Goal: Information Seeking & Learning: Learn about a topic

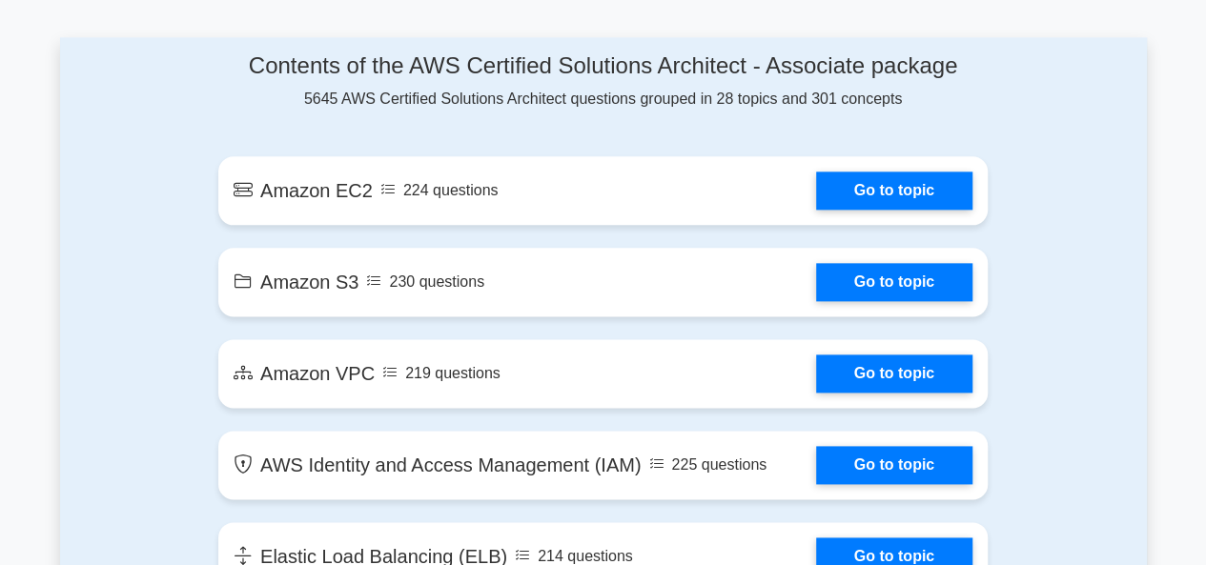
scroll to position [1041, 0]
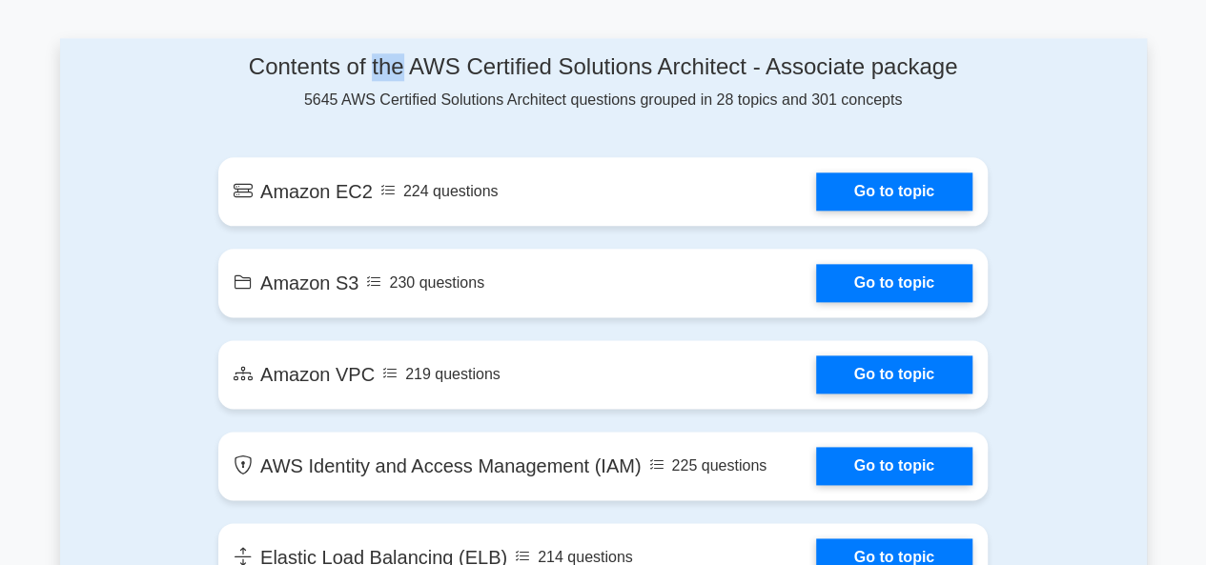
drag, startPoint x: 368, startPoint y: 65, endPoint x: 397, endPoint y: 67, distance: 28.7
click at [397, 67] on h4 "Contents of the AWS Certified Solutions Architect - Associate package" at bounding box center [602, 67] width 769 height 28
click at [426, 101] on div "Contents of the AWS Certified Solutions Architect - Associate package 5645 AWS …" at bounding box center [602, 82] width 769 height 58
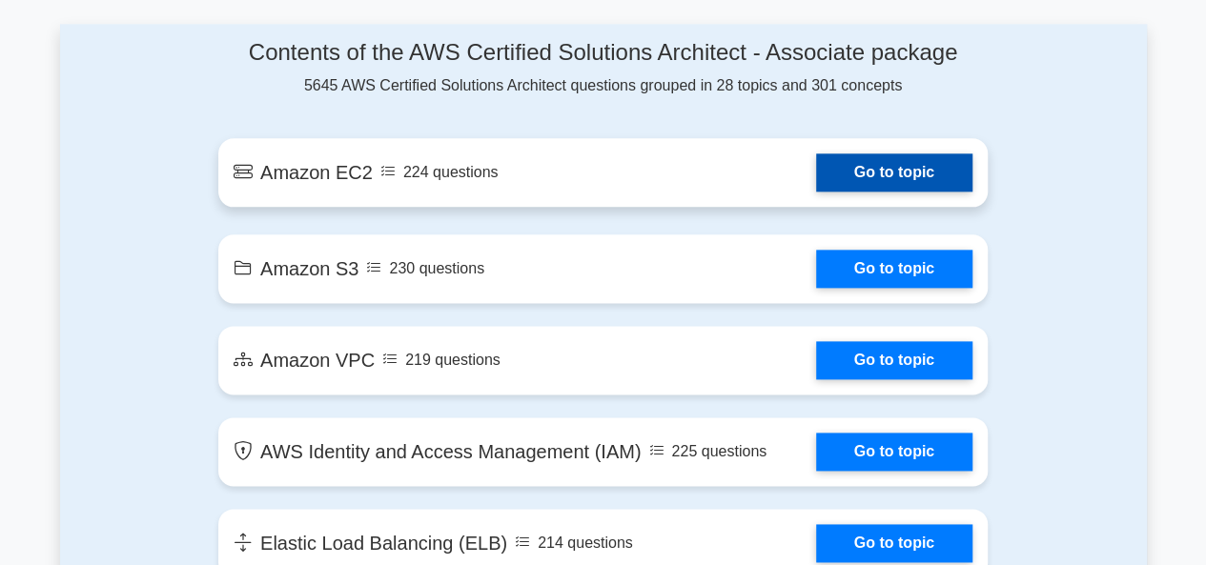
click at [860, 174] on link "Go to topic" at bounding box center [894, 172] width 156 height 38
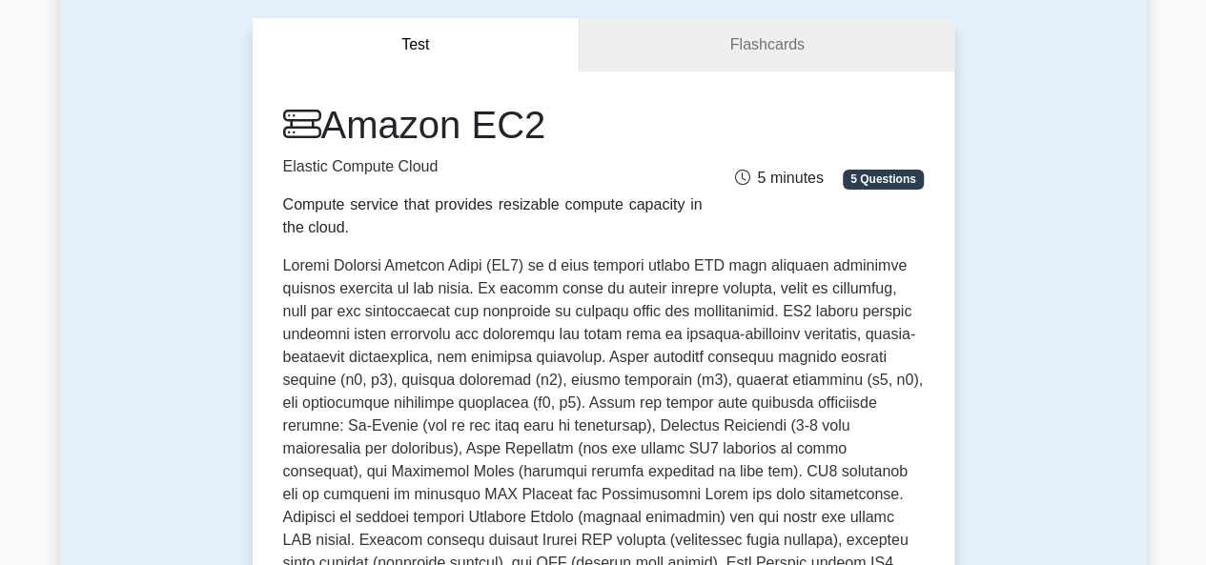
scroll to position [169, 0]
drag, startPoint x: 435, startPoint y: 331, endPoint x: 378, endPoint y: 331, distance: 57.2
click at [378, 331] on p at bounding box center [603, 498] width 641 height 488
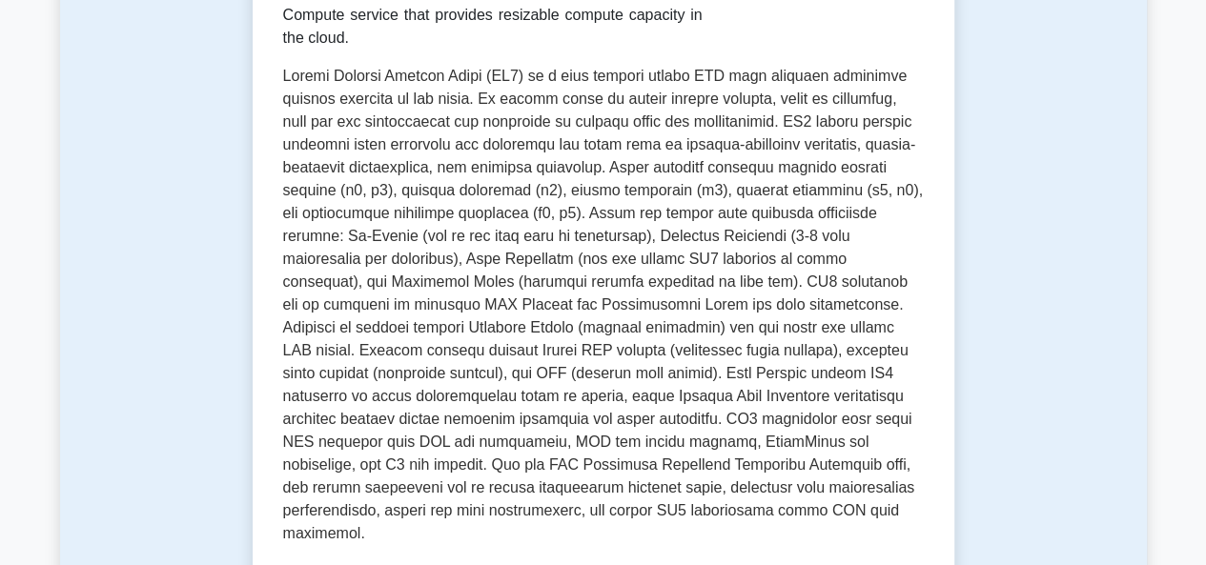
scroll to position [319, 0]
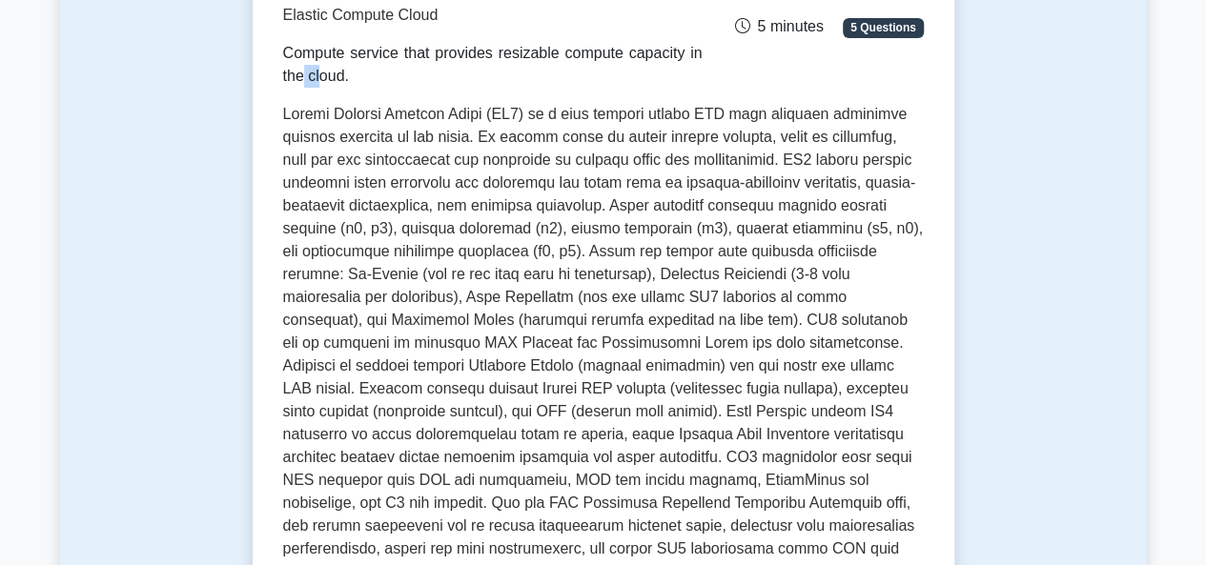
drag, startPoint x: 460, startPoint y: 58, endPoint x: 480, endPoint y: 56, distance: 20.1
click at [480, 56] on div "Compute service that provides resizable compute capacity in the cloud." at bounding box center [492, 65] width 419 height 46
click at [480, 59] on div "Compute service that provides resizable compute capacity in the cloud." at bounding box center [492, 65] width 419 height 46
drag, startPoint x: 429, startPoint y: 118, endPoint x: 447, endPoint y: 116, distance: 18.2
click at [447, 116] on p at bounding box center [603, 347] width 641 height 488
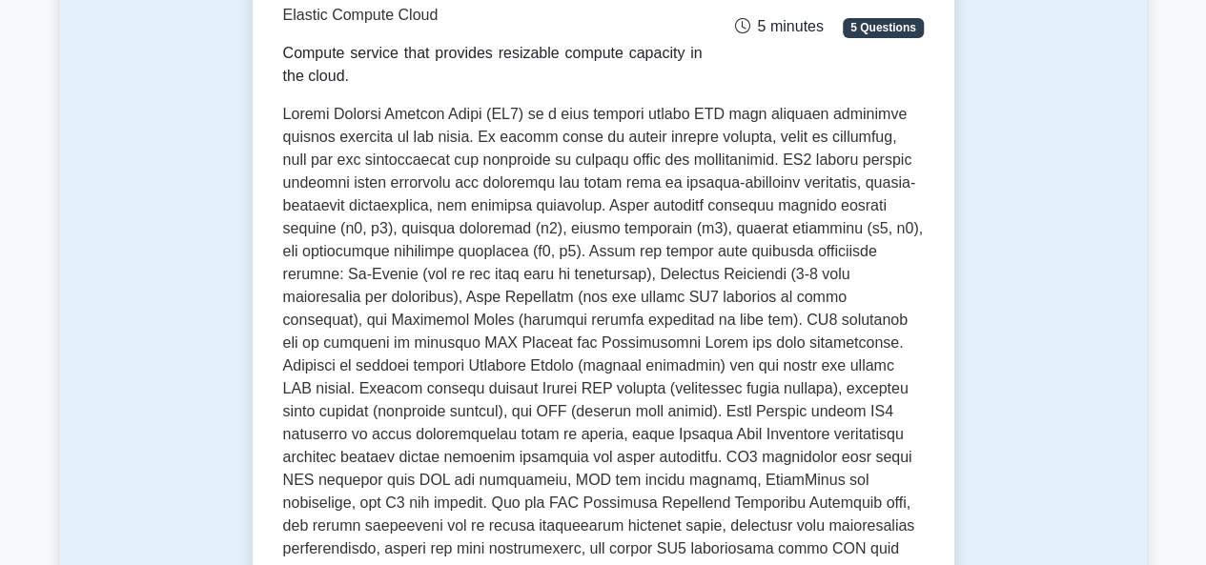
click at [449, 148] on p at bounding box center [603, 347] width 641 height 488
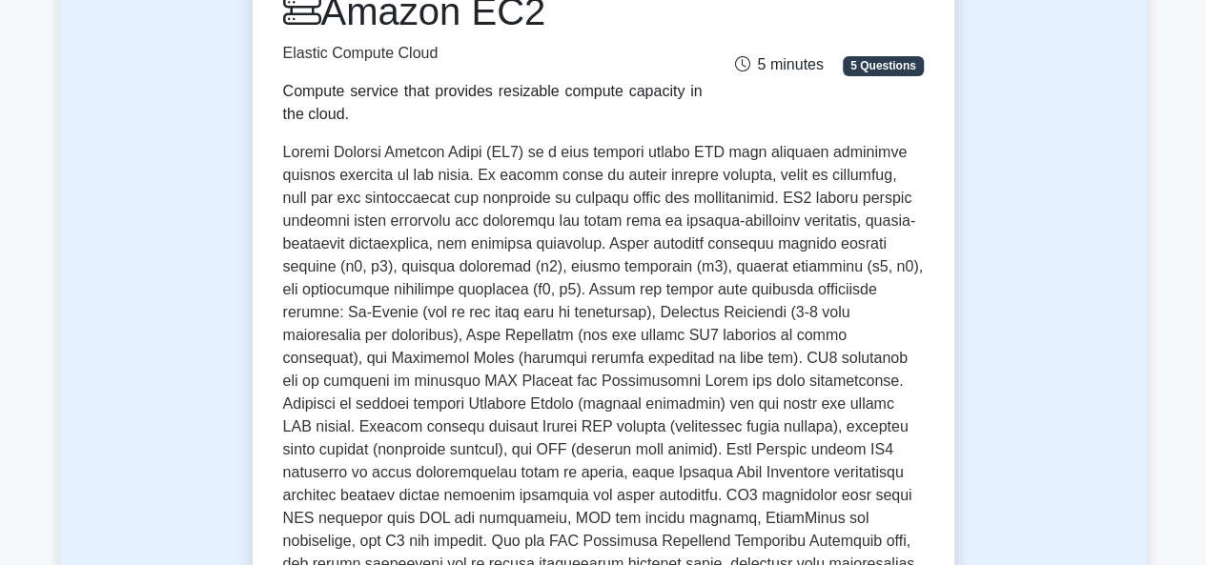
scroll to position [280, 0]
click at [865, 56] on div "5 minutes 5 Questions" at bounding box center [824, 58] width 221 height 38
drag, startPoint x: 899, startPoint y: 70, endPoint x: 917, endPoint y: 69, distance: 18.1
click at [917, 69] on span "5 Questions" at bounding box center [883, 66] width 80 height 19
click at [860, 134] on div "Amazon EC2 Elastic Compute Cloud Compute service that provides resizable comput…" at bounding box center [603, 356] width 641 height 732
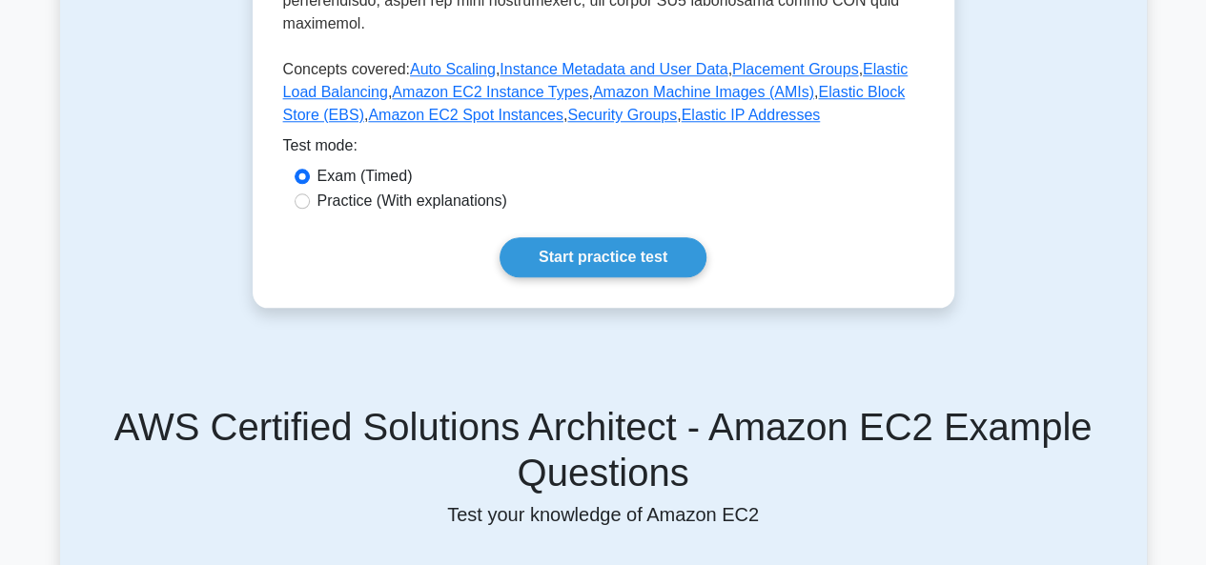
scroll to position [839, 0]
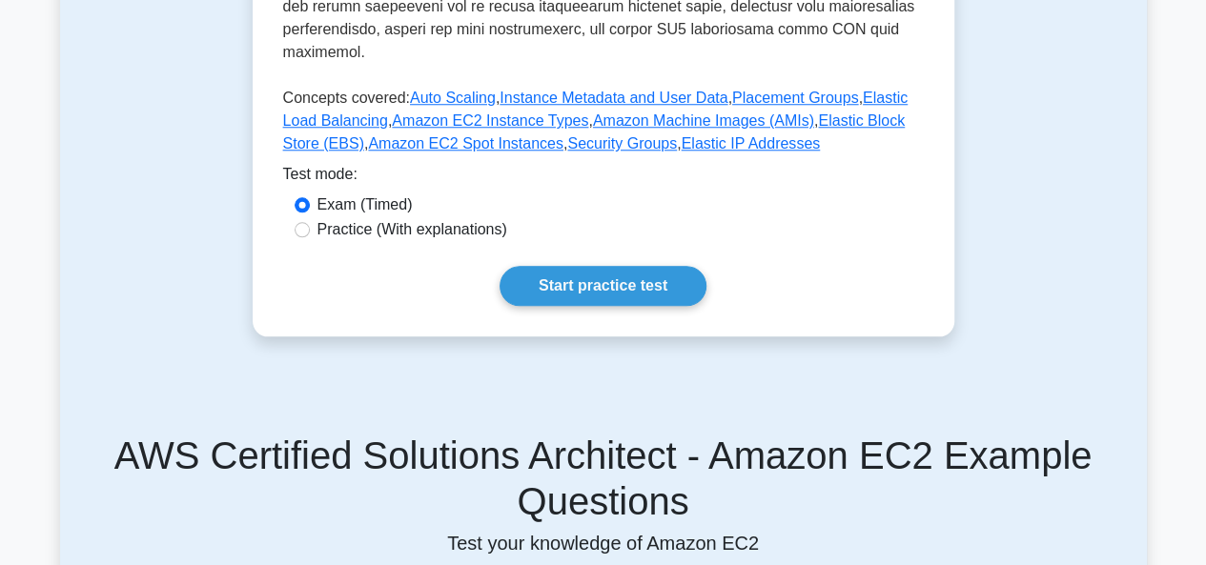
click at [395, 218] on label "Practice (With explanations)" at bounding box center [412, 229] width 190 height 23
click at [310, 222] on input "Practice (With explanations)" at bounding box center [302, 229] width 15 height 15
radio input "true"
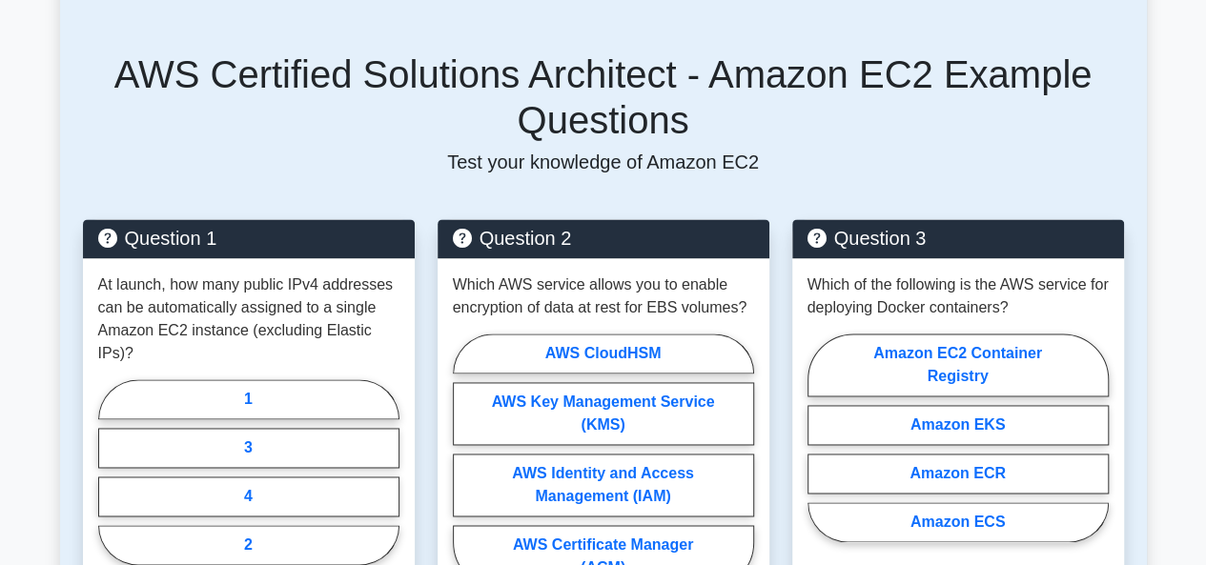
scroll to position [1270, 0]
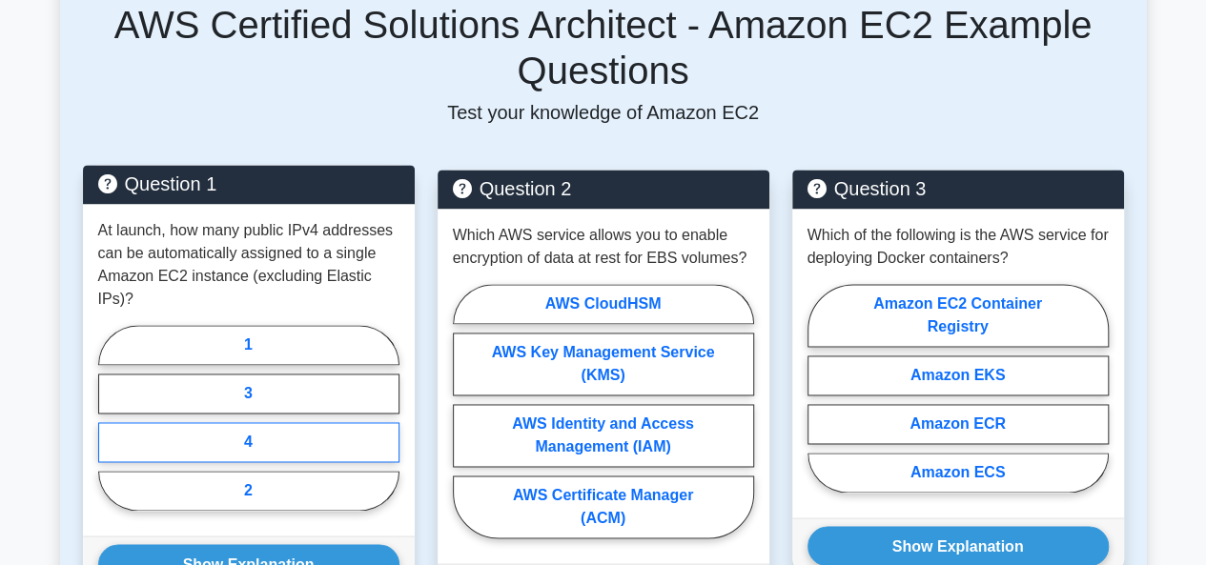
click at [322, 422] on label "4" at bounding box center [248, 442] width 301 height 40
click at [111, 418] on input "4" at bounding box center [104, 424] width 12 height 12
radio input "true"
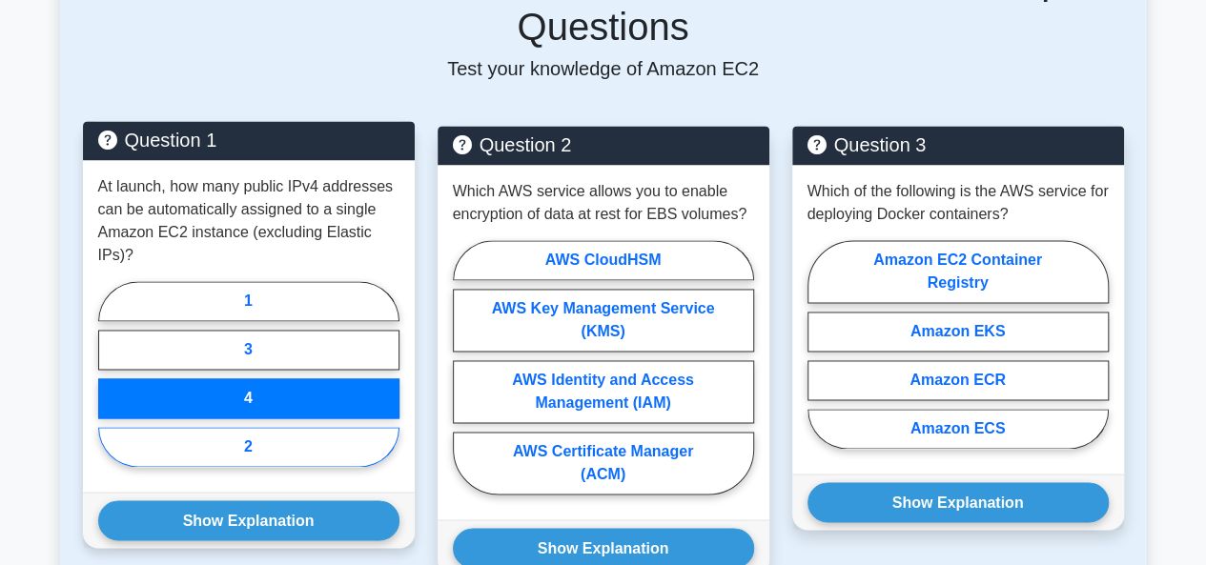
scroll to position [1316, 0]
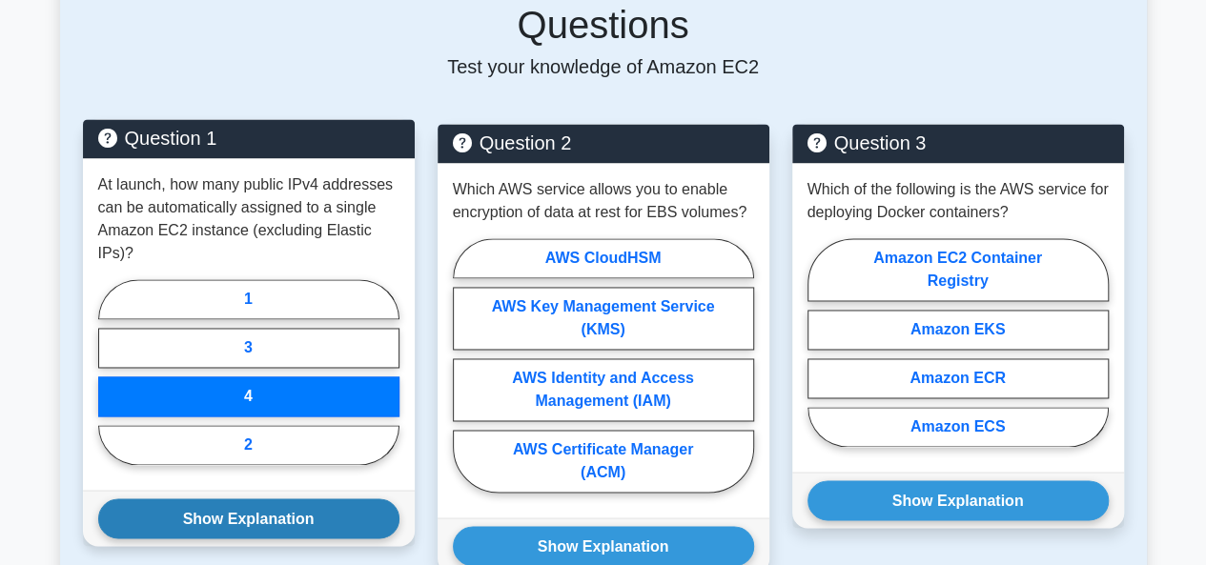
click at [286, 499] on button "Show Explanation" at bounding box center [248, 519] width 301 height 40
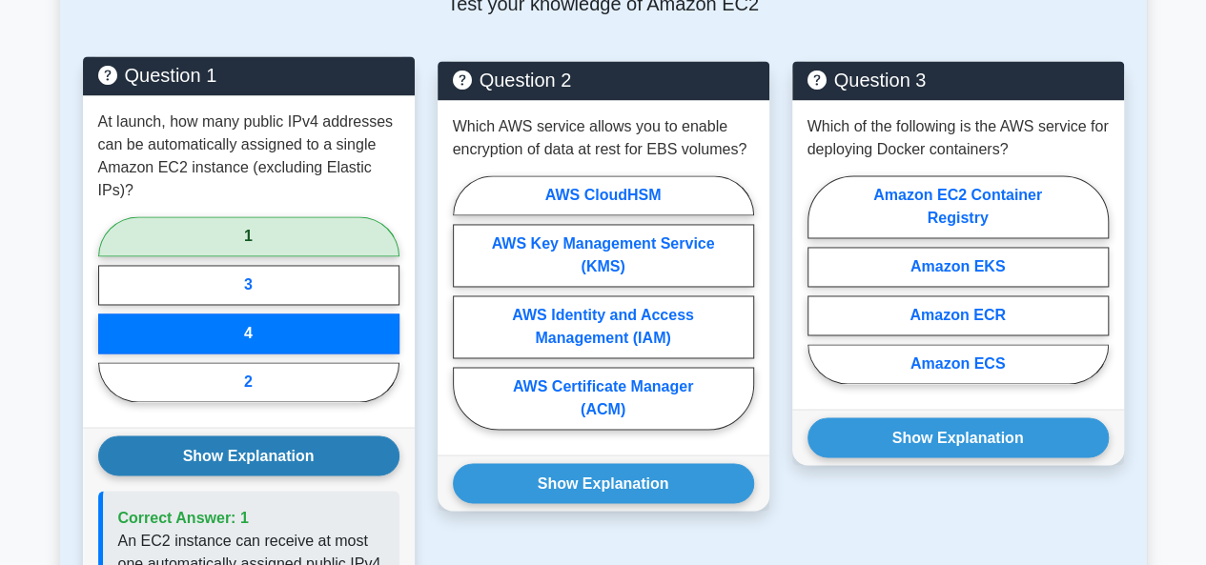
scroll to position [1441, 0]
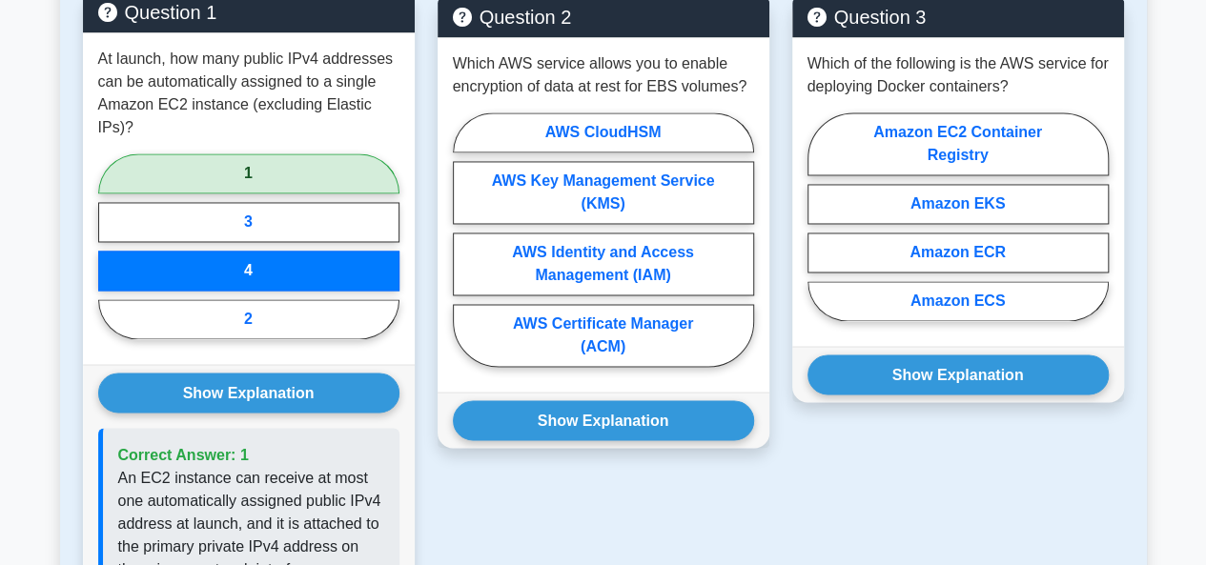
click at [343, 153] on label "1" at bounding box center [248, 173] width 301 height 40
click at [111, 246] on input "1" at bounding box center [104, 252] width 12 height 12
radio input "true"
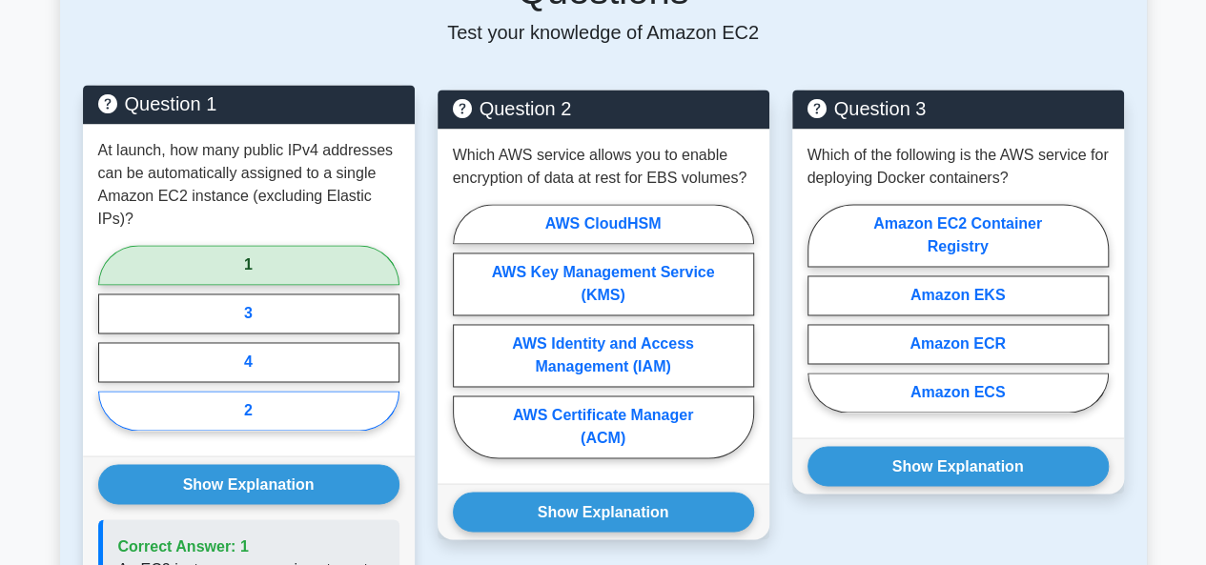
scroll to position [1348, 0]
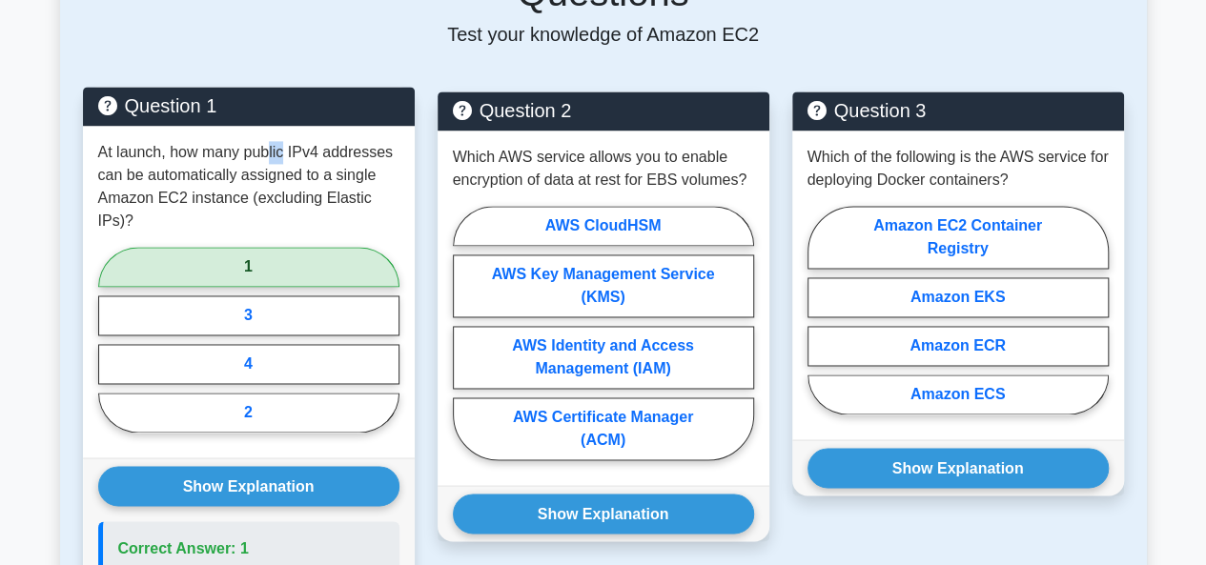
drag, startPoint x: 269, startPoint y: 129, endPoint x: 282, endPoint y: 131, distance: 13.5
click at [282, 141] on p "At launch, how many public IPv4 addresses can be automatically assigned to a si…" at bounding box center [248, 187] width 301 height 92
click at [275, 141] on p "At launch, how many public IPv4 addresses can be automatically assigned to a si…" at bounding box center [248, 187] width 301 height 92
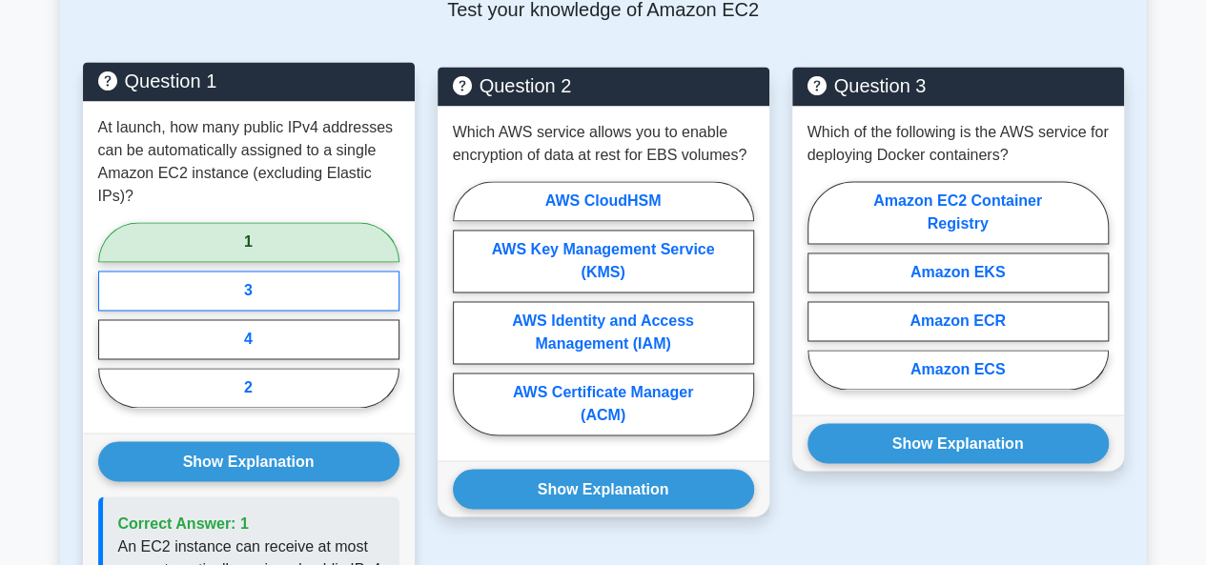
click at [248, 271] on label "3" at bounding box center [248, 291] width 301 height 40
click at [111, 315] on input "3" at bounding box center [104, 321] width 12 height 12
radio input "true"
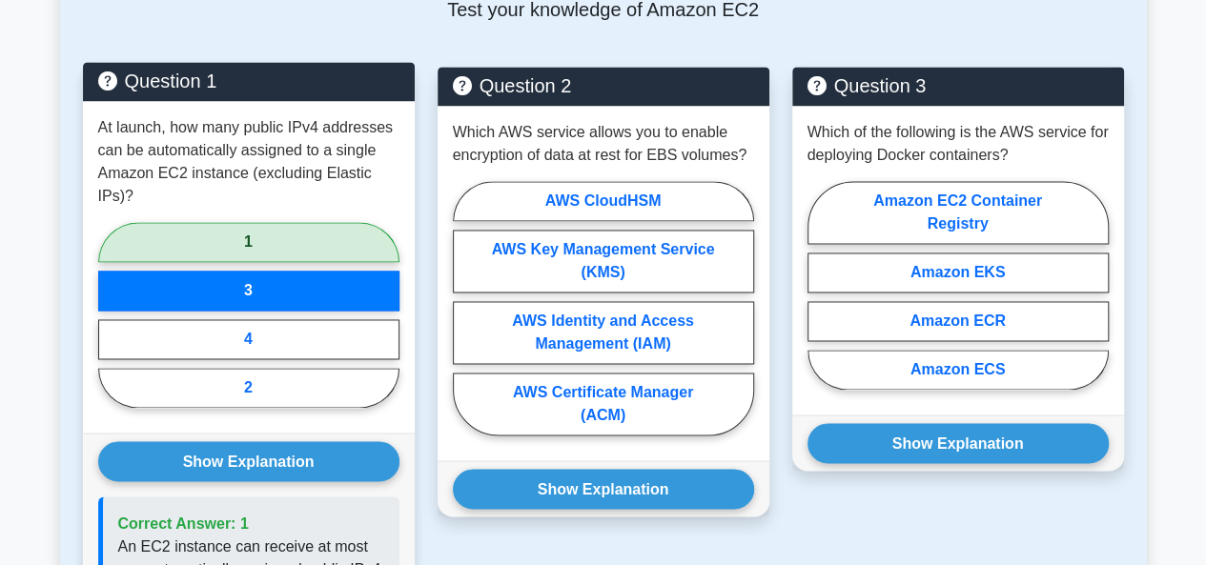
click at [261, 222] on label "1" at bounding box center [248, 242] width 301 height 40
click at [111, 315] on input "1" at bounding box center [104, 321] width 12 height 12
radio input "true"
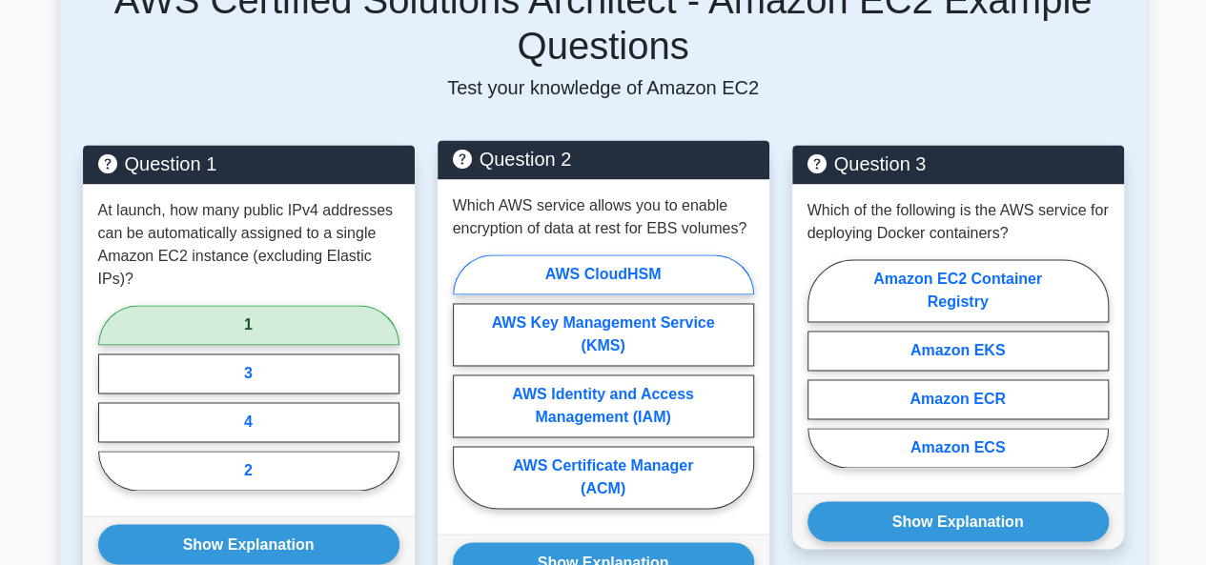
scroll to position [1295, 0]
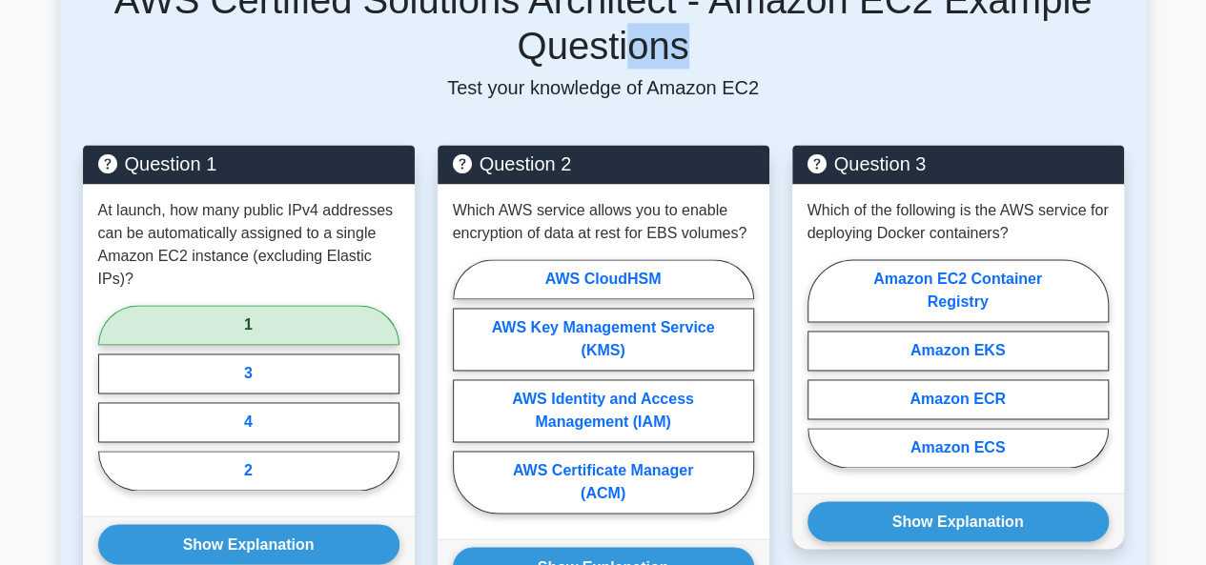
drag, startPoint x: 629, startPoint y: 37, endPoint x: 677, endPoint y: 25, distance: 49.3
click at [677, 25] on h5 "AWS Certified Solutions Architect - Amazon EC2 Example Questions" at bounding box center [603, 23] width 1041 height 92
click at [757, 35] on h5 "AWS Certified Solutions Architect - Amazon EC2 Example Questions" at bounding box center [603, 23] width 1041 height 92
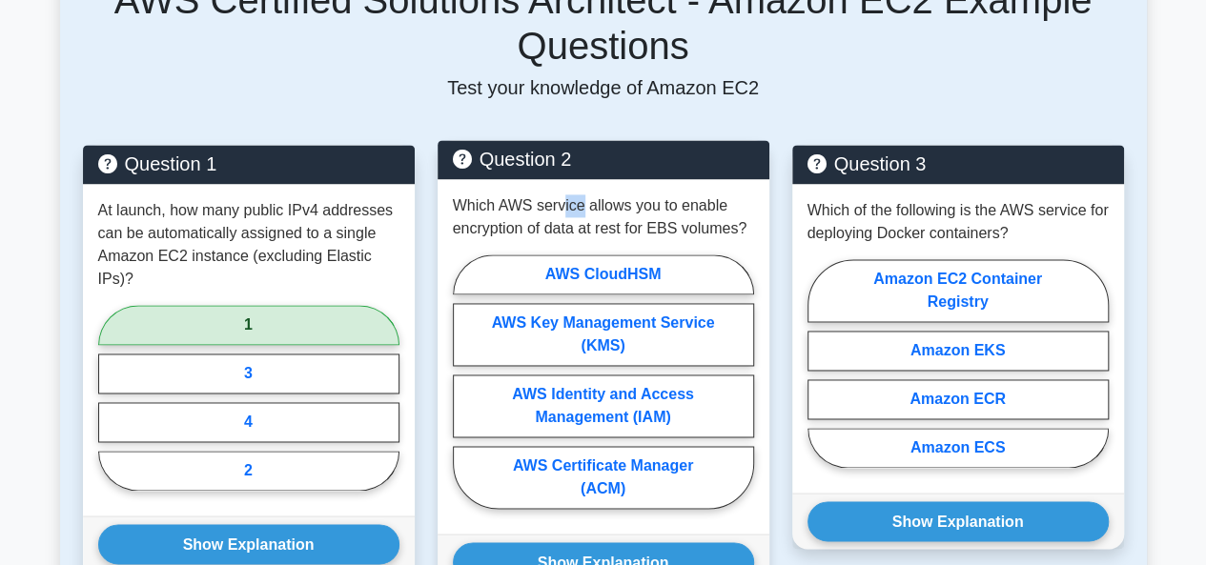
drag, startPoint x: 559, startPoint y: 184, endPoint x: 580, endPoint y: 180, distance: 21.3
click at [580, 194] on p "Which AWS service allows you to enable encryption of data at rest for EBS volum…" at bounding box center [603, 217] width 301 height 46
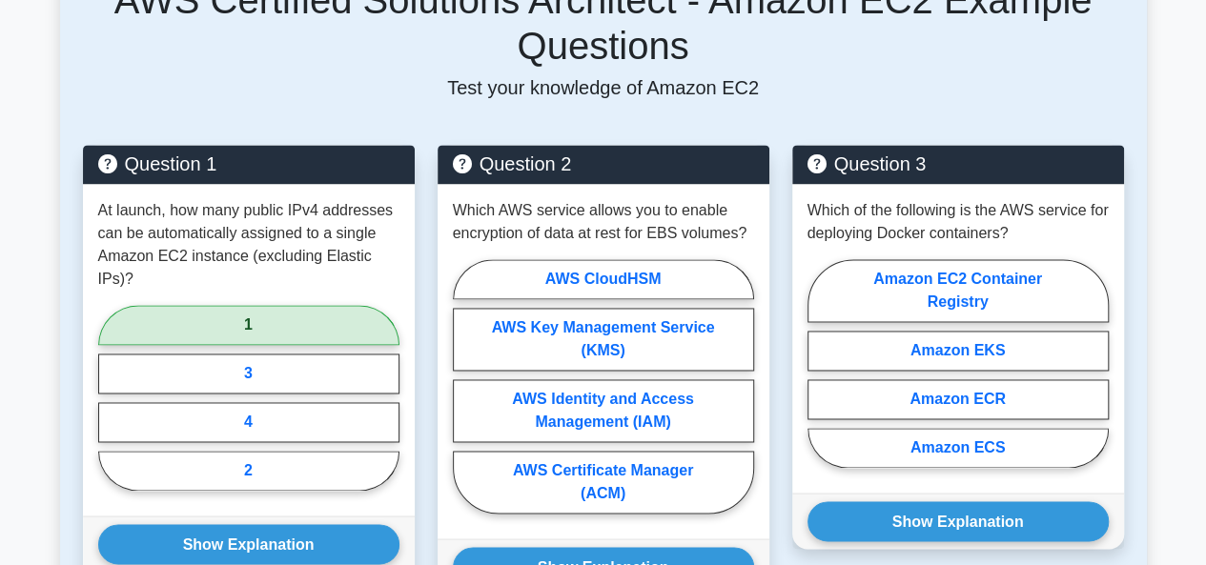
click at [393, 76] on p "Test your knowledge of Amazon EC2" at bounding box center [603, 87] width 1041 height 23
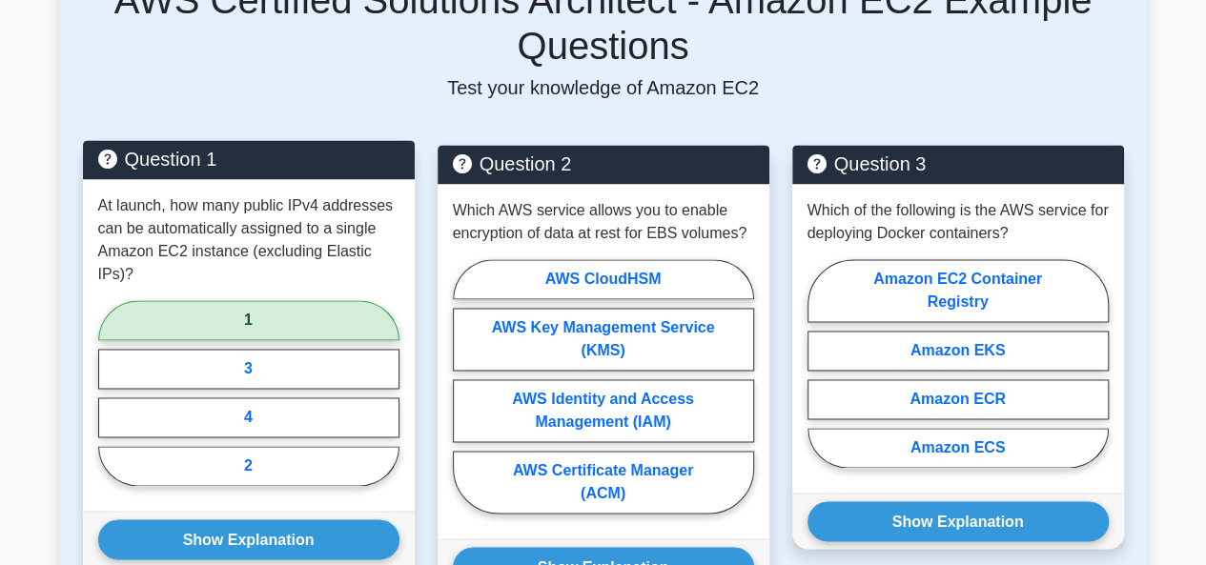
scroll to position [1314, 0]
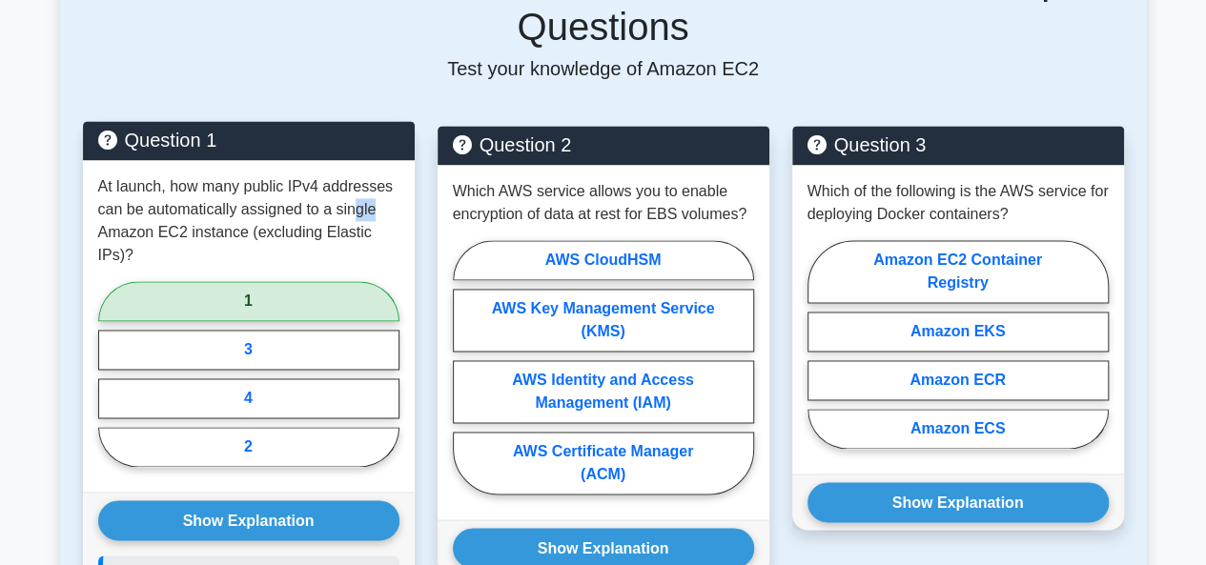
drag, startPoint x: 352, startPoint y: 192, endPoint x: 378, endPoint y: 188, distance: 26.0
click at [378, 188] on p "At launch, how many public IPv4 addresses can be automatically assigned to a si…" at bounding box center [248, 221] width 301 height 92
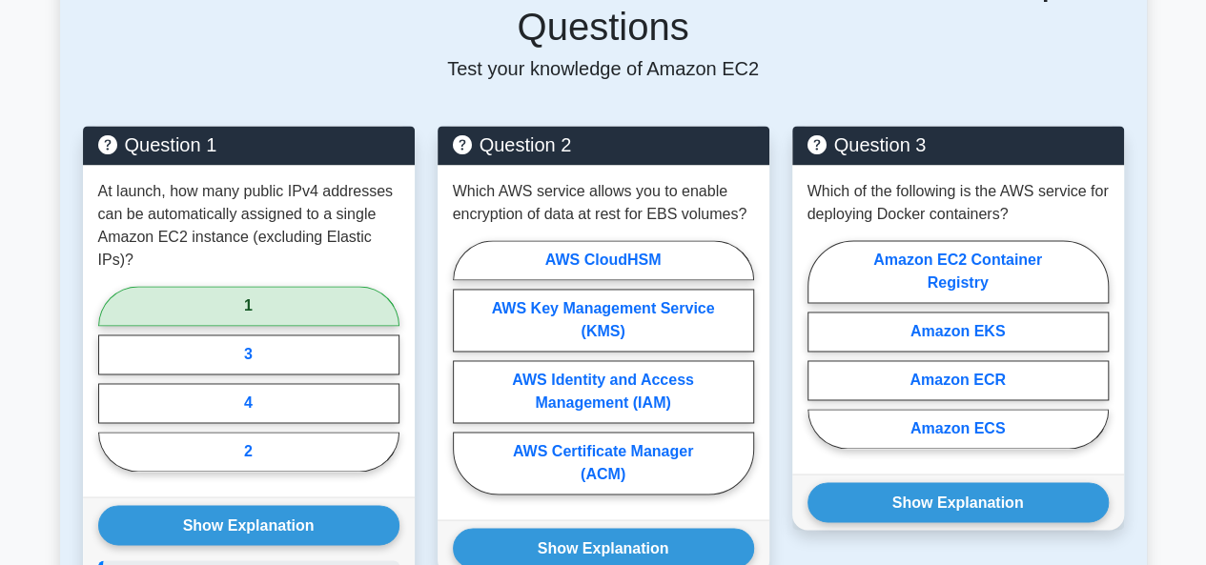
click at [368, 32] on div "AWS Certified Solutions Architect - Amazon EC2 Example Questions Test your know…" at bounding box center [603, 19] width 1041 height 122
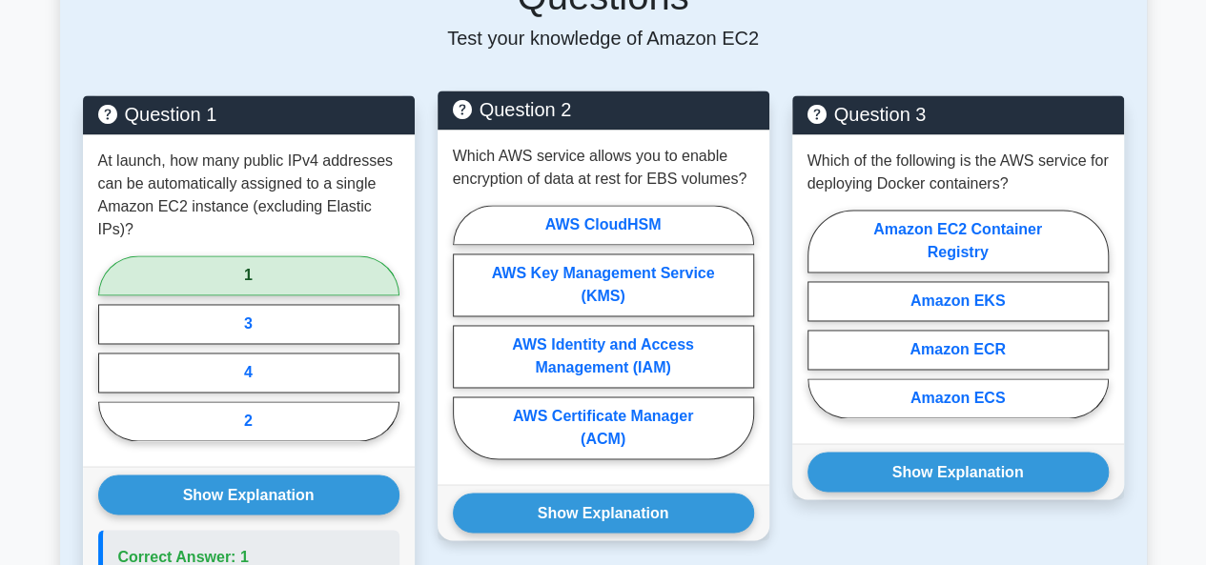
scroll to position [1344, 0]
click at [553, 254] on label "AWS Key Management Service (KMS)" at bounding box center [603, 285] width 301 height 63
click at [465, 332] on input "AWS Key Management Service (KMS)" at bounding box center [459, 338] width 12 height 12
radio input "true"
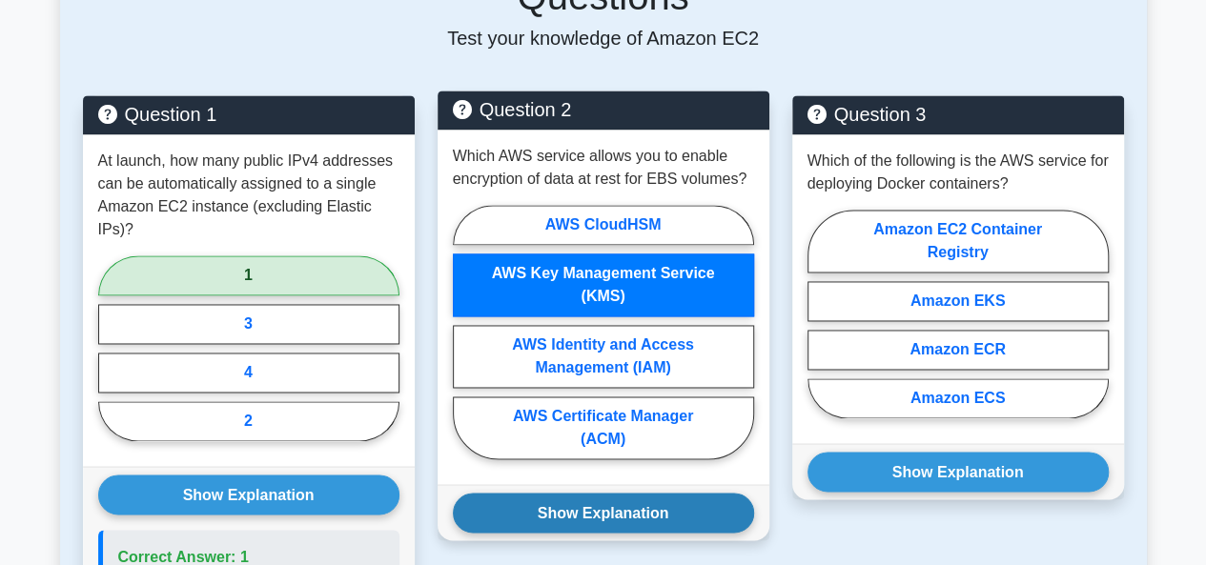
click at [587, 493] on button "Show Explanation" at bounding box center [603, 513] width 301 height 40
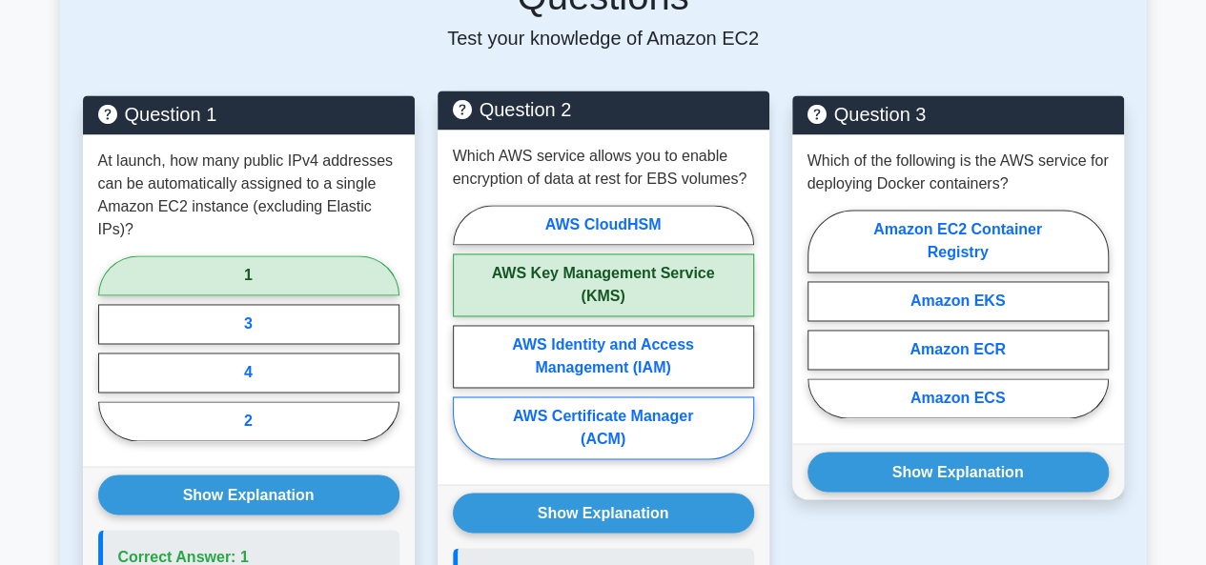
scroll to position [1453, 0]
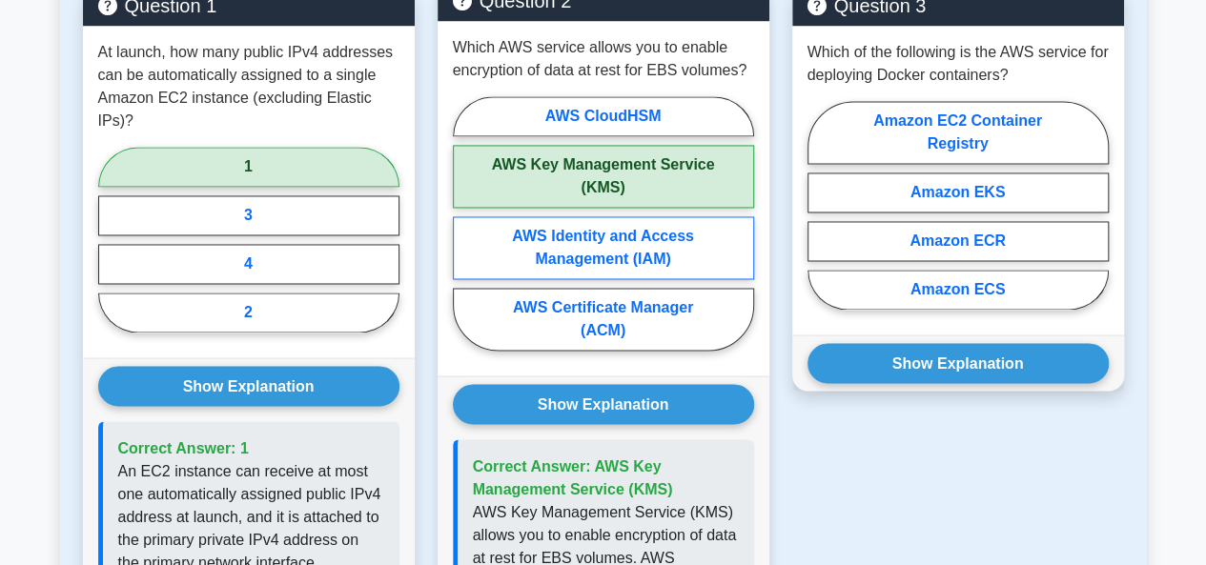
click at [590, 253] on label "AWS Identity and Access Management (IAM)" at bounding box center [603, 247] width 301 height 63
click at [465, 235] on input "AWS Identity and Access Management (IAM)" at bounding box center [459, 229] width 12 height 12
radio input "true"
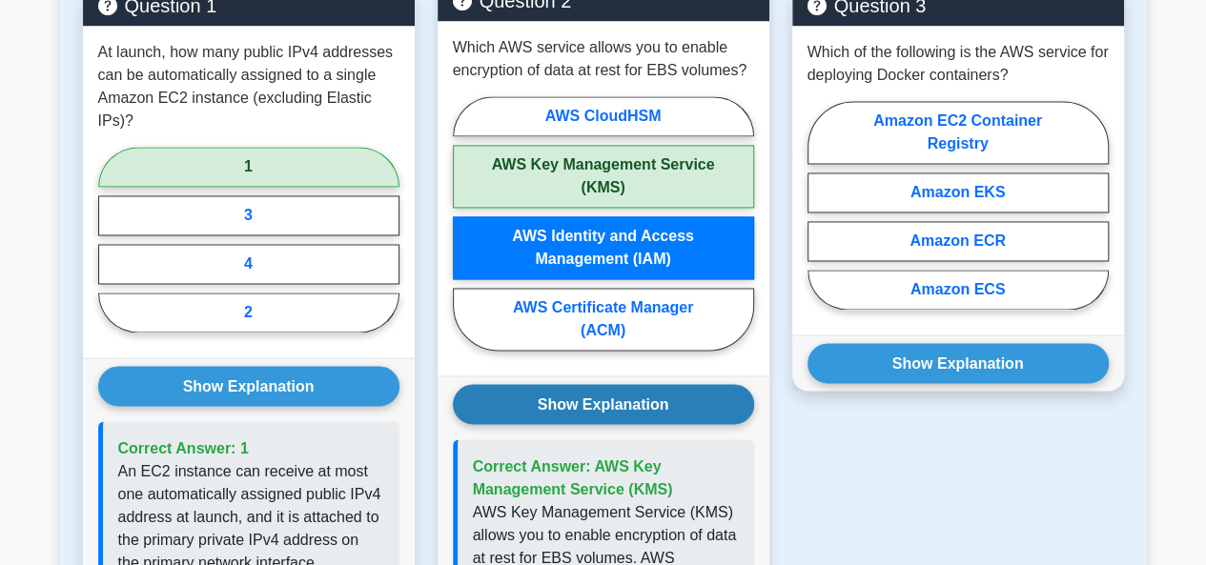
click at [584, 384] on button "Show Explanation" at bounding box center [603, 404] width 301 height 40
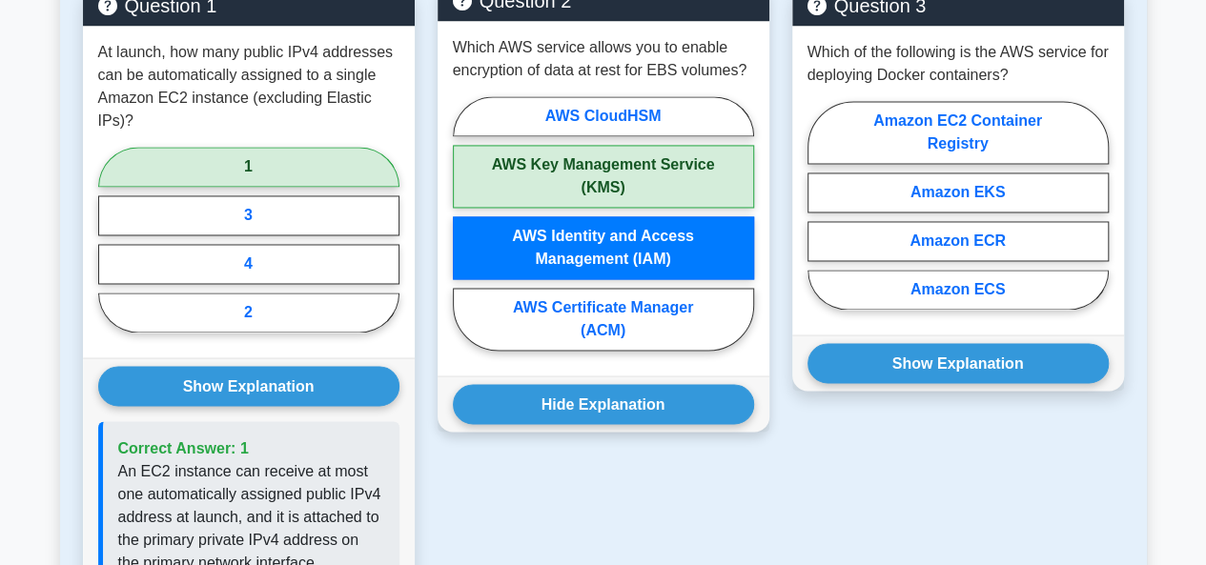
click at [587, 145] on label "AWS Key Management Service (KMS)" at bounding box center [603, 176] width 301 height 63
click at [465, 223] on input "AWS Key Management Service (KMS)" at bounding box center [459, 229] width 12 height 12
radio input "true"
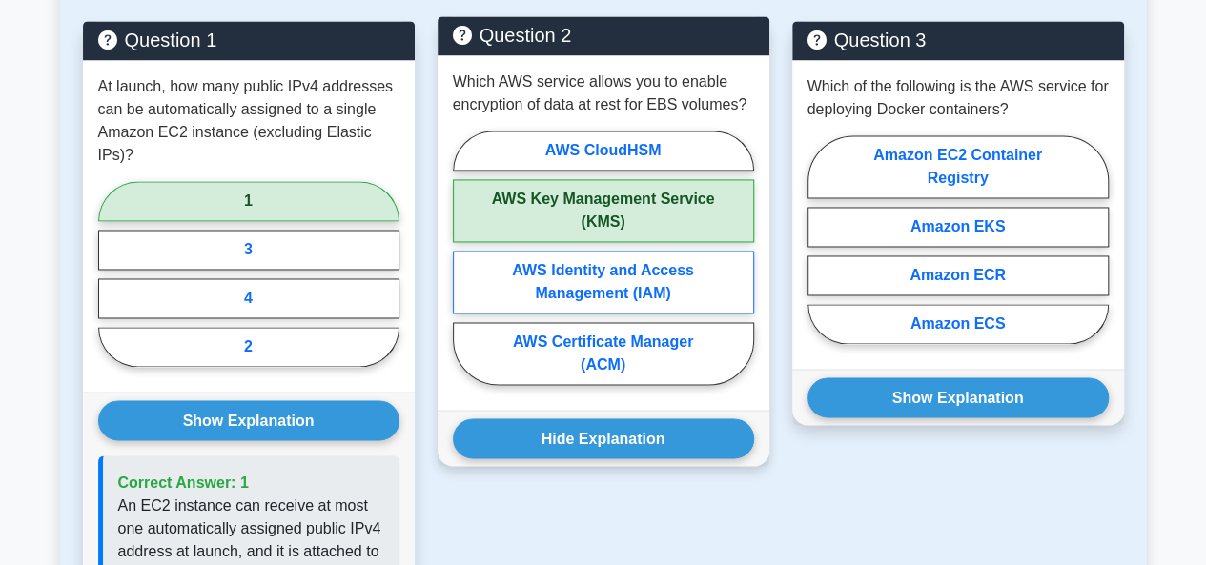
scroll to position [1441, 0]
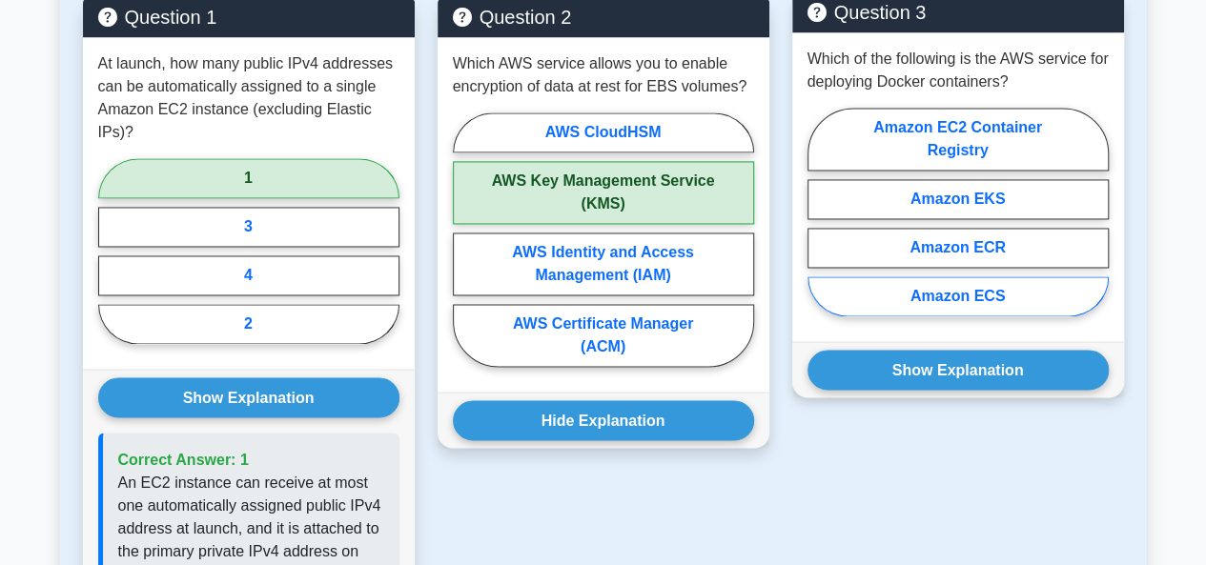
click at [916, 276] on label "Amazon ECS" at bounding box center [957, 296] width 301 height 40
click at [820, 224] on input "Amazon ECS" at bounding box center [813, 218] width 12 height 12
radio input "true"
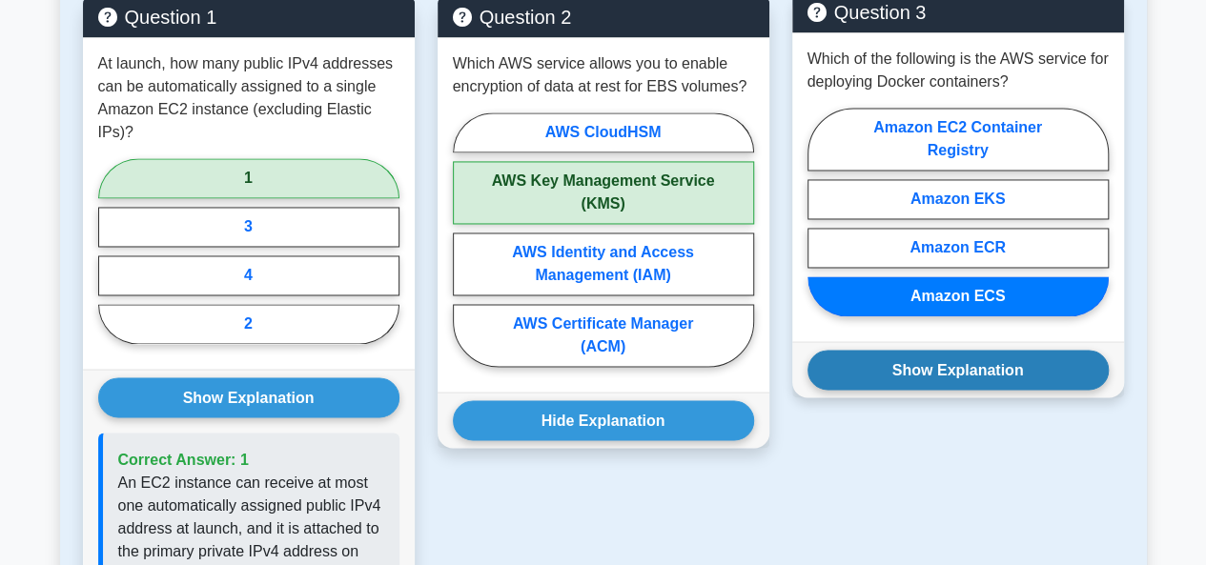
click at [904, 350] on button "Show Explanation" at bounding box center [957, 370] width 301 height 40
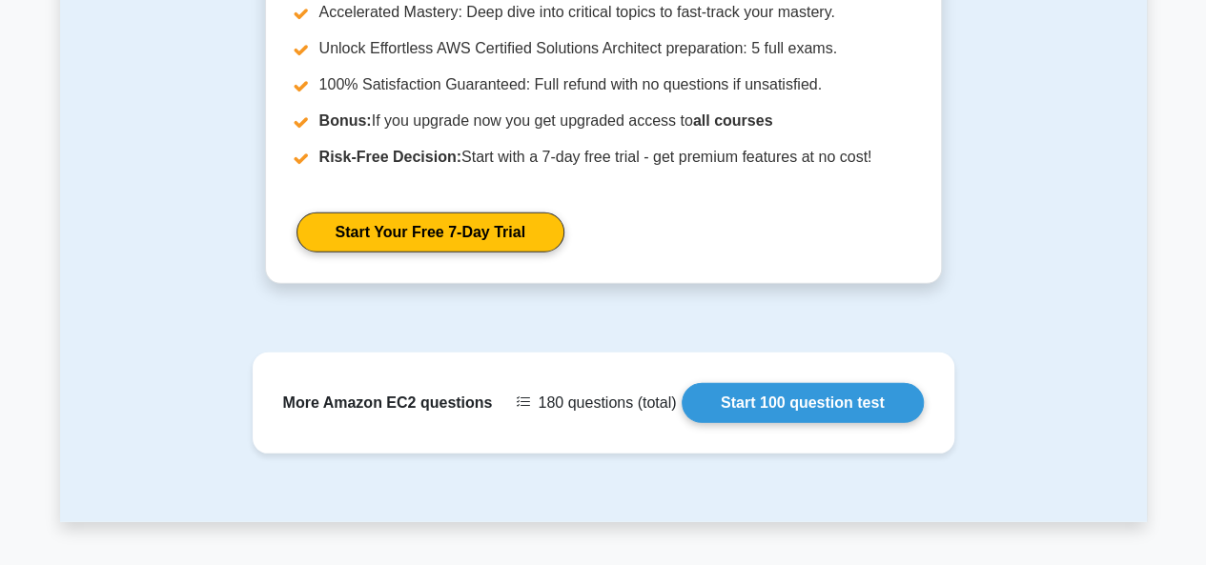
scroll to position [2507, 0]
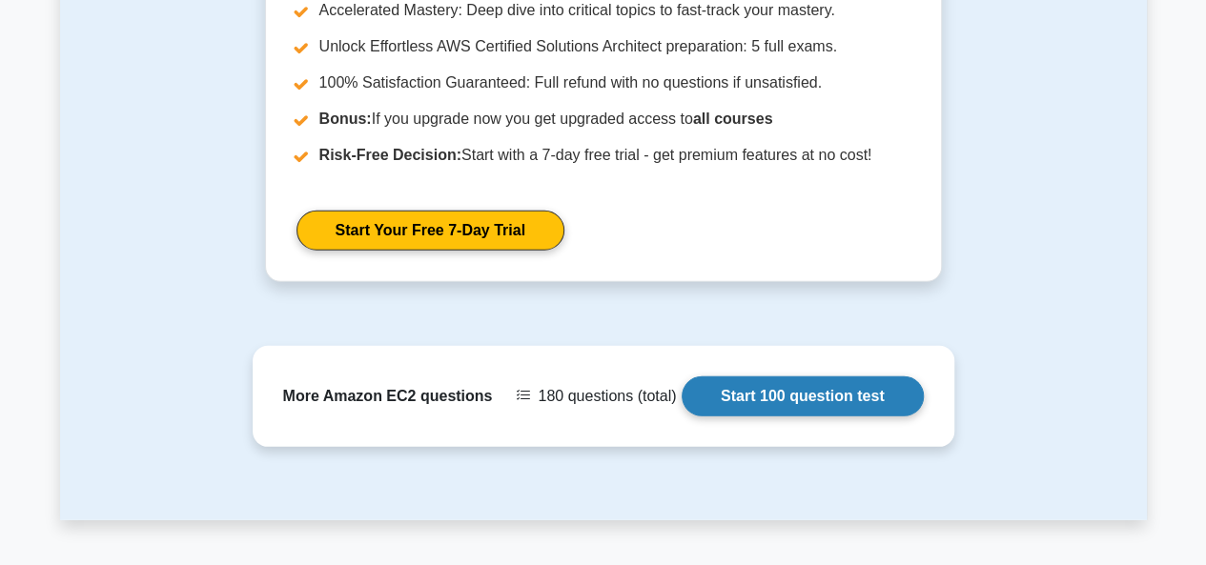
click at [747, 383] on link "Start 100 question test" at bounding box center [803, 397] width 242 height 40
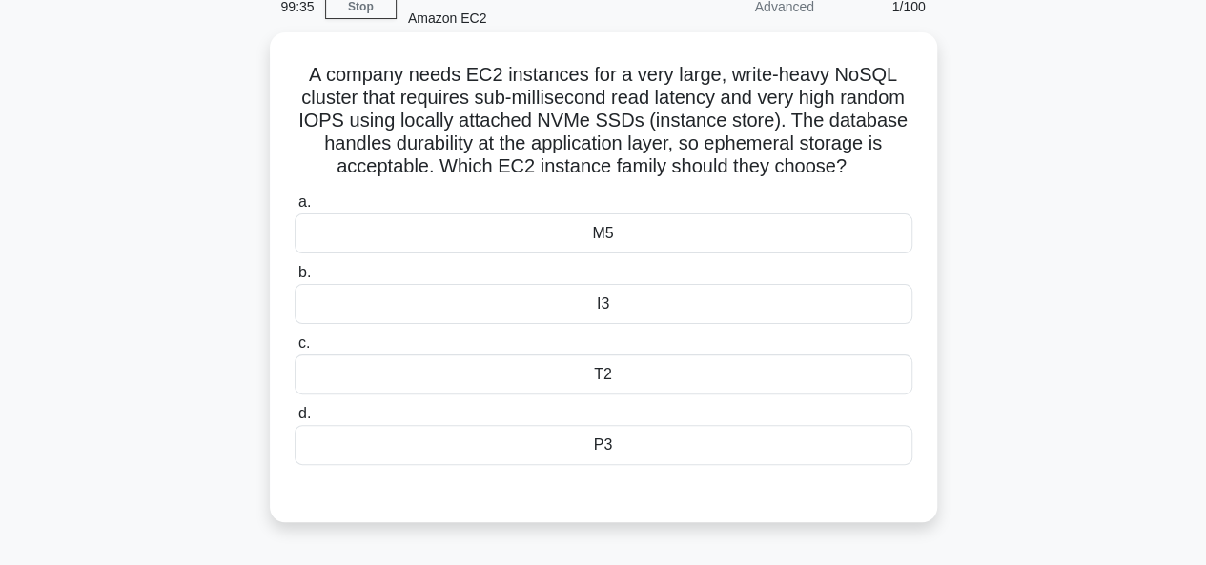
scroll to position [98, 0]
click at [503, 253] on div "M5" at bounding box center [604, 233] width 618 height 40
click at [295, 208] on input "a. M5" at bounding box center [295, 201] width 0 height 12
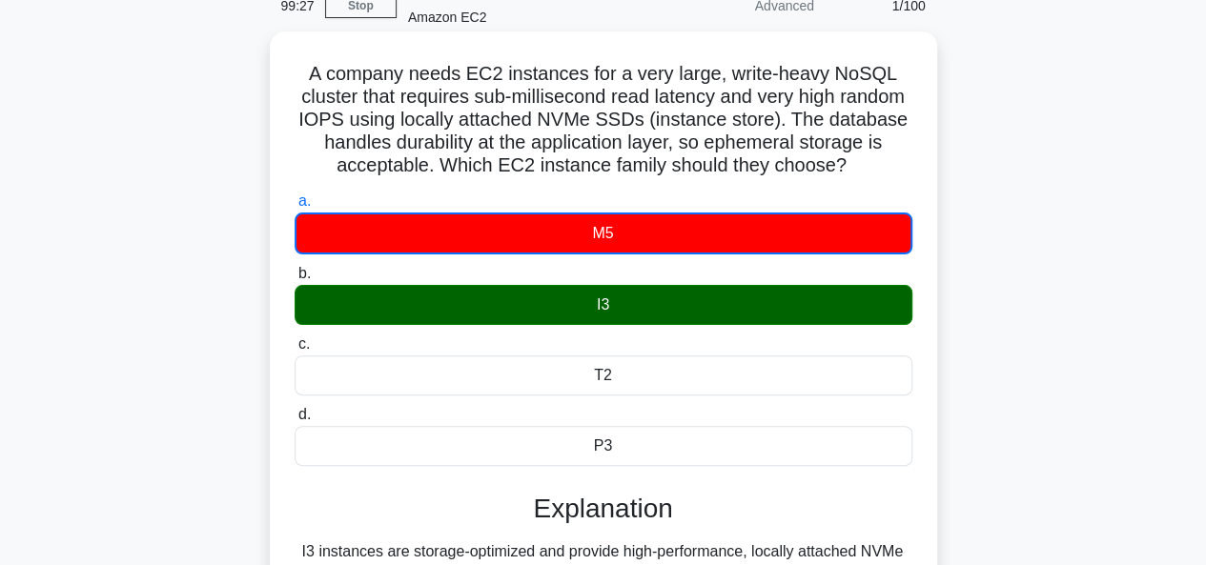
click at [482, 325] on div "I3" at bounding box center [604, 305] width 618 height 40
click at [295, 280] on input "b. I3" at bounding box center [295, 274] width 0 height 12
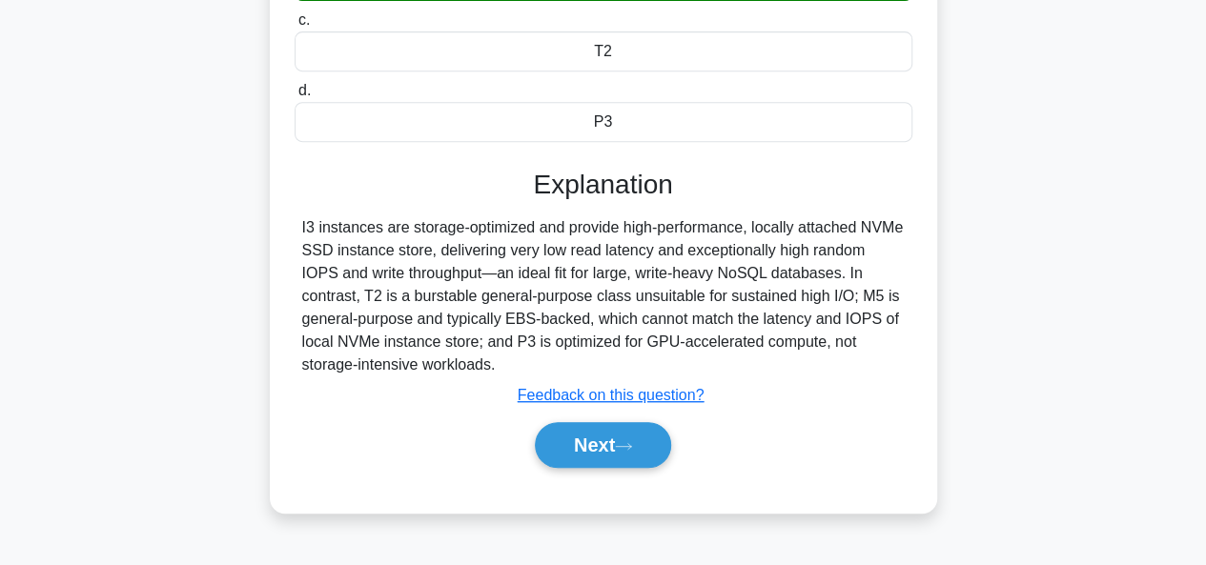
scroll to position [421, 0]
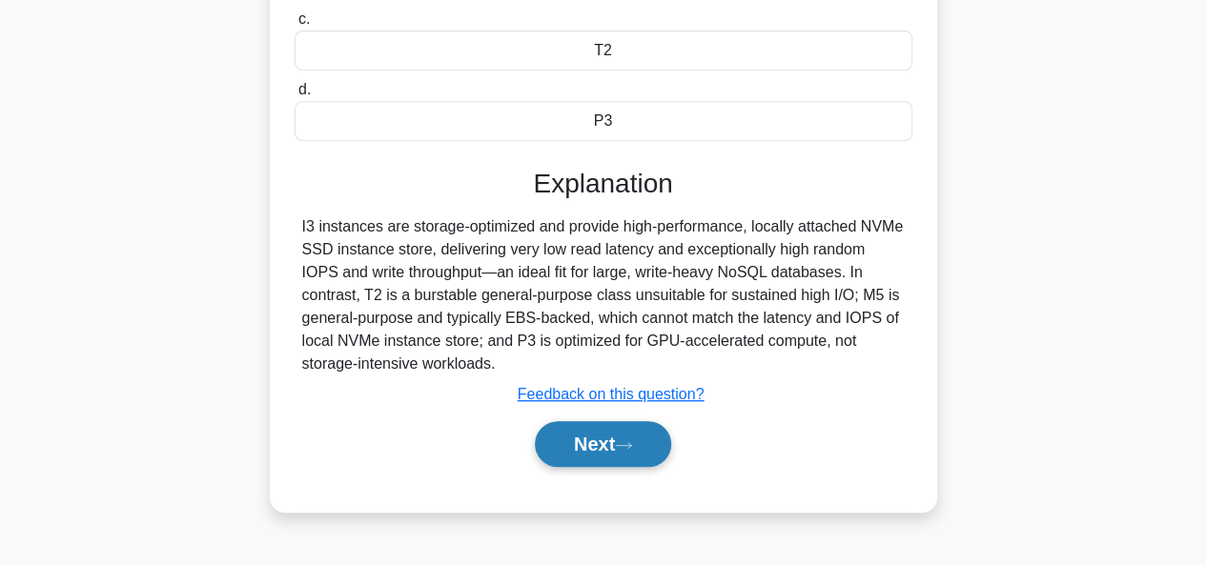
click at [567, 449] on button "Next" at bounding box center [603, 444] width 136 height 46
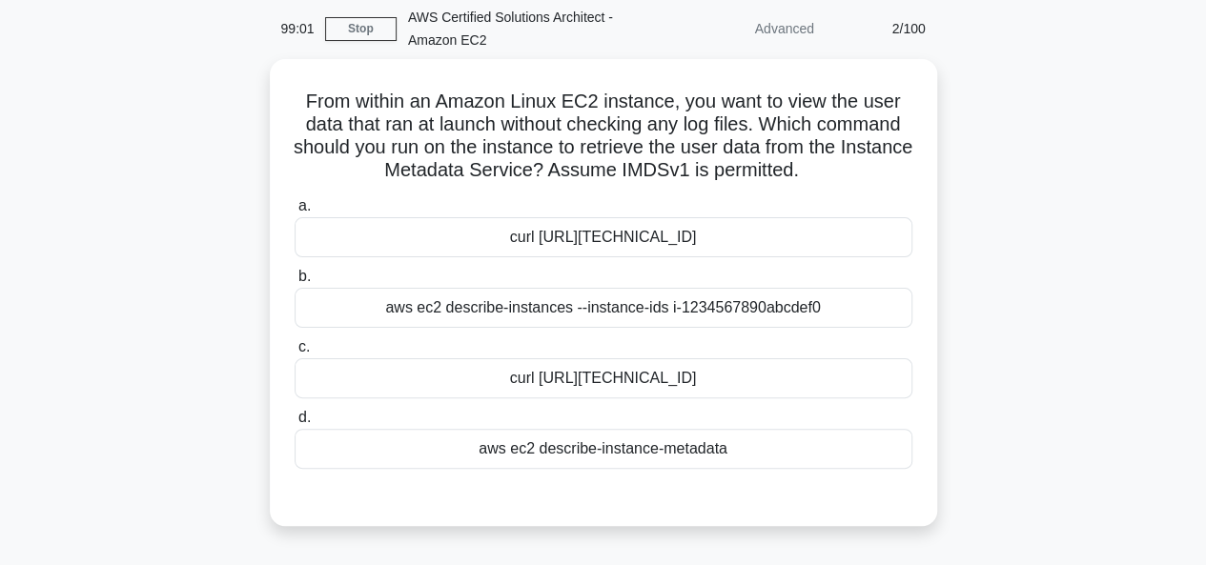
scroll to position [119, 0]
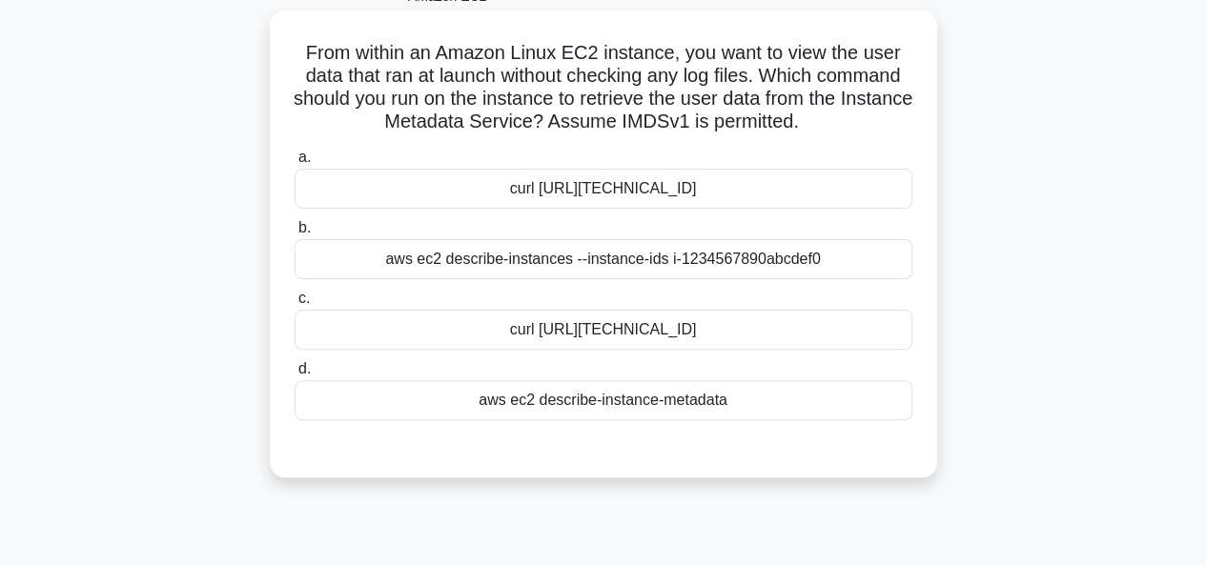
click at [578, 397] on div "aws ec2 describe-instance-metadata" at bounding box center [604, 400] width 618 height 40
click at [295, 376] on input "d. aws ec2 describe-instance-metadata" at bounding box center [295, 369] width 0 height 12
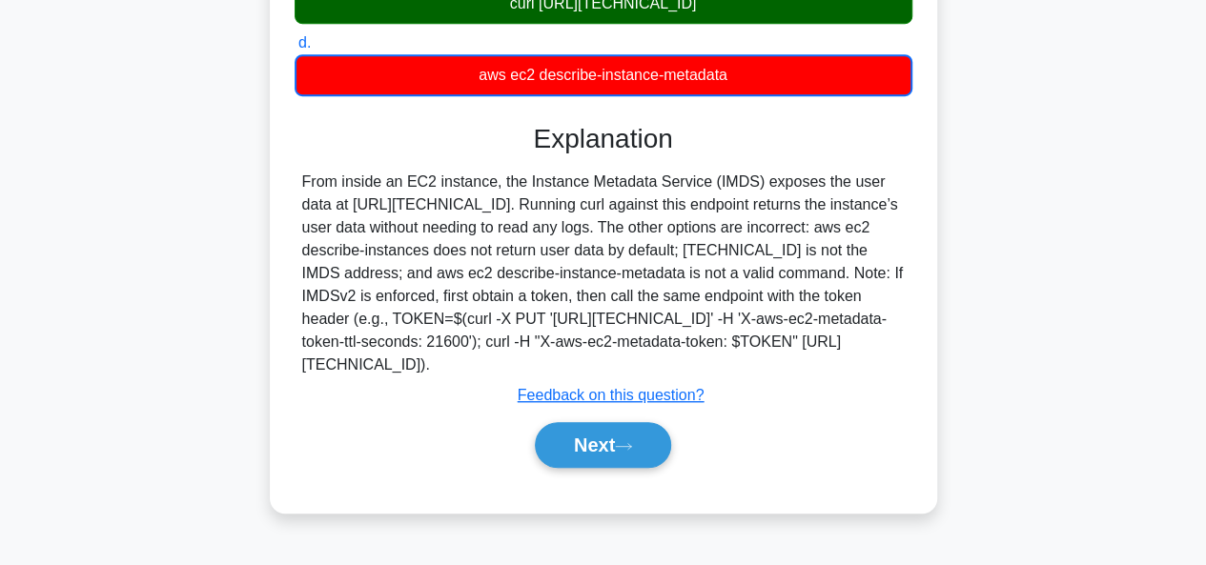
scroll to position [451, 0]
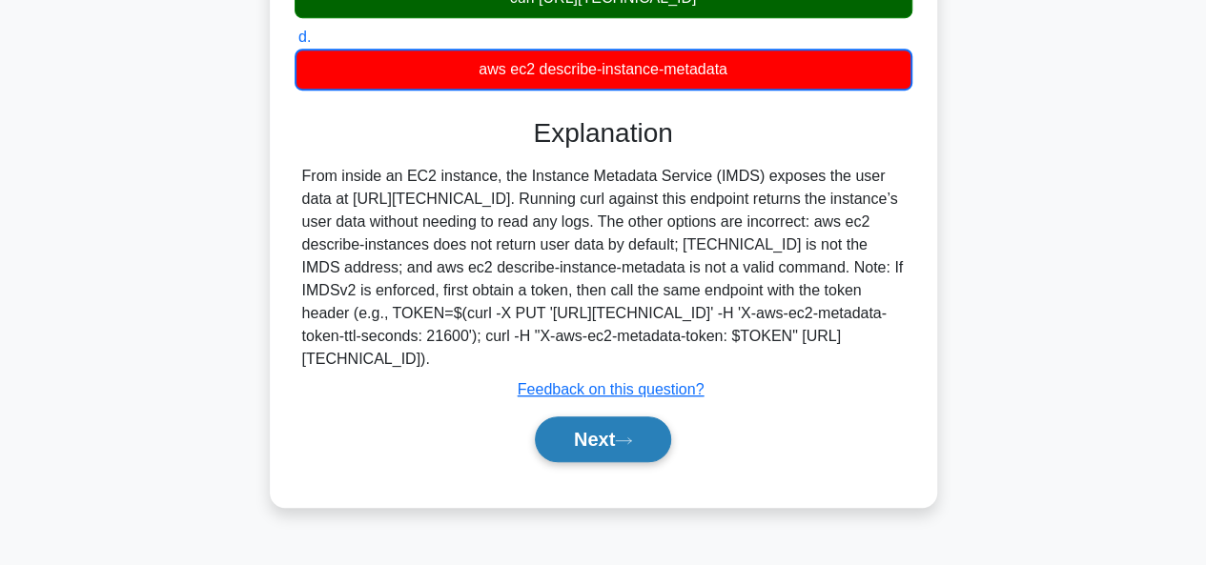
click at [576, 441] on button "Next" at bounding box center [603, 440] width 136 height 46
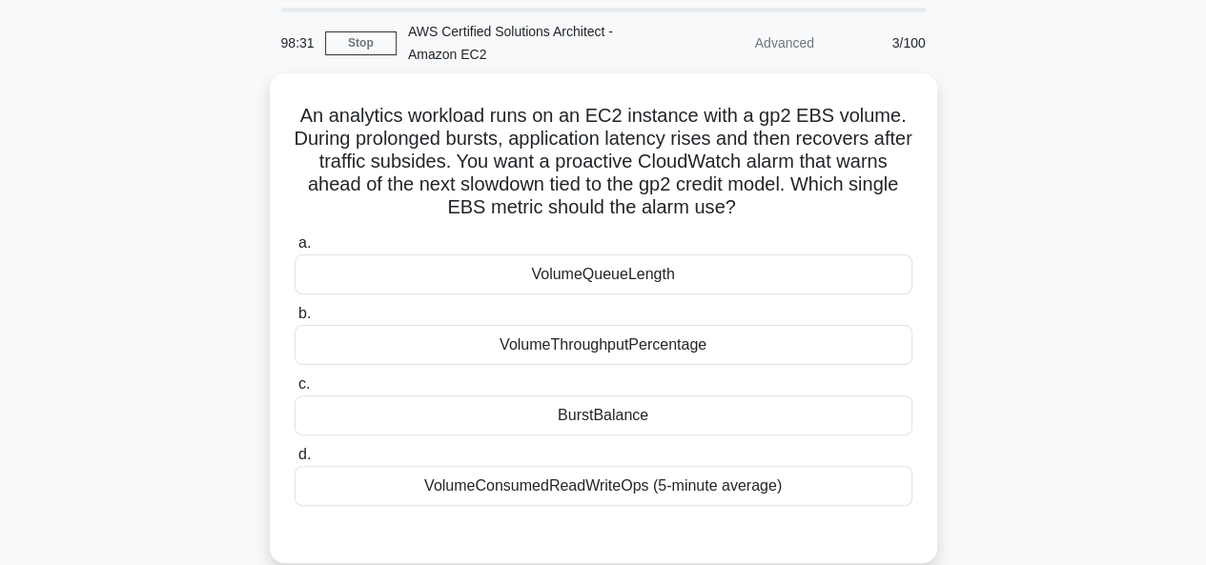
scroll to position [51, 0]
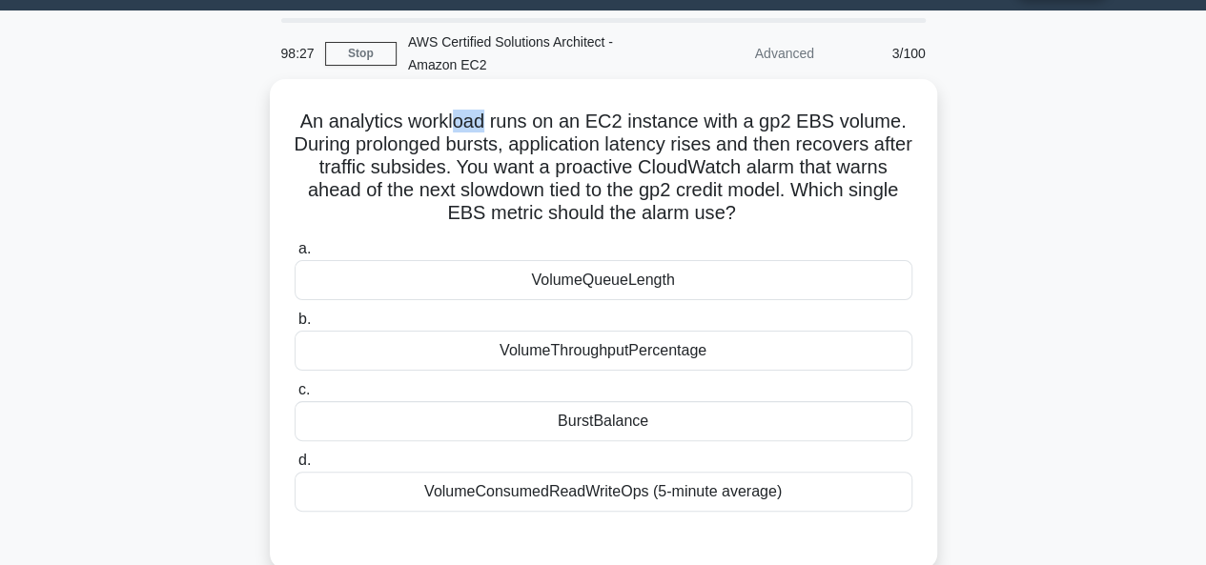
drag, startPoint x: 456, startPoint y: 125, endPoint x: 485, endPoint y: 119, distance: 30.1
click at [485, 119] on h5 "An analytics workload runs on an EC2 instance with a gp2 EBS volume. During pro…" at bounding box center [604, 168] width 622 height 116
drag, startPoint x: 458, startPoint y: 122, endPoint x: 485, endPoint y: 118, distance: 27.9
click at [485, 118] on h5 "An analytics workload runs on an EC2 instance with a gp2 EBS volume. During pro…" at bounding box center [604, 168] width 622 height 116
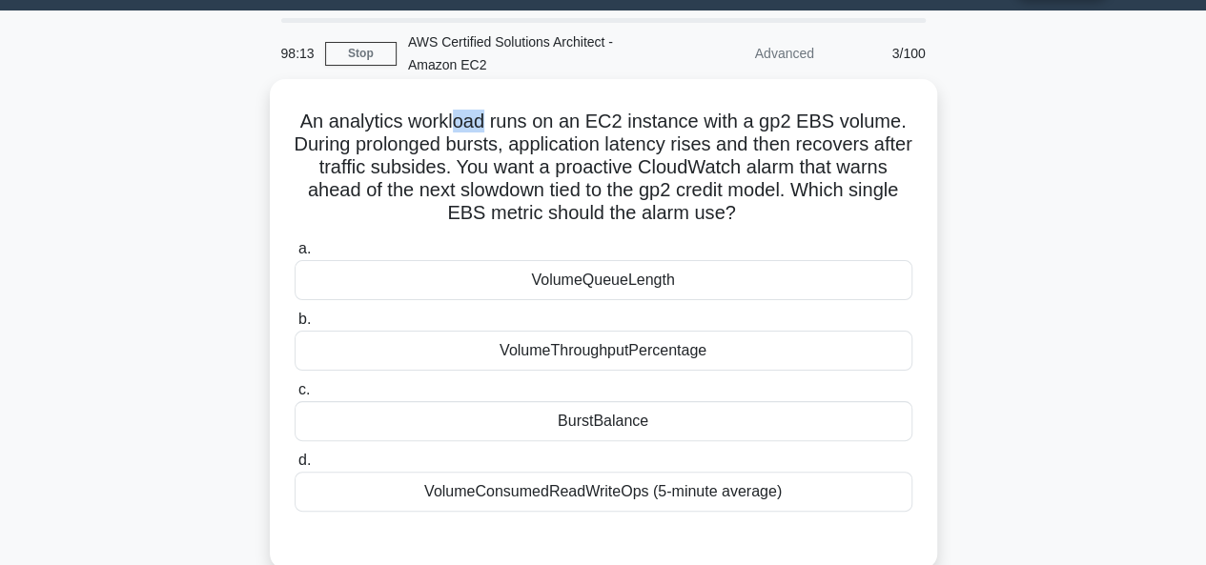
click at [485, 118] on h5 "An analytics workload runs on an EC2 instance with a gp2 EBS volume. During pro…" at bounding box center [604, 168] width 622 height 116
drag, startPoint x: 458, startPoint y: 125, endPoint x: 486, endPoint y: 129, distance: 28.9
click at [486, 129] on h5 "An analytics workload runs on an EC2 instance with a gp2 EBS volume. During pro…" at bounding box center [604, 168] width 622 height 116
click at [474, 145] on h5 "An analytics workload runs on an EC2 instance with a gp2 EBS volume. During pro…" at bounding box center [604, 168] width 622 height 116
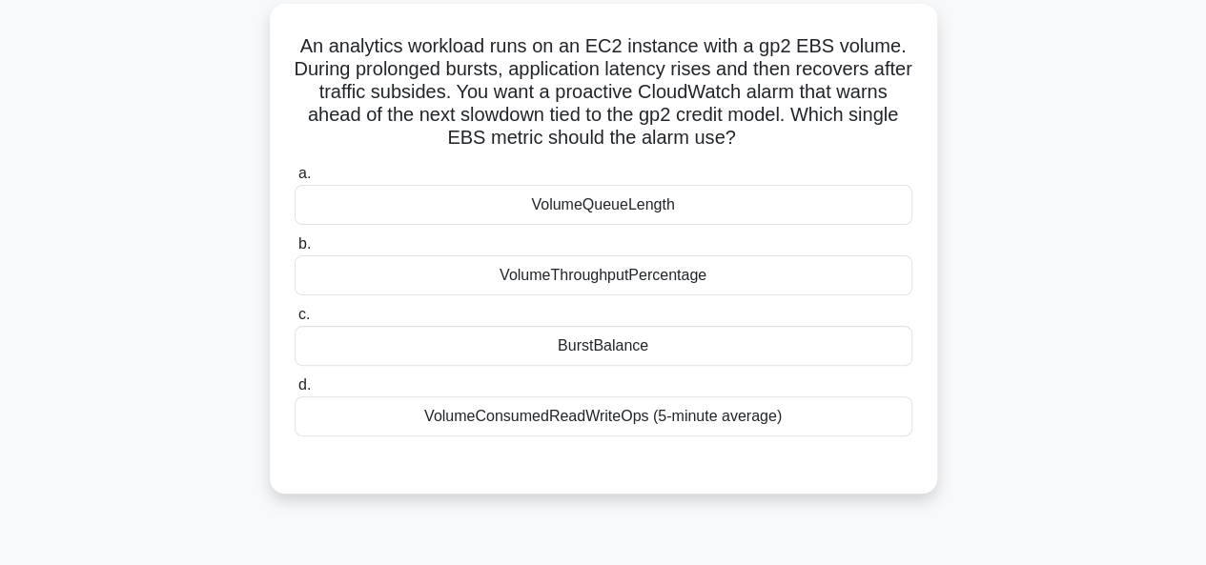
scroll to position [127, 0]
click at [549, 426] on div "VolumeConsumedReadWriteOps (5-minute average)" at bounding box center [604, 416] width 618 height 40
click at [295, 391] on input "d. VolumeConsumedReadWriteOps (5-minute average)" at bounding box center [295, 384] width 0 height 12
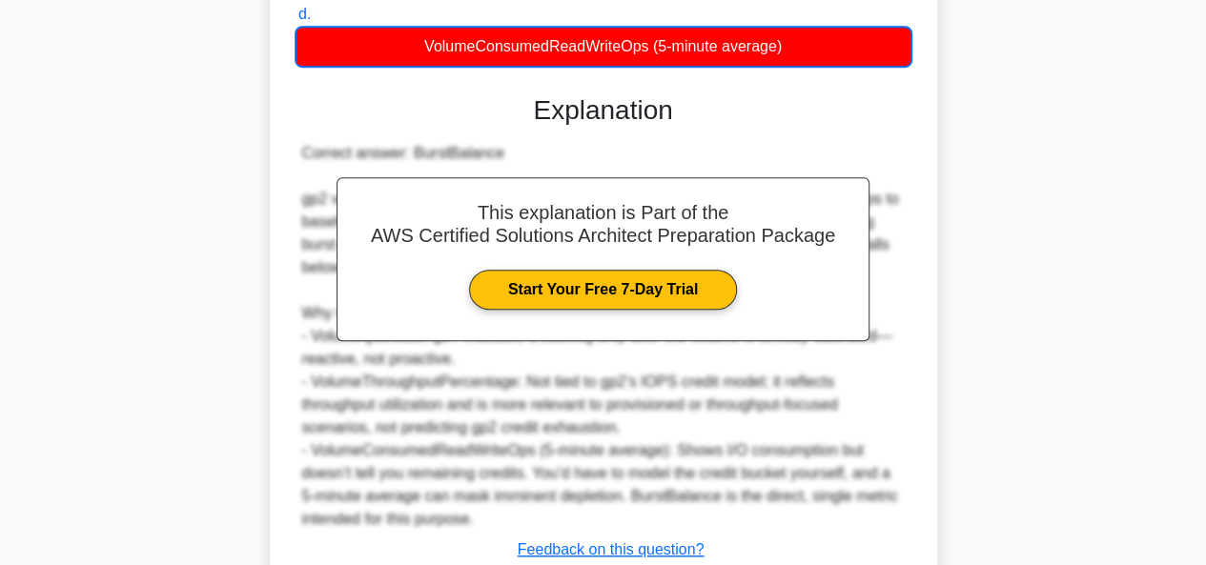
scroll to position [633, 0]
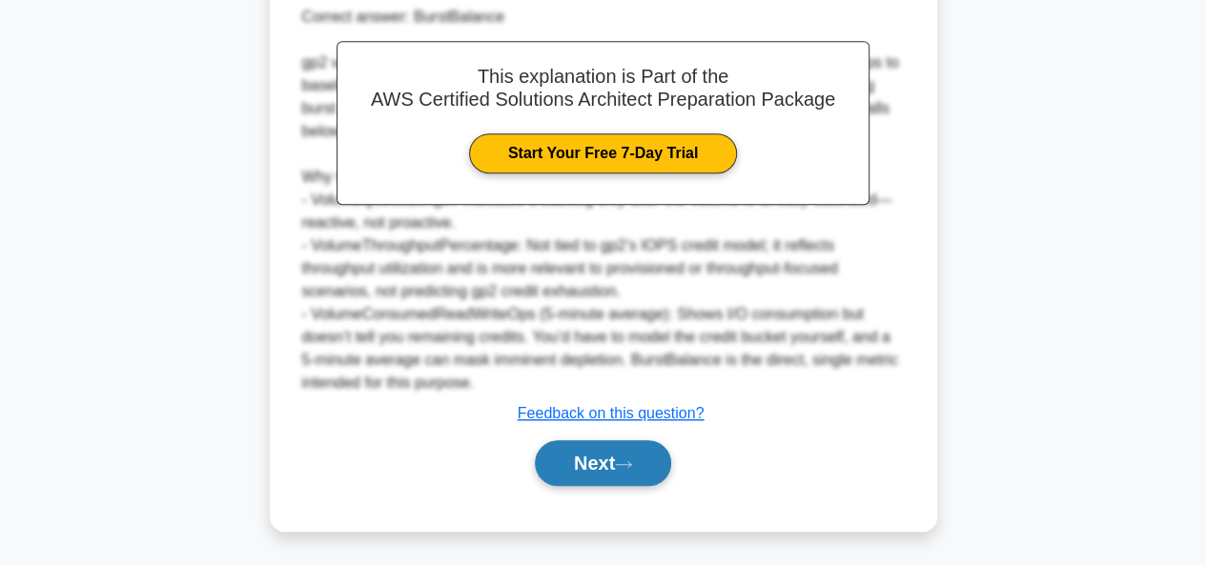
click at [572, 464] on button "Next" at bounding box center [603, 463] width 136 height 46
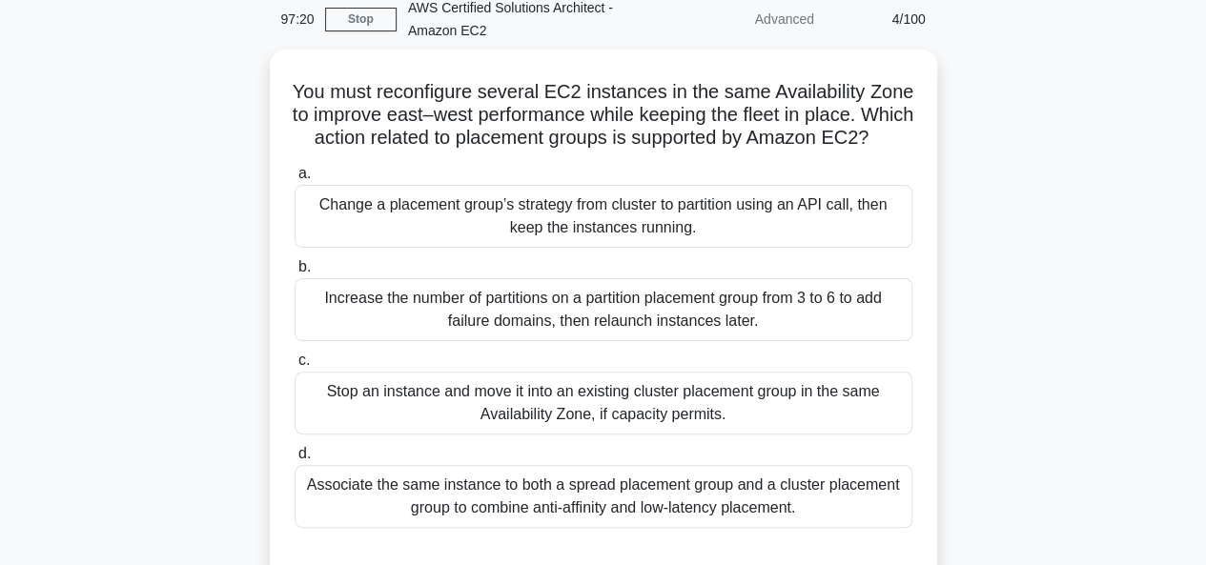
scroll to position [86, 0]
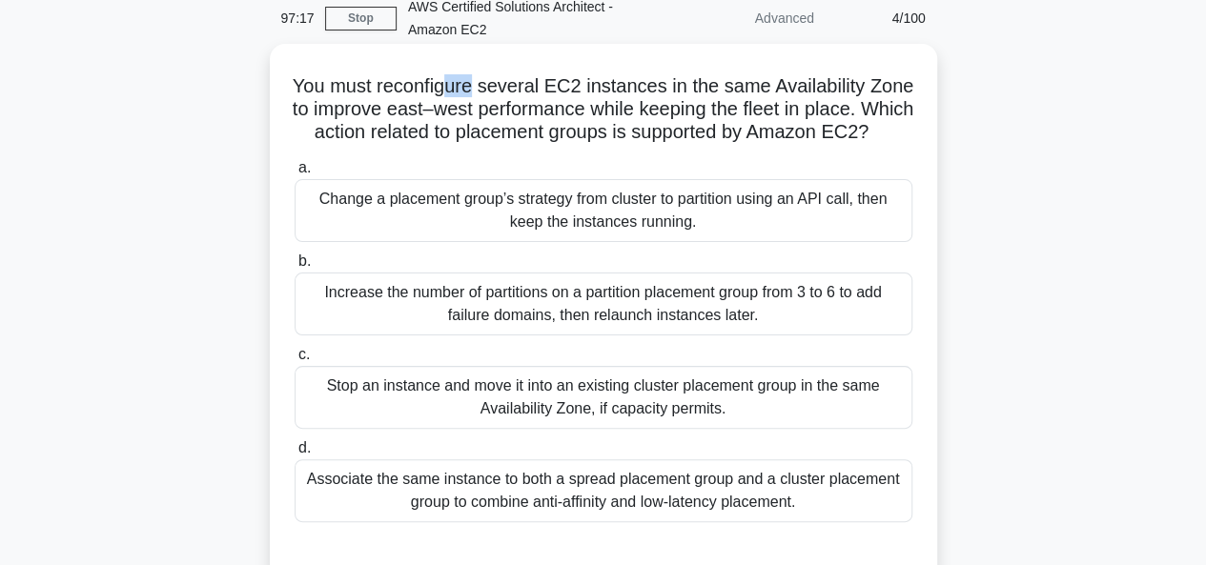
drag, startPoint x: 471, startPoint y: 92, endPoint x: 500, endPoint y: 93, distance: 28.6
click at [500, 93] on h5 "You must reconfigure several EC2 instances in the same Availability Zone to imp…" at bounding box center [604, 109] width 622 height 71
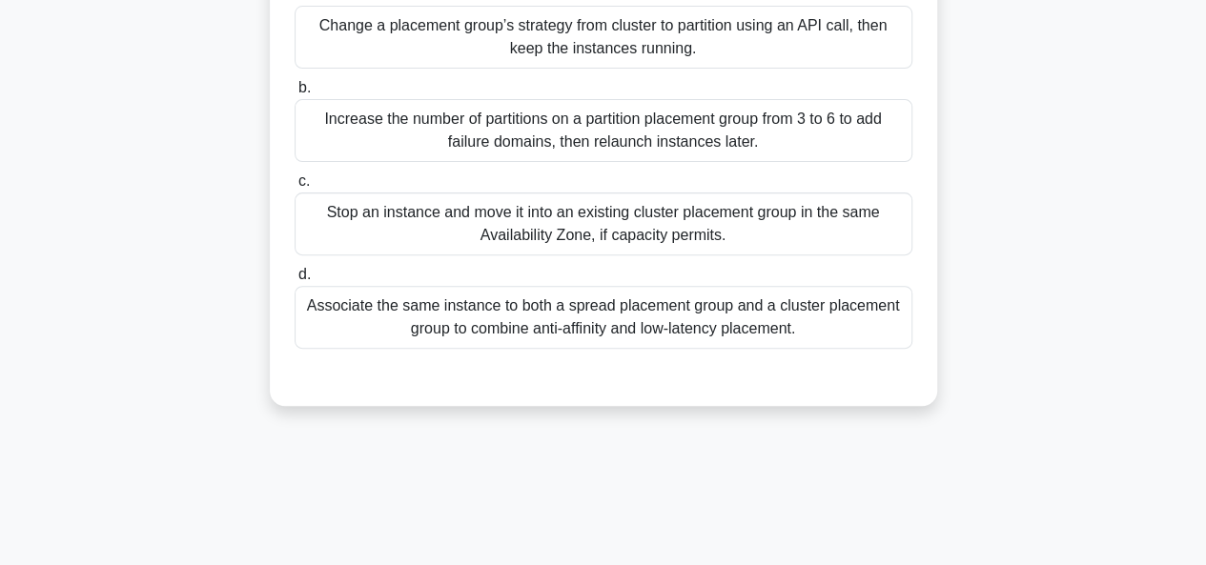
scroll to position [260, 0]
click at [500, 244] on div "Stop an instance and move it into an existing cluster placement group in the sa…" at bounding box center [604, 223] width 618 height 63
click at [295, 187] on input "c. Stop an instance and move it into an existing cluster placement group in the…" at bounding box center [295, 180] width 0 height 12
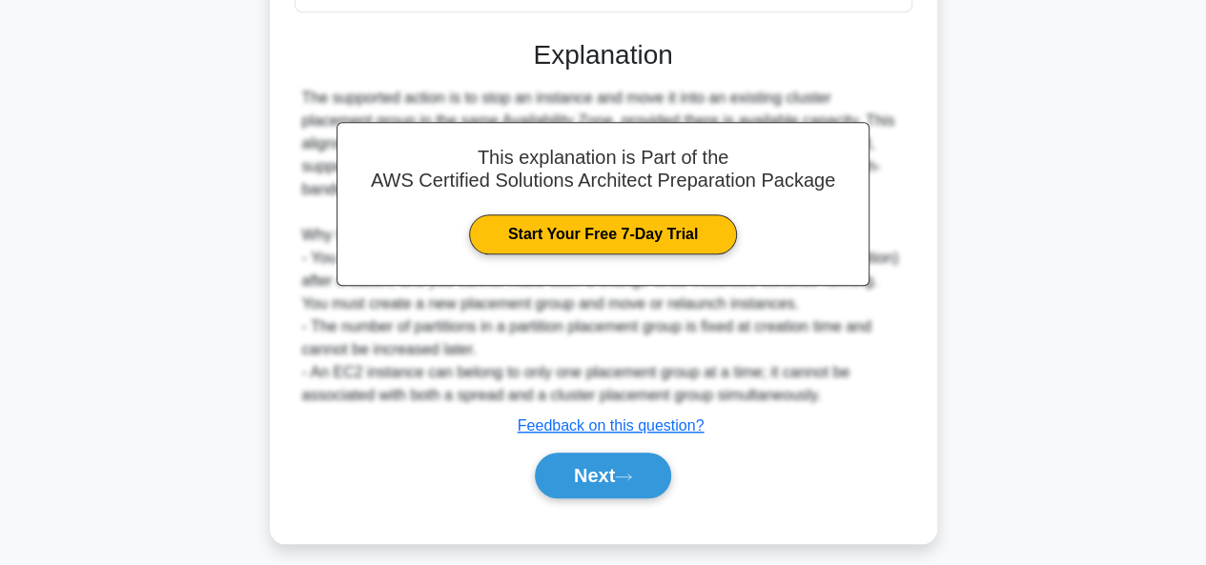
scroll to position [604, 0]
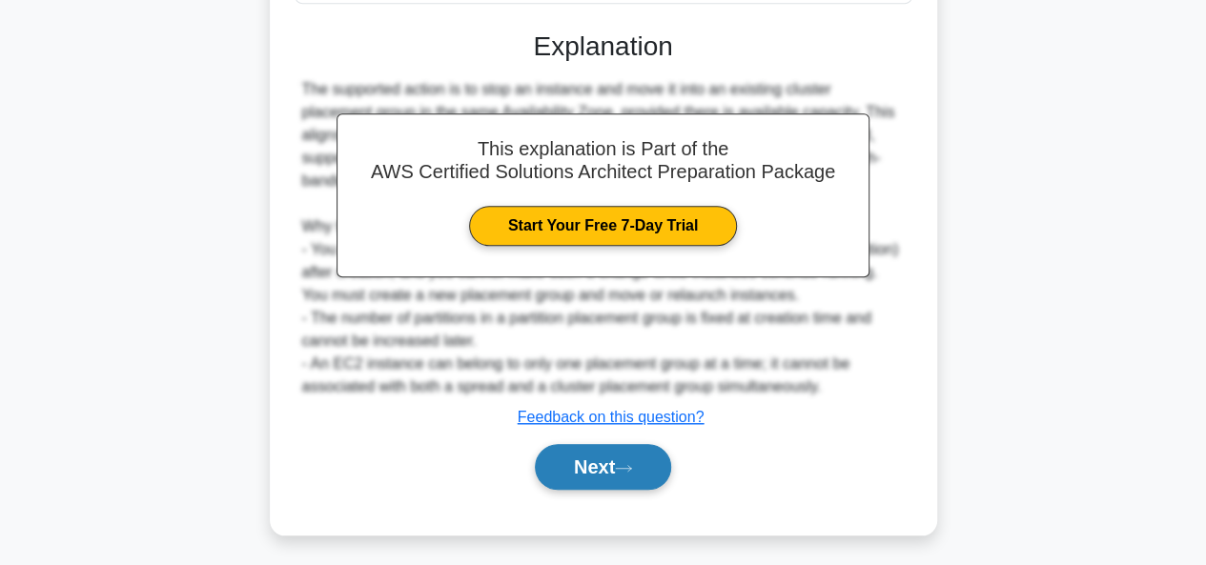
click at [547, 486] on button "Next" at bounding box center [603, 467] width 136 height 46
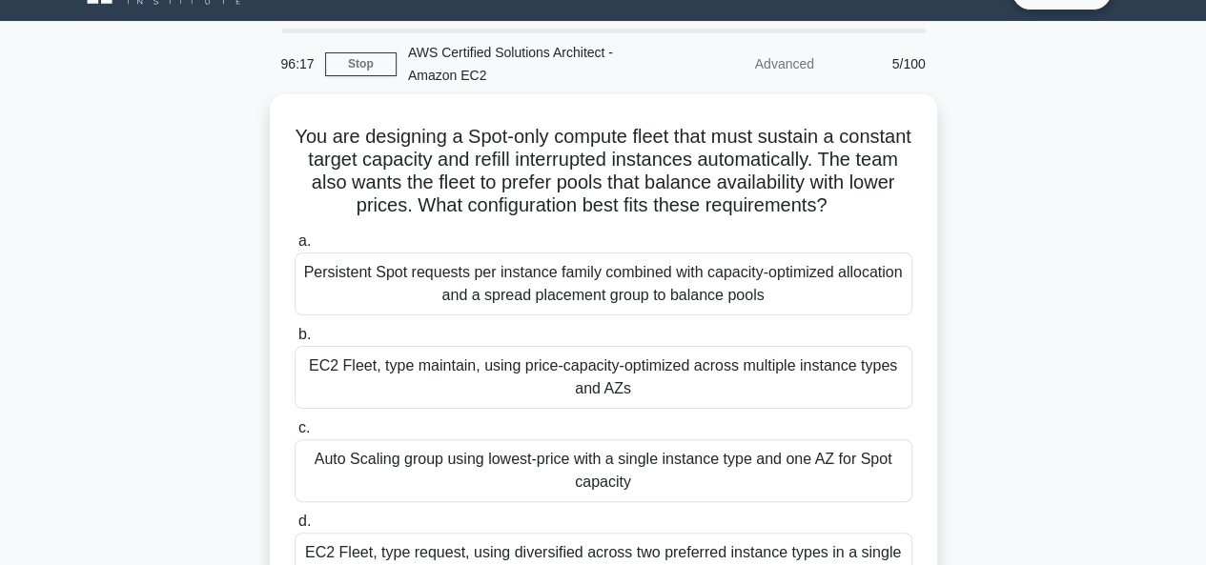
scroll to position [0, 0]
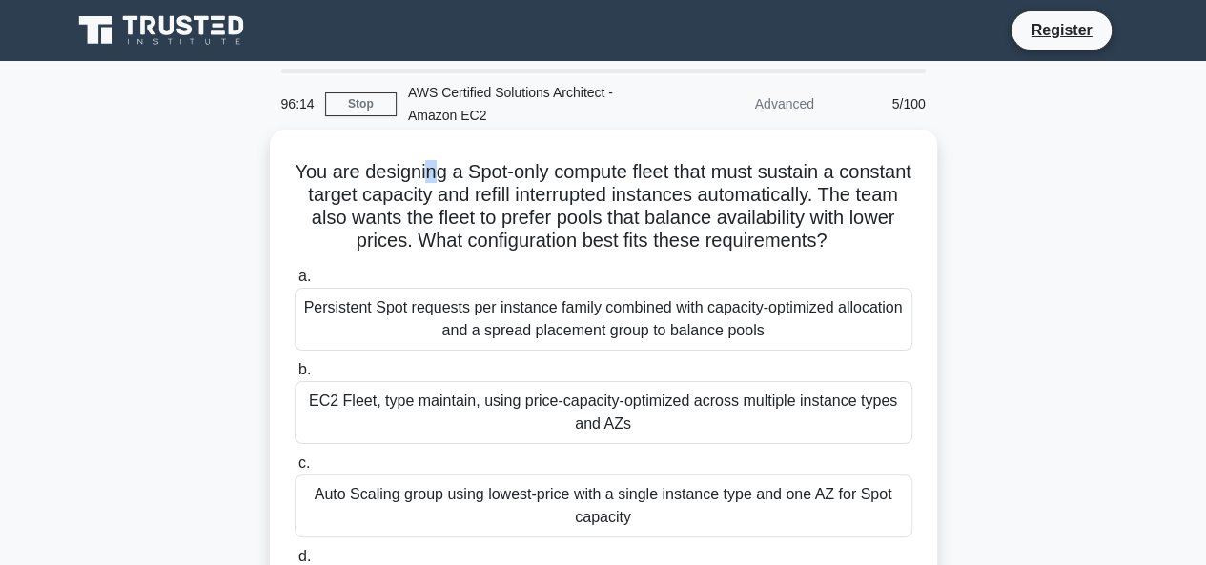
drag, startPoint x: 456, startPoint y: 174, endPoint x: 469, endPoint y: 174, distance: 13.3
click at [469, 174] on h5 "You are designing a Spot-only compute fleet that must sustain a constant target…" at bounding box center [604, 206] width 622 height 93
click at [466, 174] on h5 "You are designing a Spot-only compute fleet that must sustain a constant target…" at bounding box center [604, 206] width 622 height 93
drag, startPoint x: 466, startPoint y: 174, endPoint x: 445, endPoint y: 179, distance: 21.7
click at [445, 179] on h5 "You are designing a Spot-only compute fleet that must sustain a constant target…" at bounding box center [604, 206] width 622 height 93
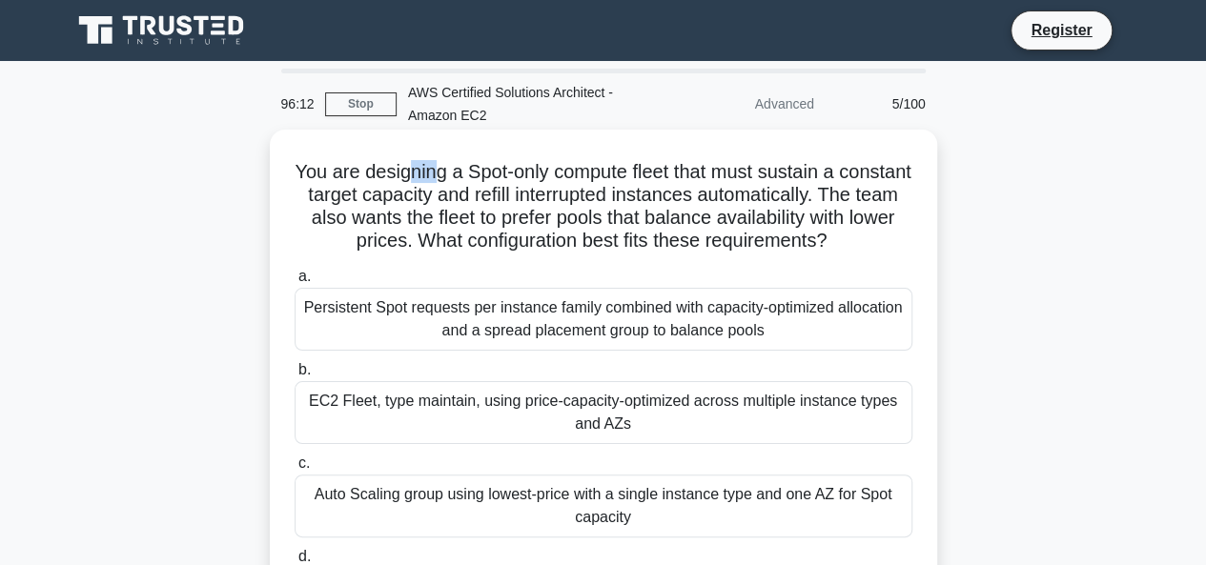
click at [445, 179] on h5 "You are designing a Spot-only compute fleet that must sustain a constant target…" at bounding box center [604, 206] width 622 height 93
drag, startPoint x: 452, startPoint y: 174, endPoint x: 479, endPoint y: 172, distance: 26.8
click at [479, 172] on h5 "You are designing a Spot-only compute fleet that must sustain a constant target…" at bounding box center [604, 206] width 622 height 93
click at [465, 192] on h5 "You are designing a Spot-only compute fleet that must sustain a constant target…" at bounding box center [604, 206] width 622 height 93
drag, startPoint x: 452, startPoint y: 171, endPoint x: 477, endPoint y: 165, distance: 25.4
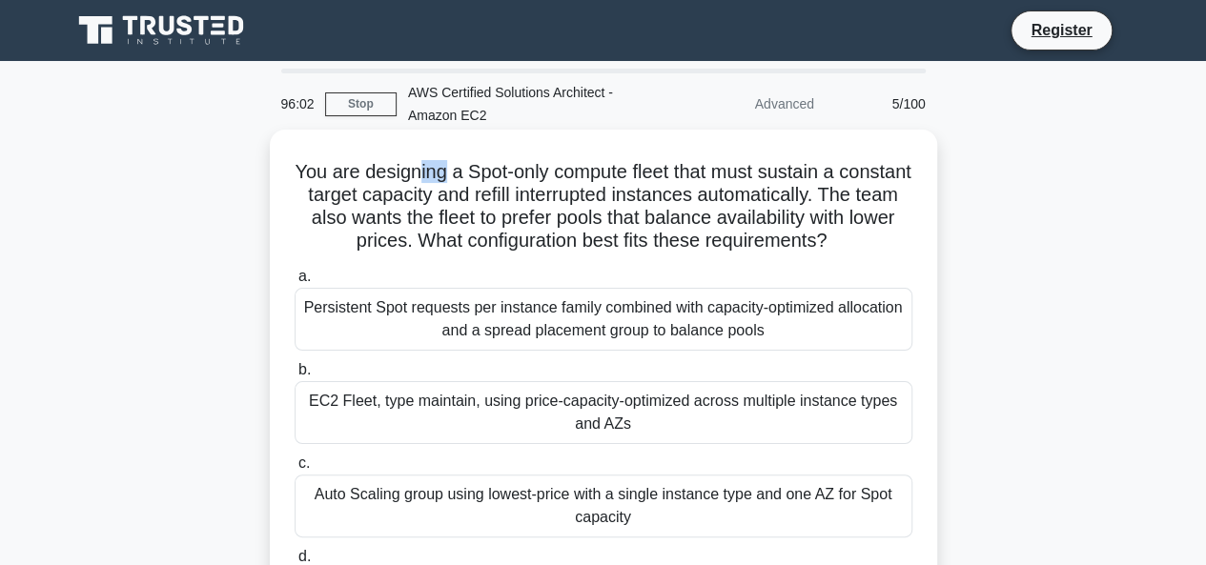
click at [477, 165] on h5 "You are designing a Spot-only compute fleet that must sustain a constant target…" at bounding box center [604, 206] width 622 height 93
click at [467, 209] on h5 "You are designing a Spot-only compute fleet that must sustain a constant target…" at bounding box center [604, 206] width 622 height 93
drag, startPoint x: 487, startPoint y: 197, endPoint x: 507, endPoint y: 200, distance: 20.2
click at [507, 200] on h5 "You are designing a Spot-only compute fleet that must sustain a constant target…" at bounding box center [604, 206] width 622 height 93
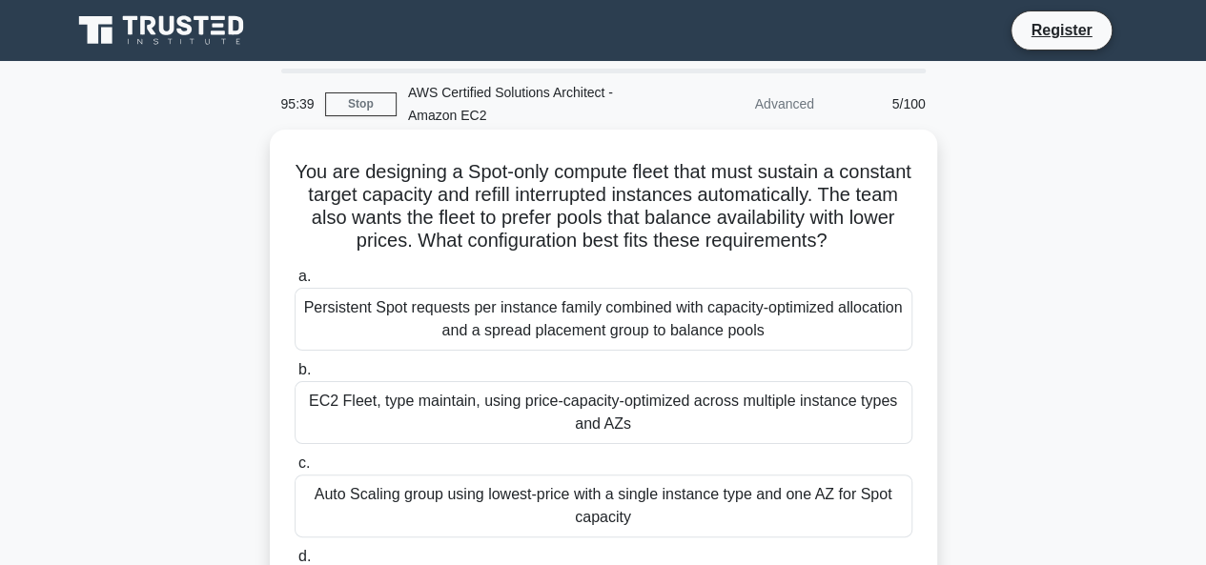
click at [515, 236] on h5 "You are designing a Spot-only compute fleet that must sustain a constant target…" at bounding box center [604, 206] width 622 height 93
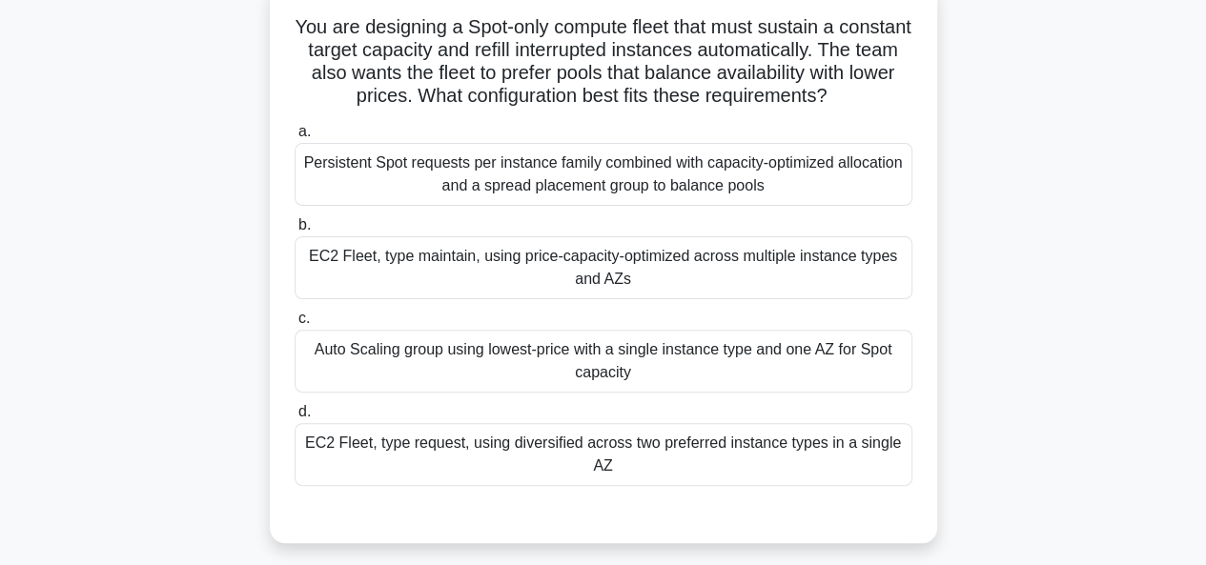
scroll to position [200, 0]
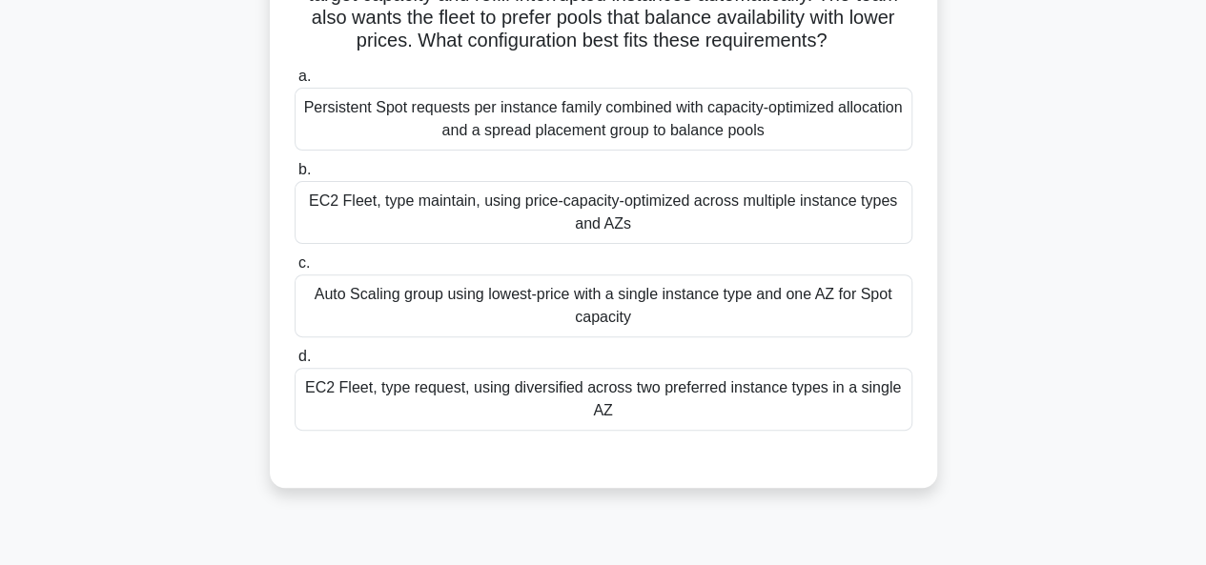
click at [561, 314] on div "Auto Scaling group using lowest-price with a single instance type and one AZ fo…" at bounding box center [604, 306] width 618 height 63
click at [295, 270] on input "c. Auto Scaling group using lowest-price with a single instance type and one AZ…" at bounding box center [295, 263] width 0 height 12
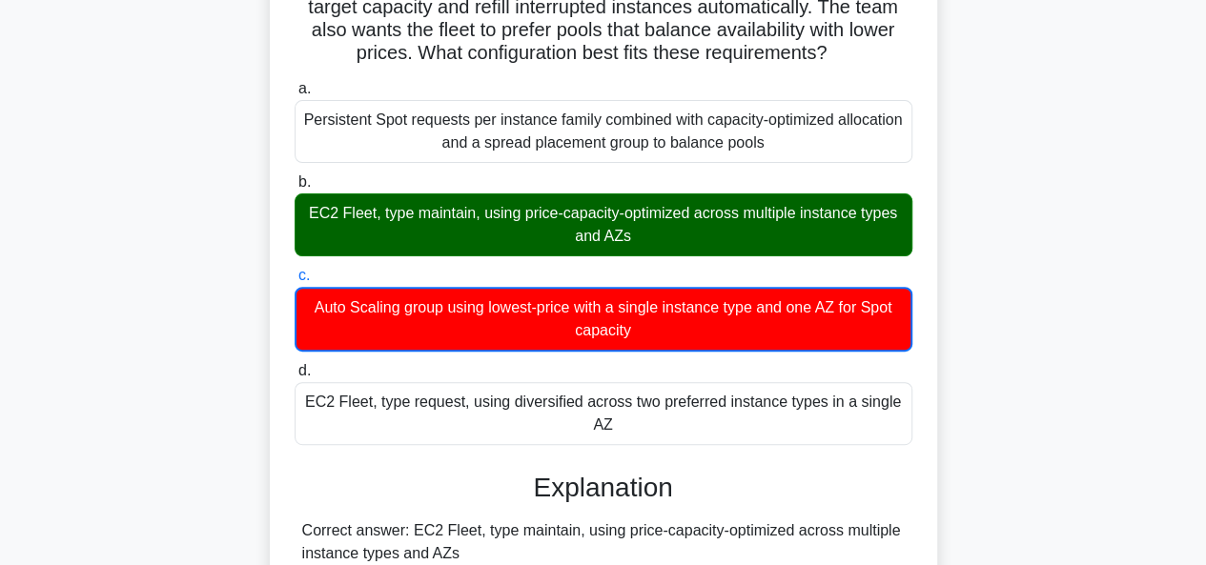
scroll to position [237, 0]
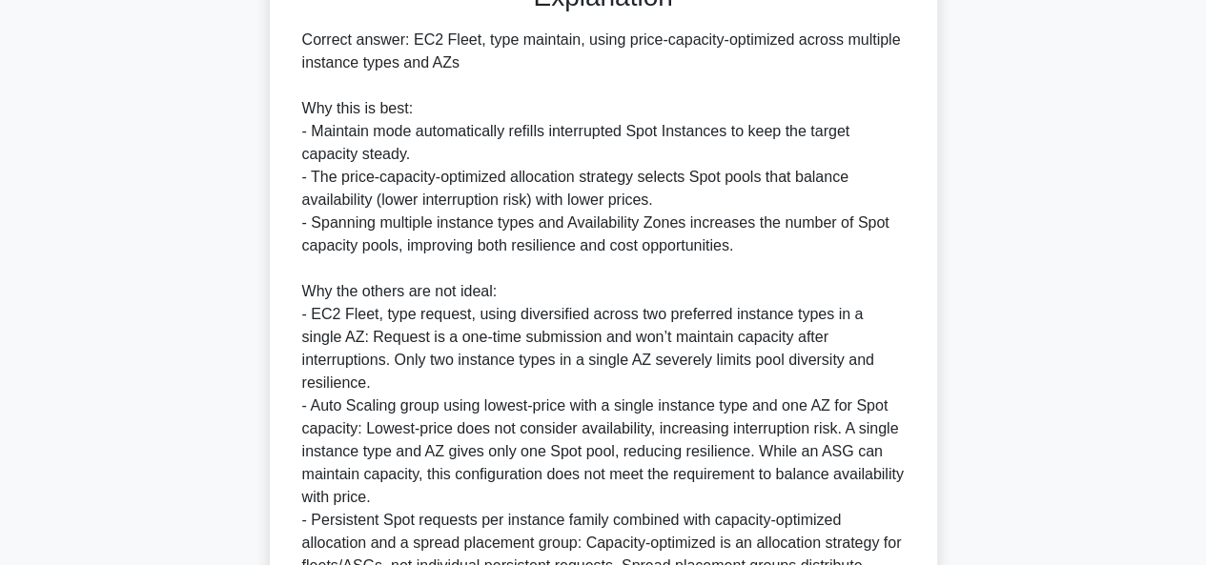
click at [589, 462] on div "Correct answer: EC2 Fleet, type maintain, using price-capacity-optimized across…" at bounding box center [603, 326] width 602 height 595
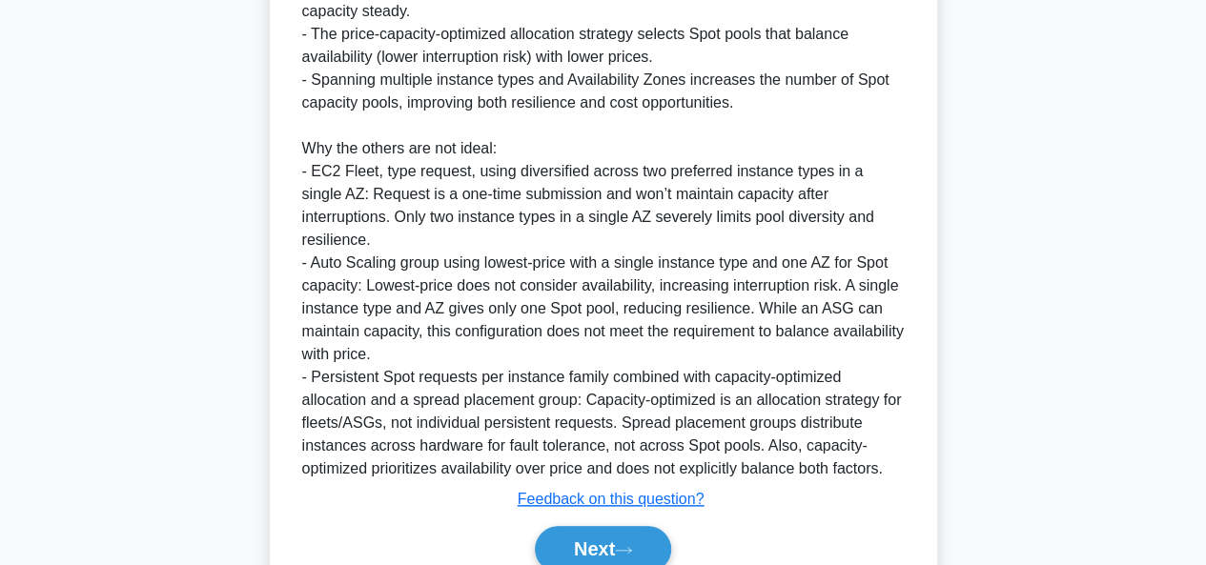
scroll to position [885, 0]
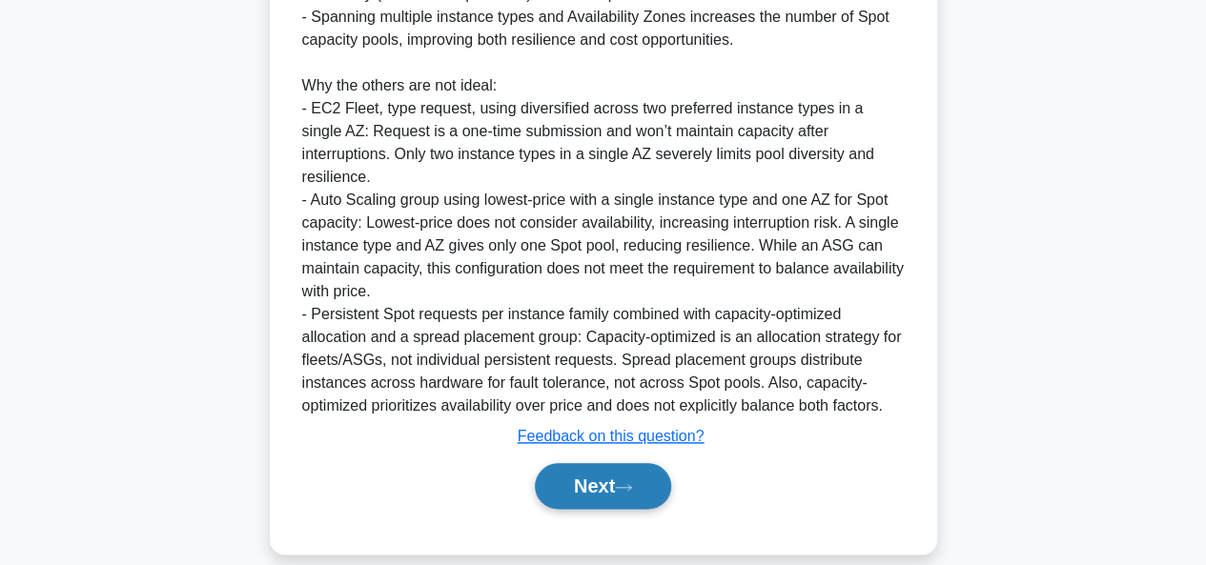
click at [589, 467] on button "Next" at bounding box center [603, 486] width 136 height 46
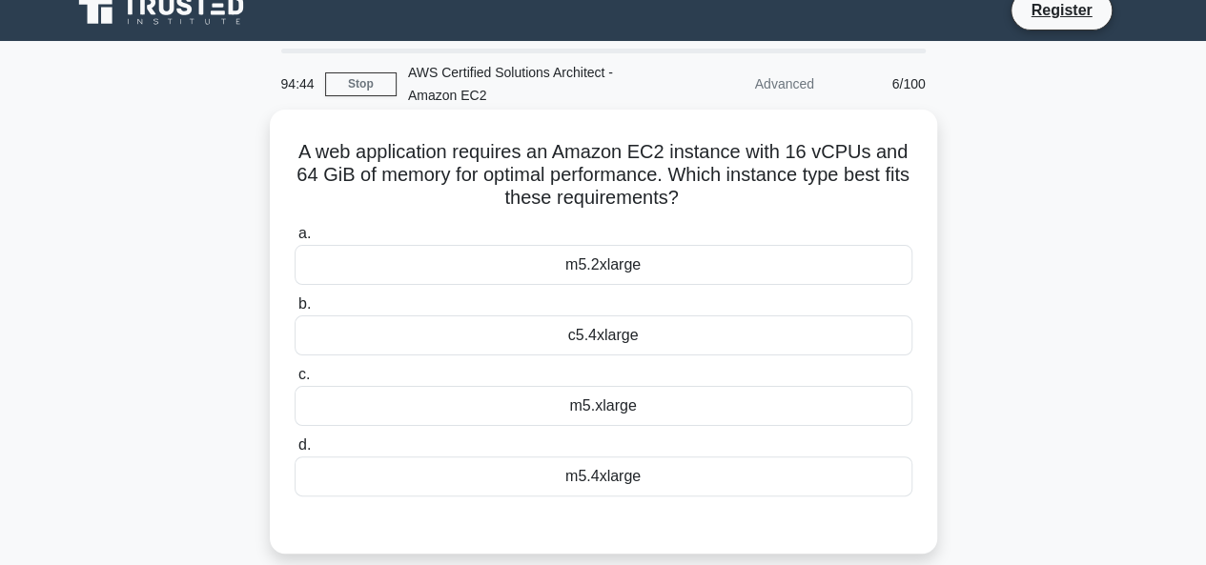
scroll to position [21, 0]
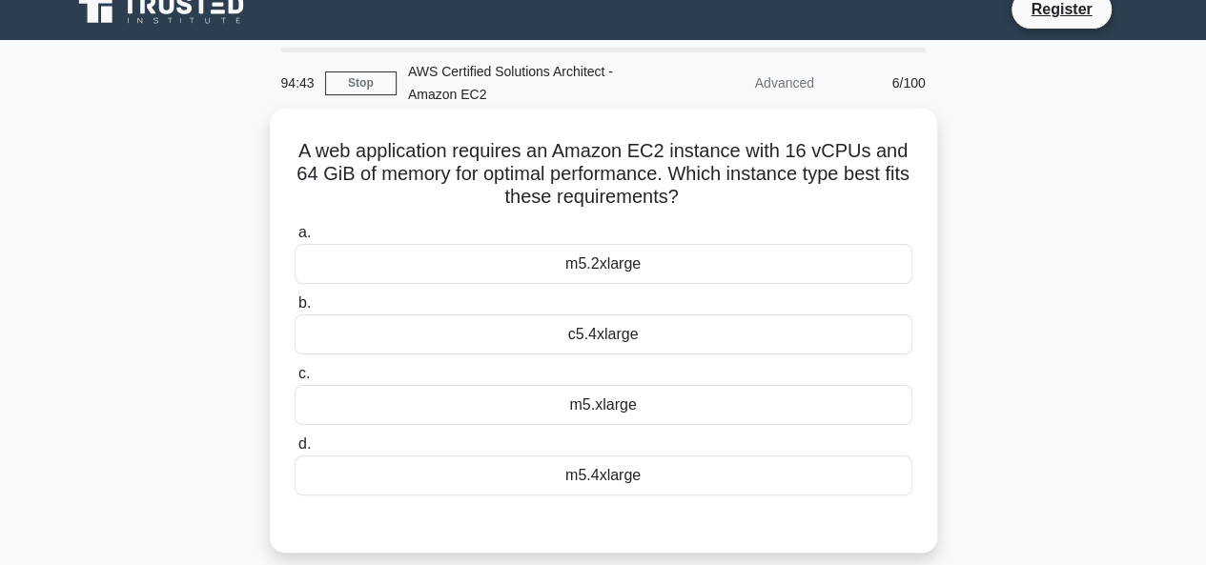
click at [631, 405] on div "m5.xlarge" at bounding box center [604, 405] width 618 height 40
click at [295, 380] on input "c. m5.xlarge" at bounding box center [295, 374] width 0 height 12
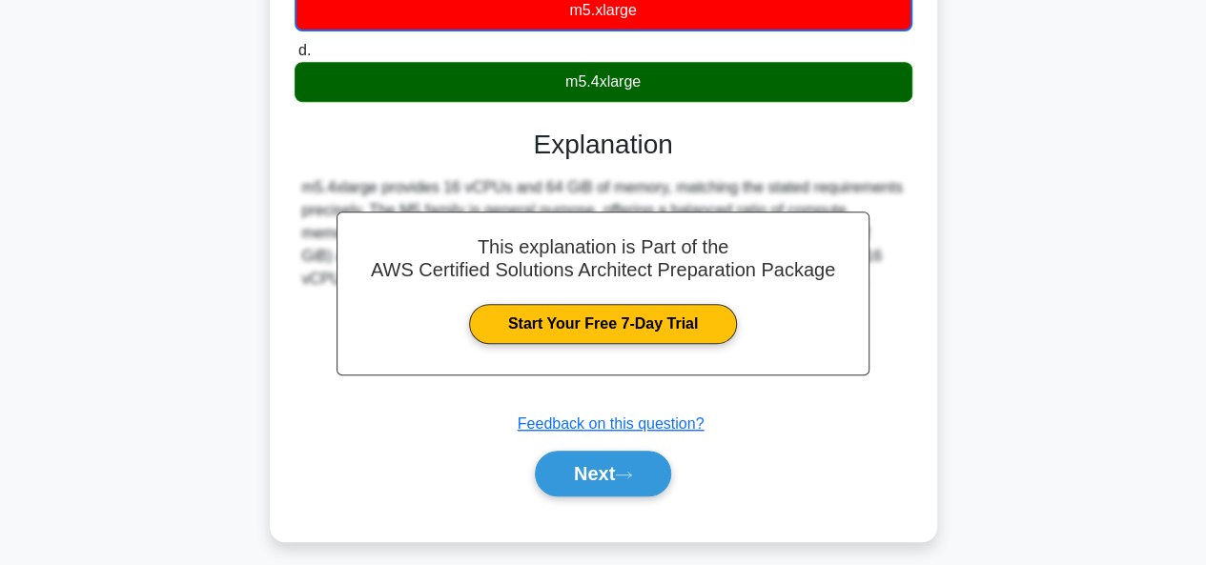
scroll to position [418, 0]
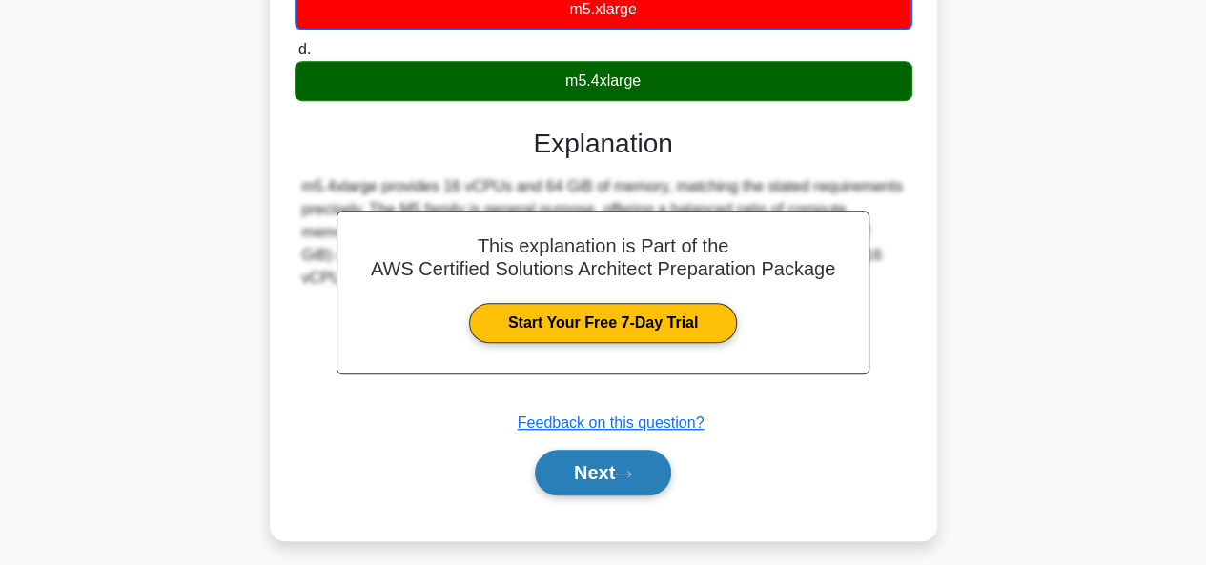
click at [605, 471] on button "Next" at bounding box center [603, 473] width 136 height 46
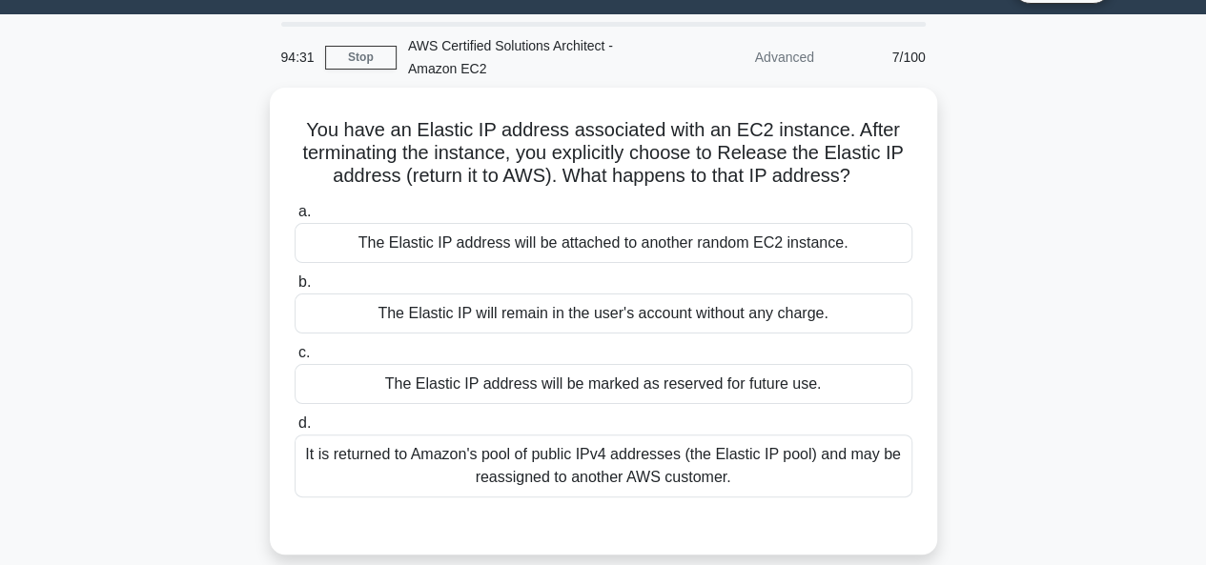
scroll to position [49, 0]
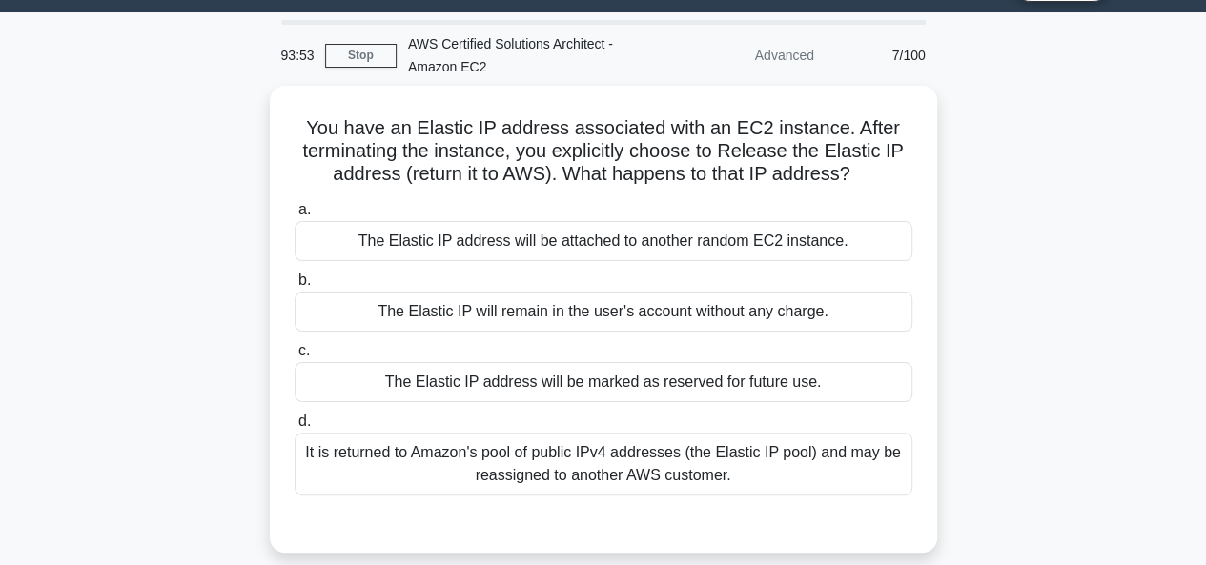
click at [622, 400] on div "a. The Elastic IP address will be attached to another random EC2 instance. b. T…" at bounding box center [603, 346] width 641 height 305
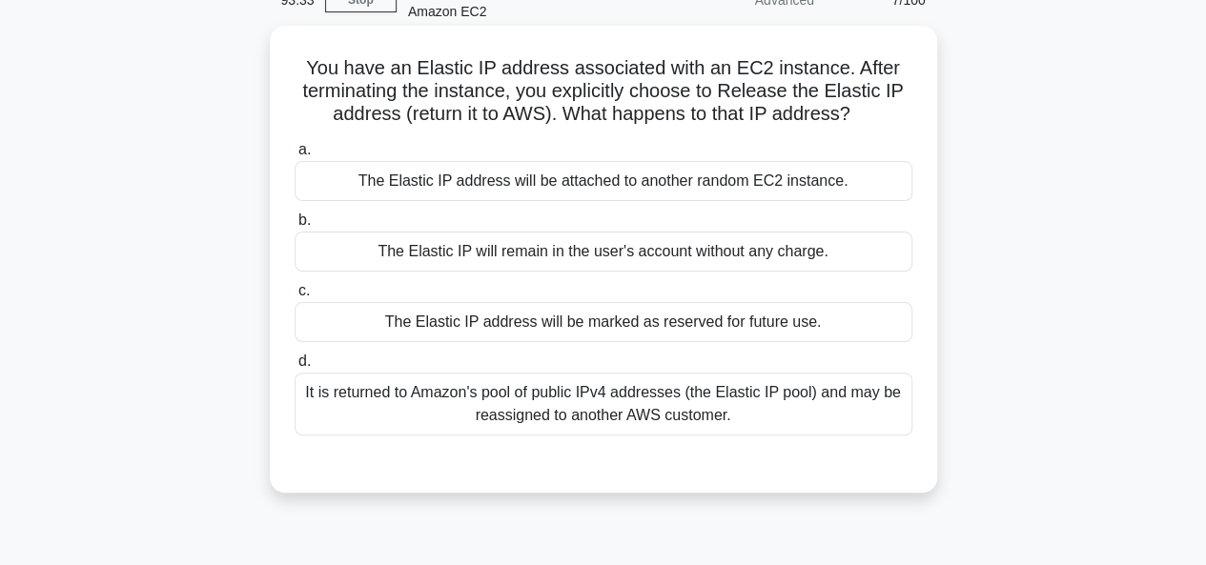
scroll to position [105, 0]
click at [622, 251] on div "The Elastic IP will remain in the user's account without any charge." at bounding box center [604, 251] width 618 height 40
click at [295, 226] on input "b. The Elastic IP will remain in the user's account without any charge." at bounding box center [295, 220] width 0 height 12
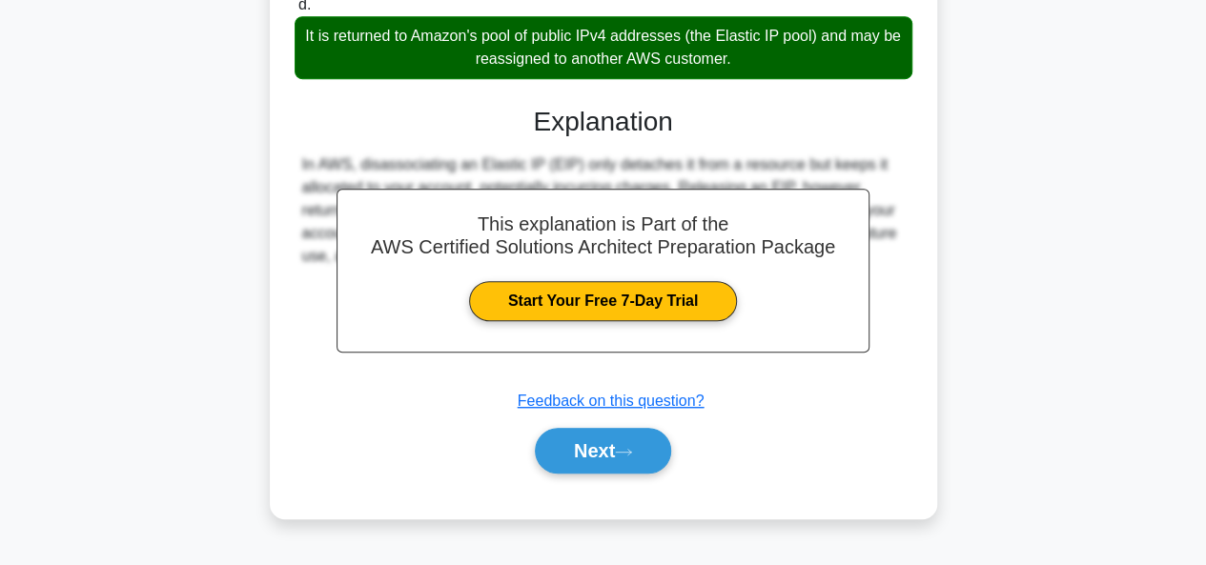
scroll to position [463, 0]
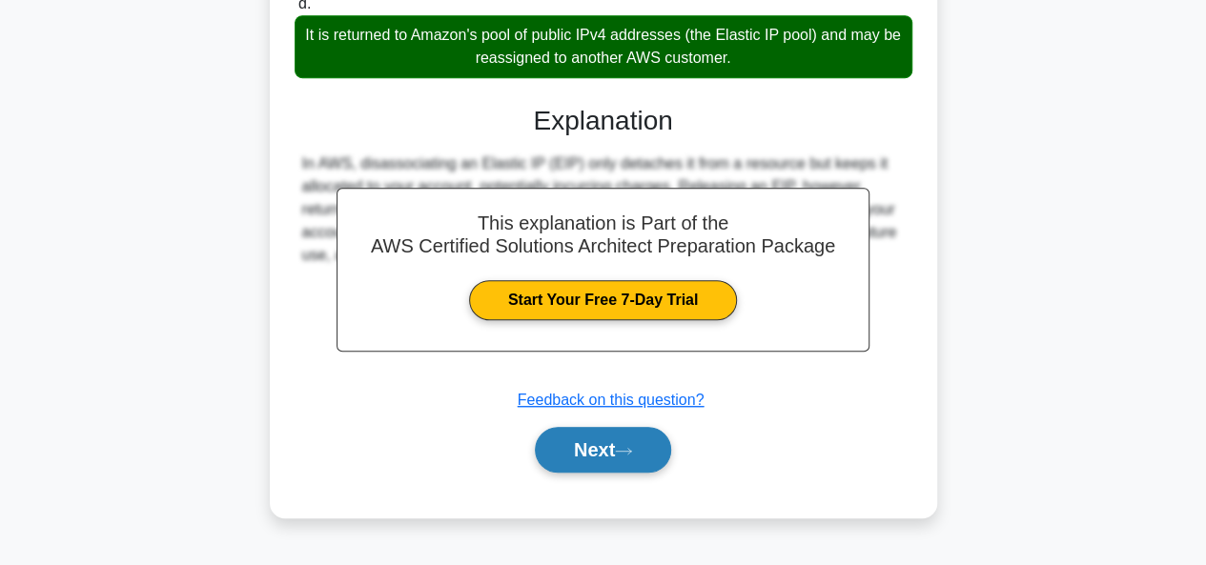
click at [604, 447] on button "Next" at bounding box center [603, 450] width 136 height 46
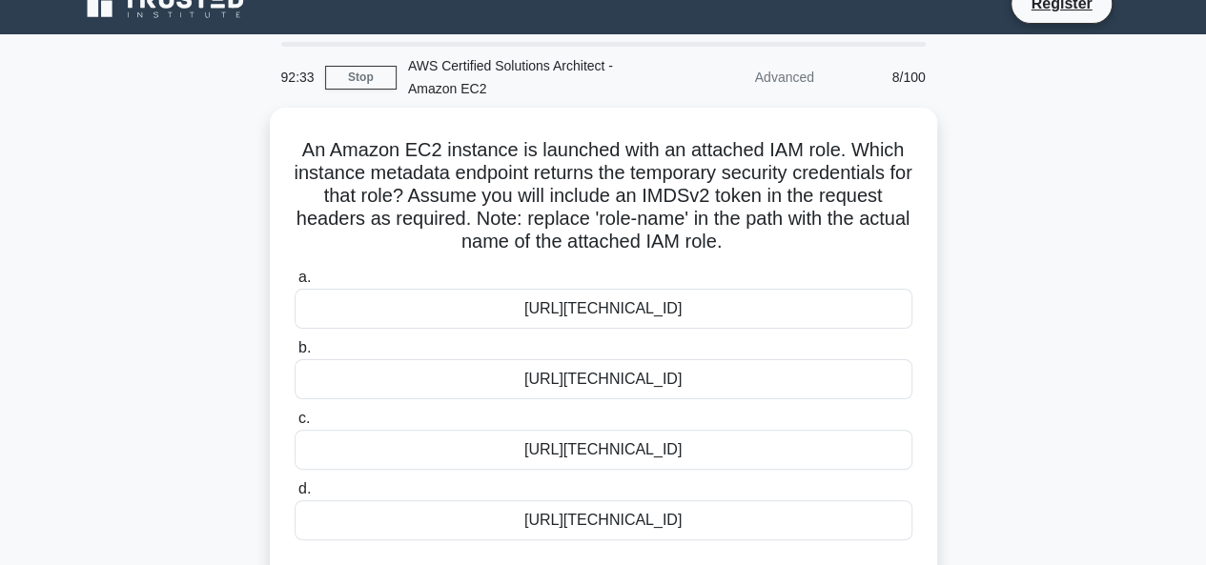
scroll to position [60, 0]
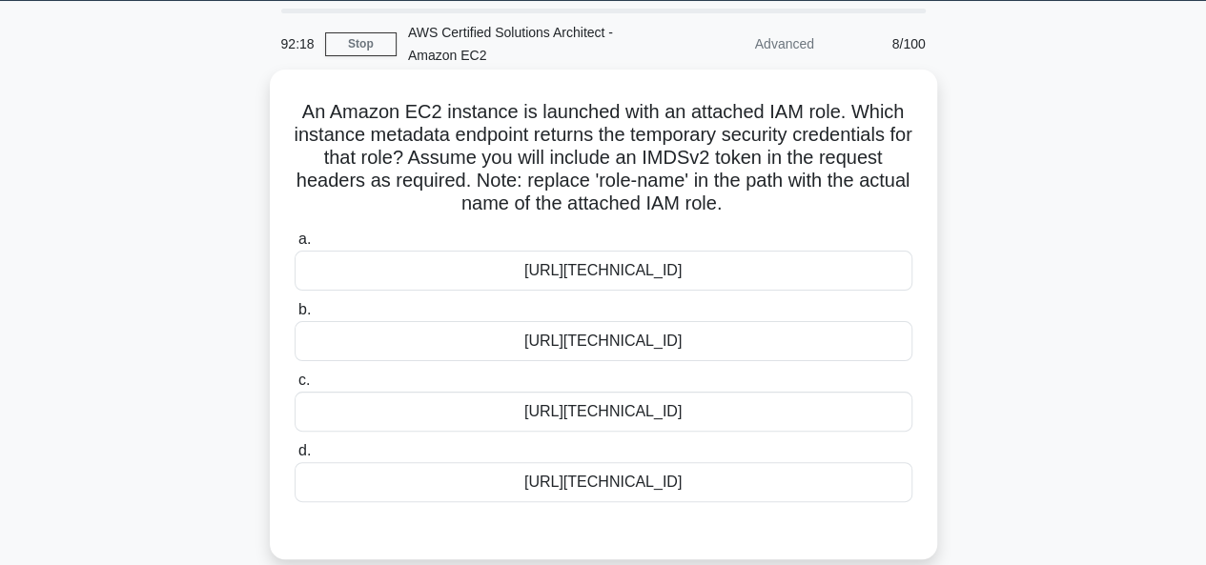
click at [618, 363] on div "a. http://169.254.169.254/latest/meta-data/iam/security-credentials/role-name b…" at bounding box center [603, 365] width 641 height 282
click at [620, 338] on div "http://169.254.169.254/latest/user-data/iam/security-credentials/role-name" at bounding box center [604, 341] width 618 height 40
click at [295, 317] on input "b. http://169.254.169.254/latest/user-data/iam/security-credentials/role-name" at bounding box center [295, 310] width 0 height 12
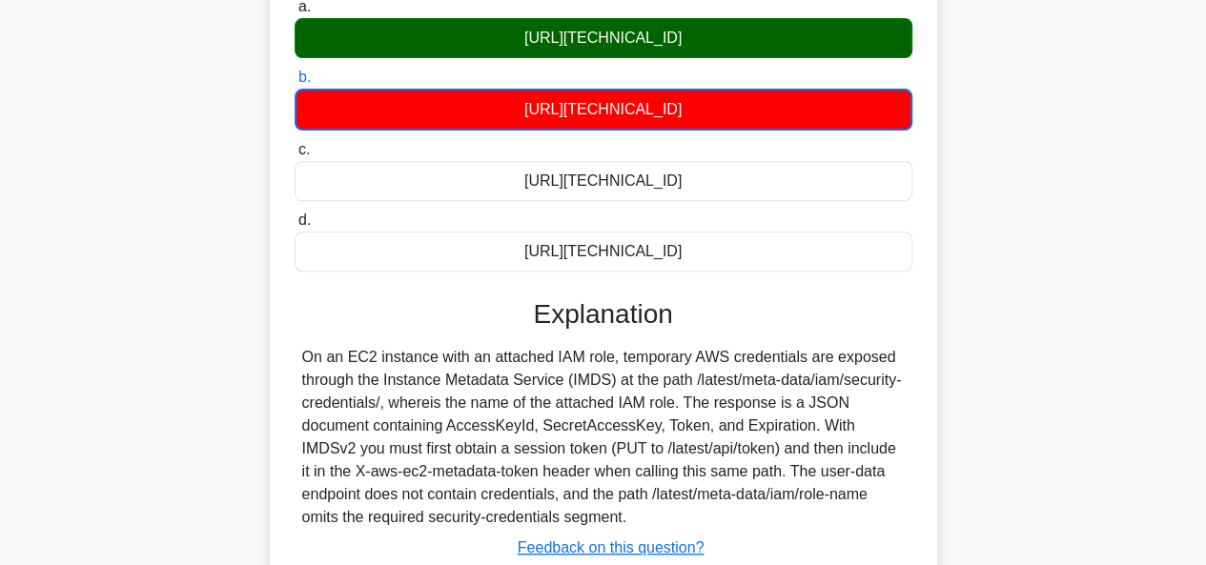
scroll to position [464, 0]
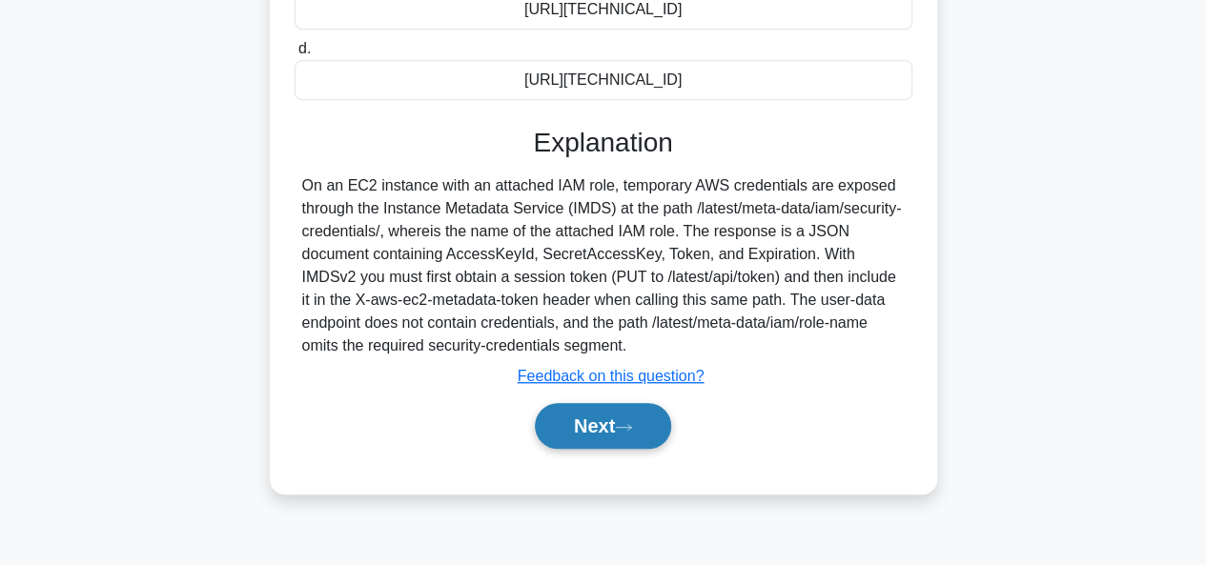
click at [602, 433] on button "Next" at bounding box center [603, 426] width 136 height 46
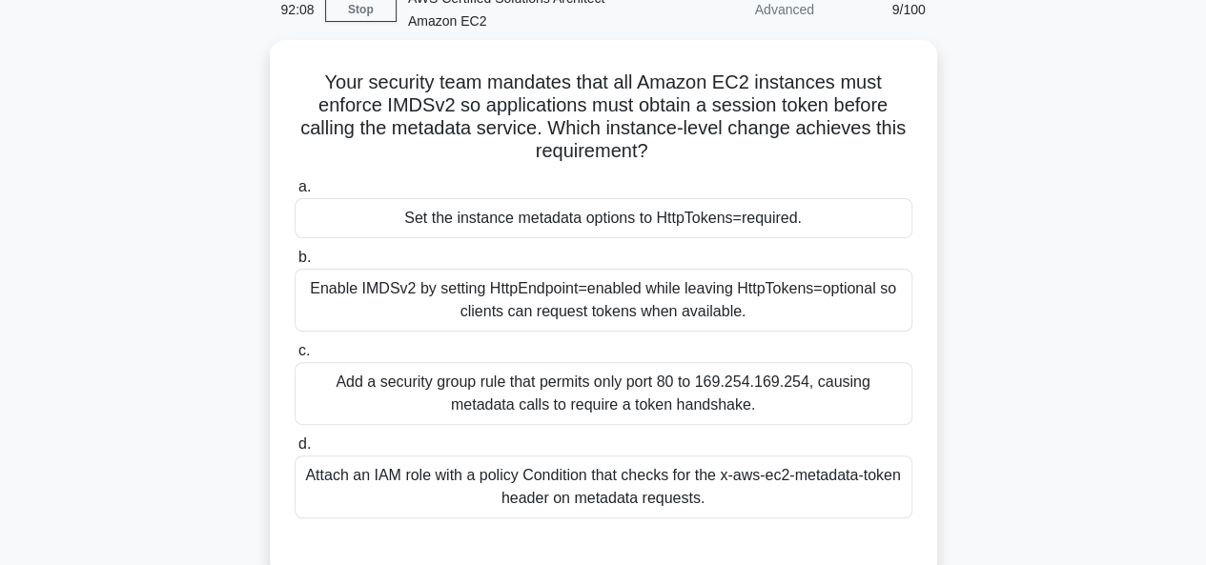
scroll to position [95, 0]
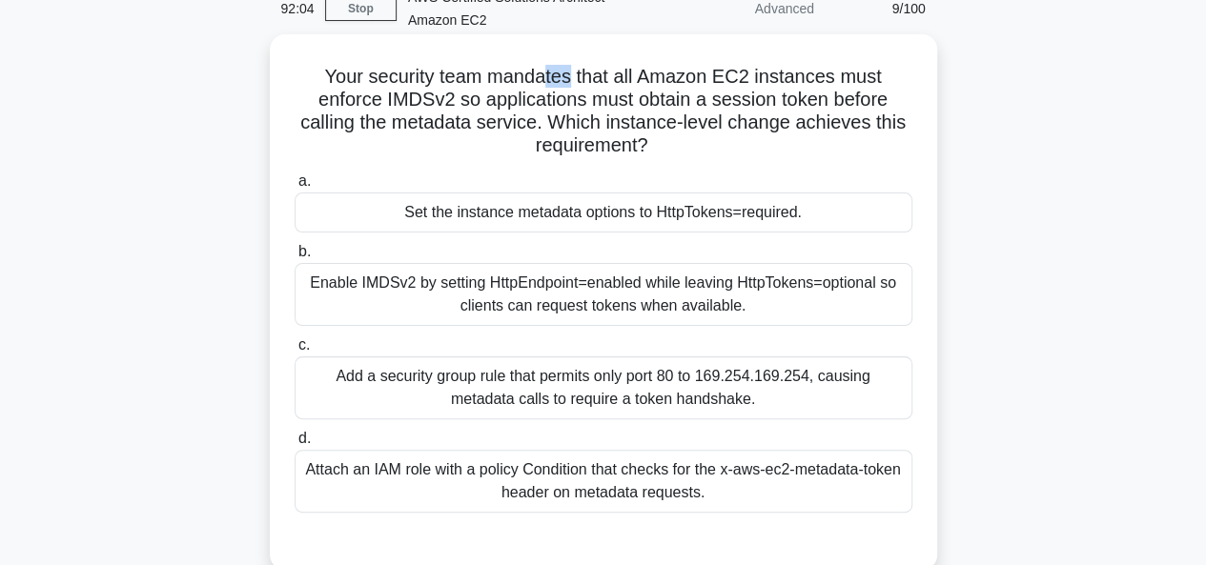
drag, startPoint x: 546, startPoint y: 73, endPoint x: 568, endPoint y: 76, distance: 22.1
click at [568, 76] on h5 "Your security team mandates that all Amazon EC2 instances must enforce IMDSv2 s…" at bounding box center [604, 111] width 622 height 93
click at [568, 81] on h5 "Your security team mandates that all Amazon EC2 instances must enforce IMDSv2 s…" at bounding box center [604, 111] width 622 height 93
drag, startPoint x: 546, startPoint y: 80, endPoint x: 568, endPoint y: 77, distance: 22.1
click at [568, 77] on h5 "Your security team mandates that all Amazon EC2 instances must enforce IMDSv2 s…" at bounding box center [604, 111] width 622 height 93
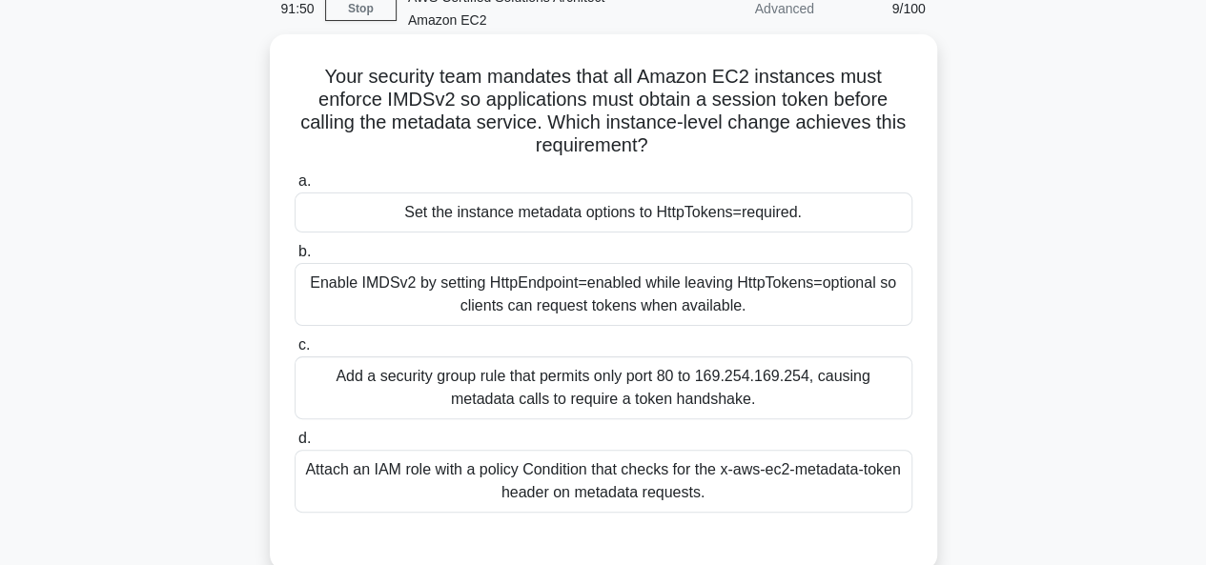
click at [546, 120] on h5 "Your security team mandates that all Amazon EC2 instances must enforce IMDSv2 s…" at bounding box center [604, 111] width 622 height 93
drag, startPoint x: 684, startPoint y: 72, endPoint x: 709, endPoint y: 72, distance: 24.8
click at [709, 72] on h5 "Your security team mandates that all Amazon EC2 instances must enforce IMDSv2 s…" at bounding box center [604, 111] width 622 height 93
click at [650, 124] on h5 "Your security team mandates that all Amazon EC2 instances must enforce IMDSv2 s…" at bounding box center [604, 111] width 622 height 93
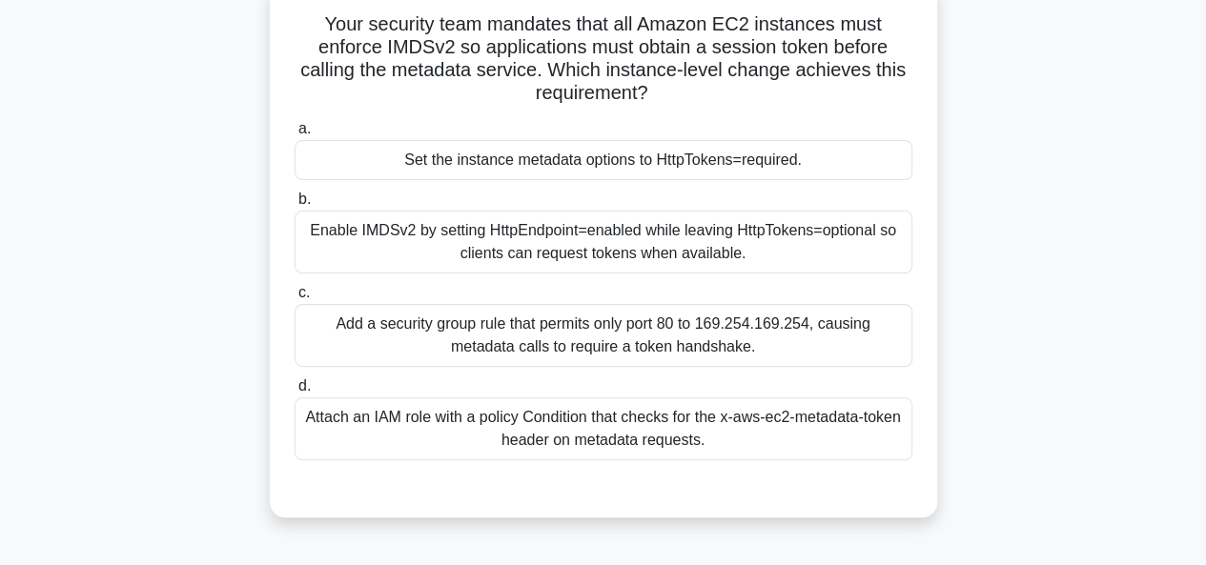
scroll to position [149, 0]
click at [595, 235] on div "Enable IMDSv2 by setting HttpEndpoint=enabled while leaving HttpTokens=optional…" at bounding box center [604, 241] width 618 height 63
click at [295, 205] on input "b. Enable IMDSv2 by setting HttpEndpoint=enabled while leaving HttpTokens=optio…" at bounding box center [295, 199] width 0 height 12
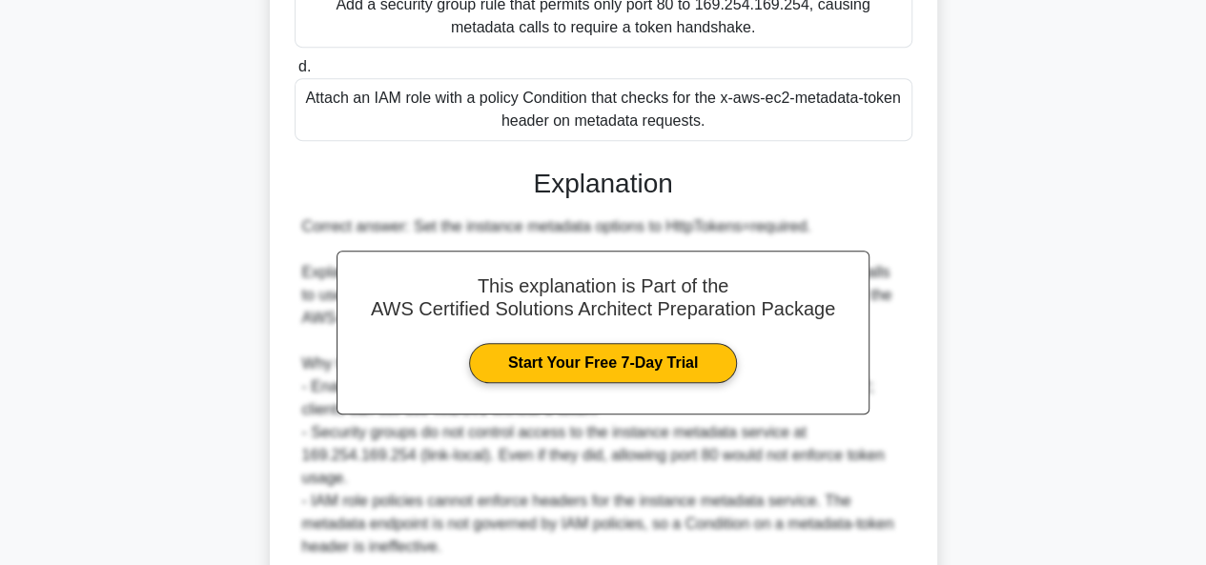
scroll to position [633, 0]
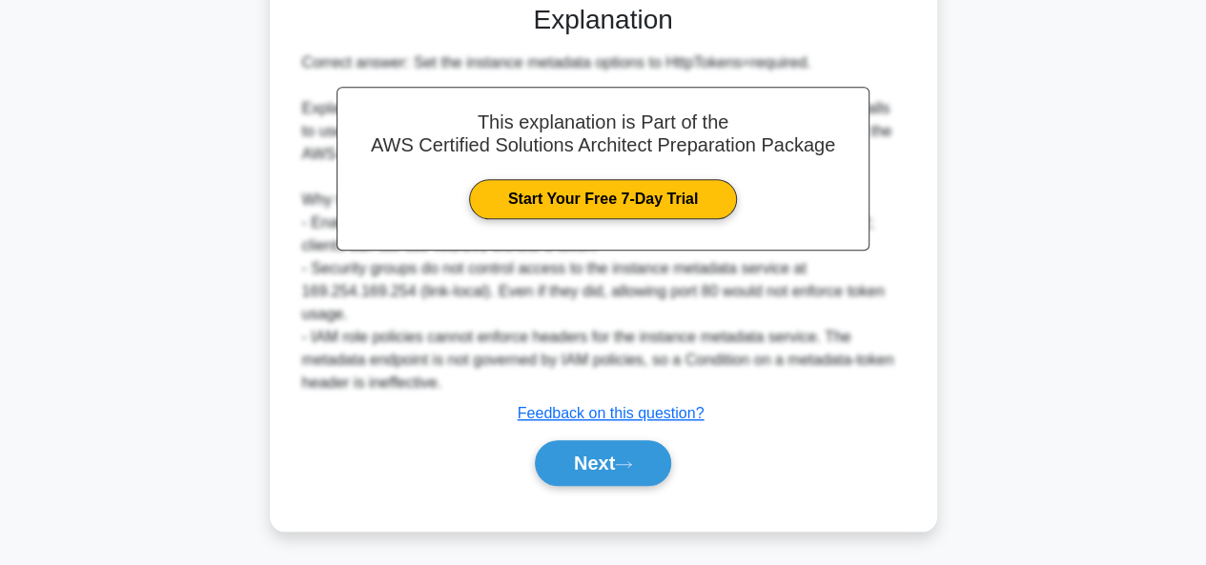
click at [587, 548] on div "Your security team mandates that all Amazon EC2 instances must enforce IMDSv2 s…" at bounding box center [603, 29] width 1087 height 1057
click at [600, 460] on button "Next" at bounding box center [603, 463] width 136 height 46
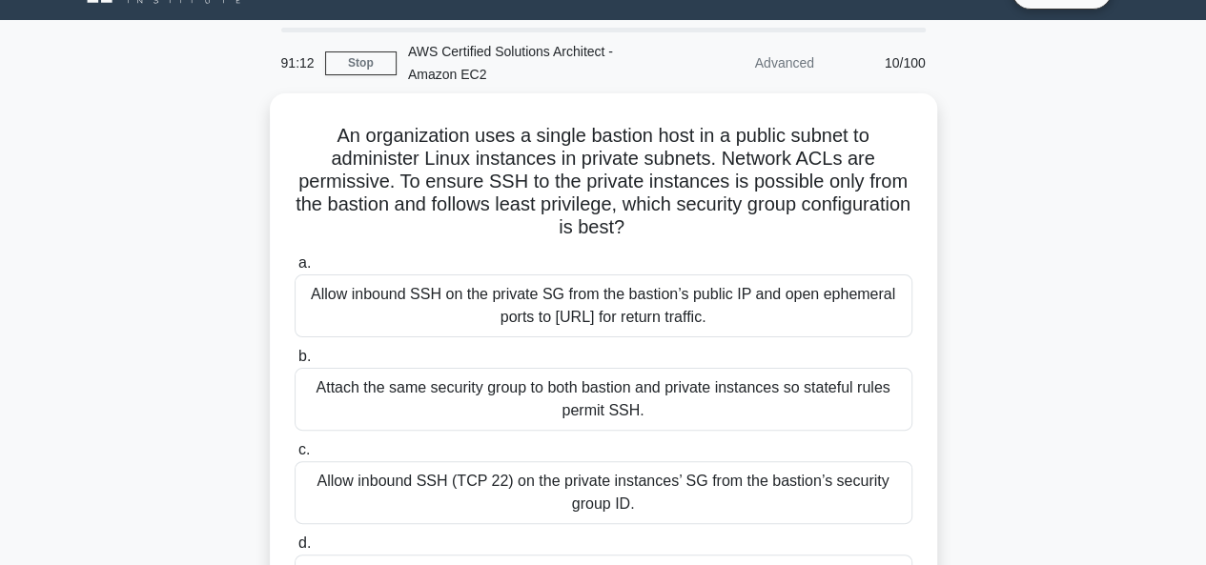
scroll to position [0, 0]
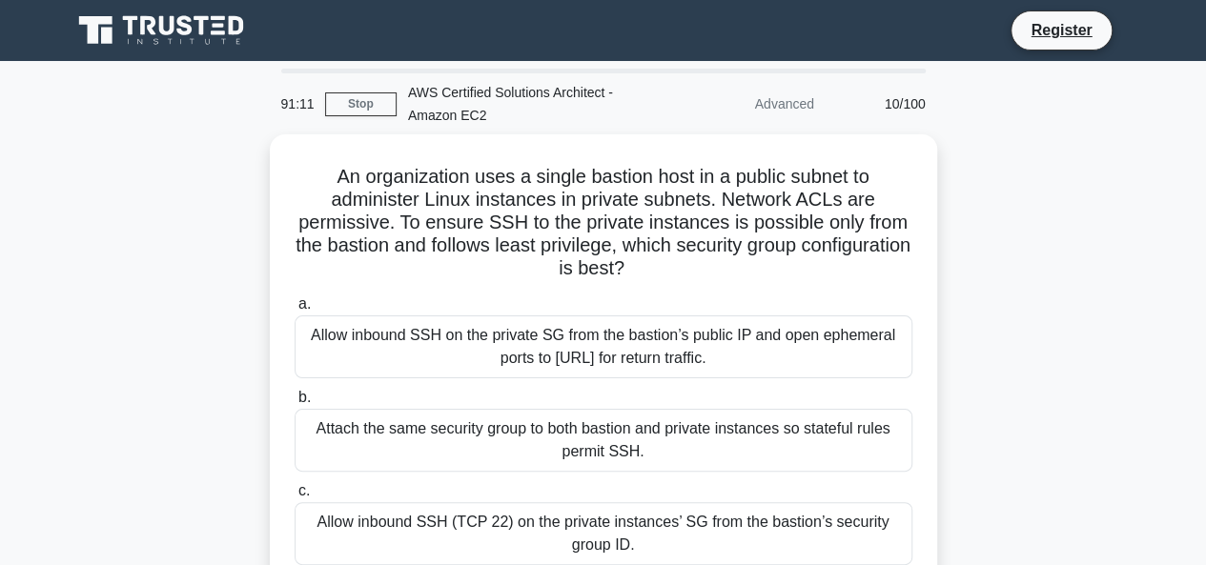
click at [614, 395] on label "b. Attach the same security group to both bastion and private instances so stat…" at bounding box center [604, 429] width 618 height 86
click at [295, 395] on input "b. Attach the same security group to both bastion and private instances so stat…" at bounding box center [295, 398] width 0 height 12
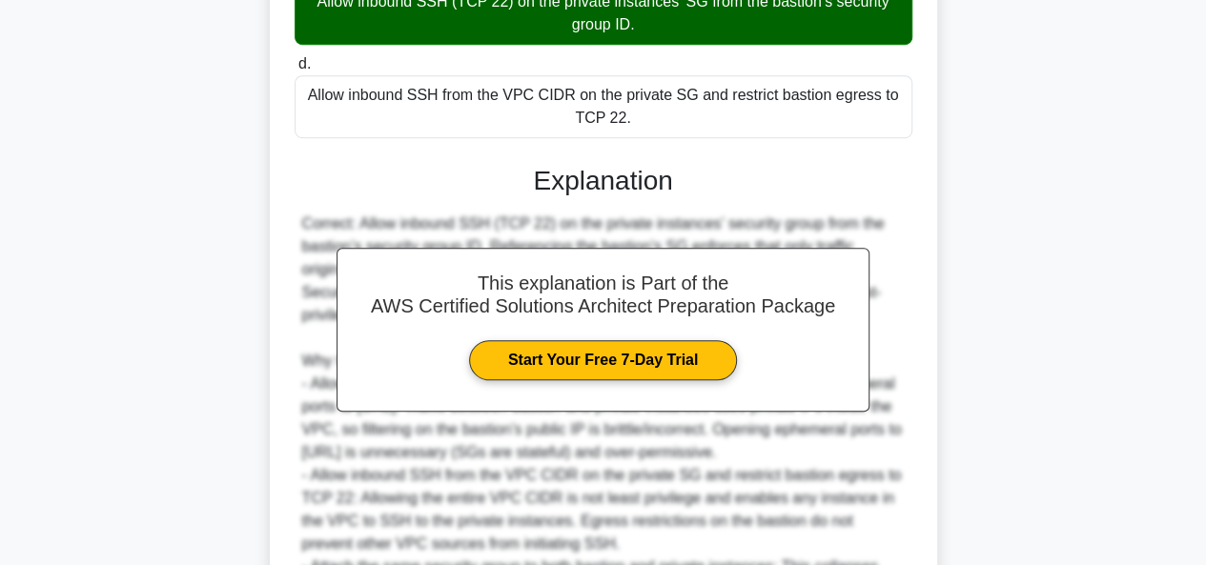
scroll to position [770, 0]
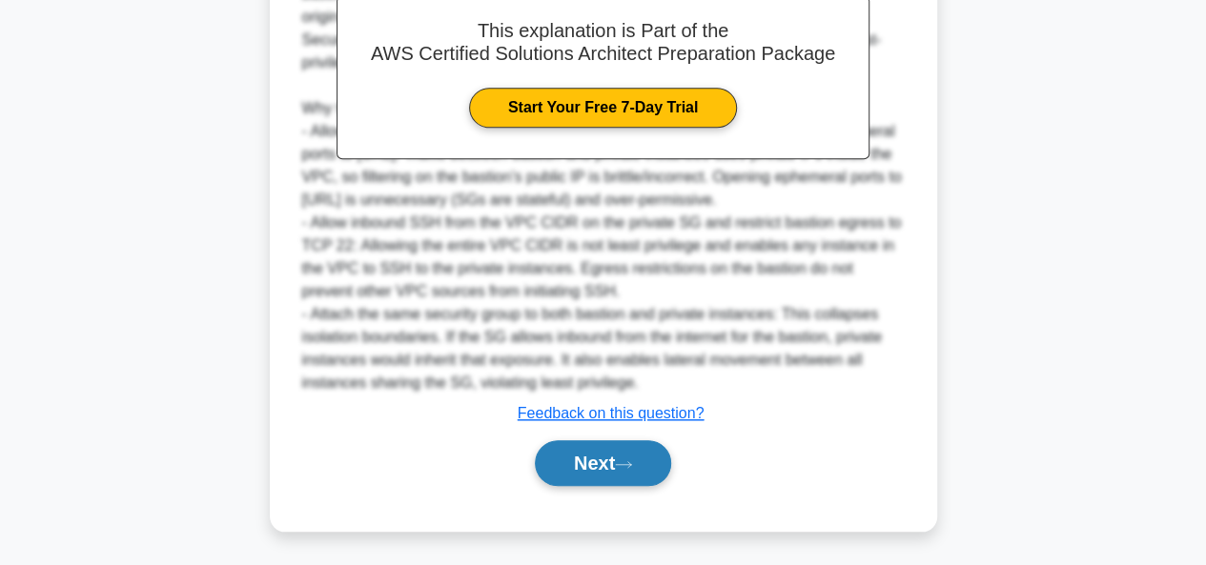
click at [643, 456] on button "Next" at bounding box center [603, 463] width 136 height 46
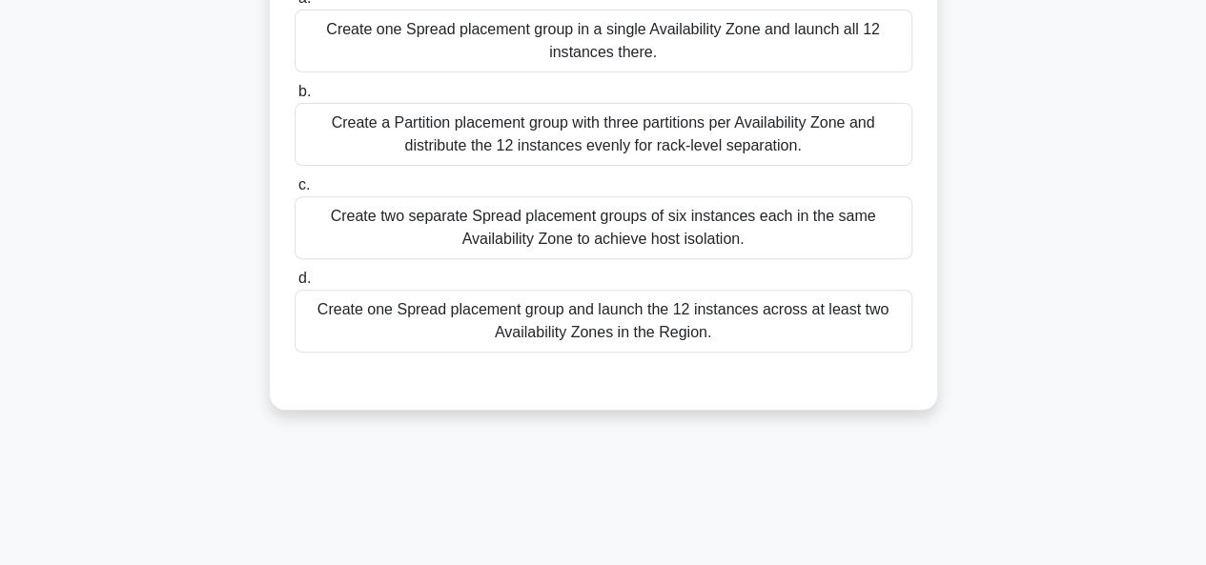
scroll to position [244, 0]
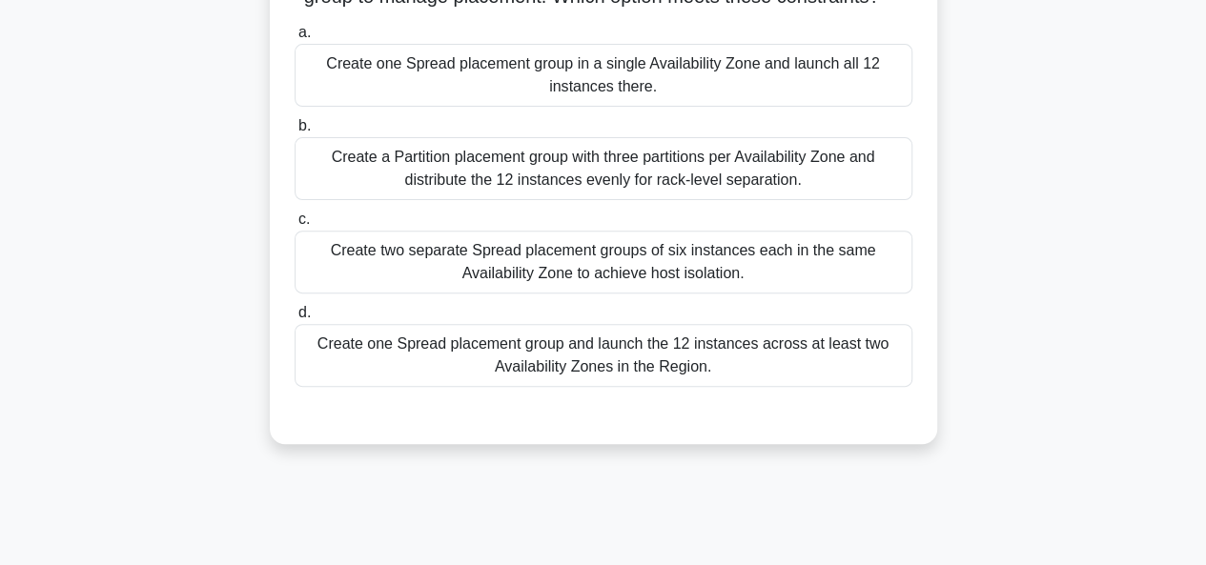
click at [694, 174] on div "Create a Partition placement group with three partitions per Availability Zone …" at bounding box center [604, 168] width 618 height 63
click at [295, 133] on input "b. Create a Partition placement group with three partitions per Availability Zo…" at bounding box center [295, 126] width 0 height 12
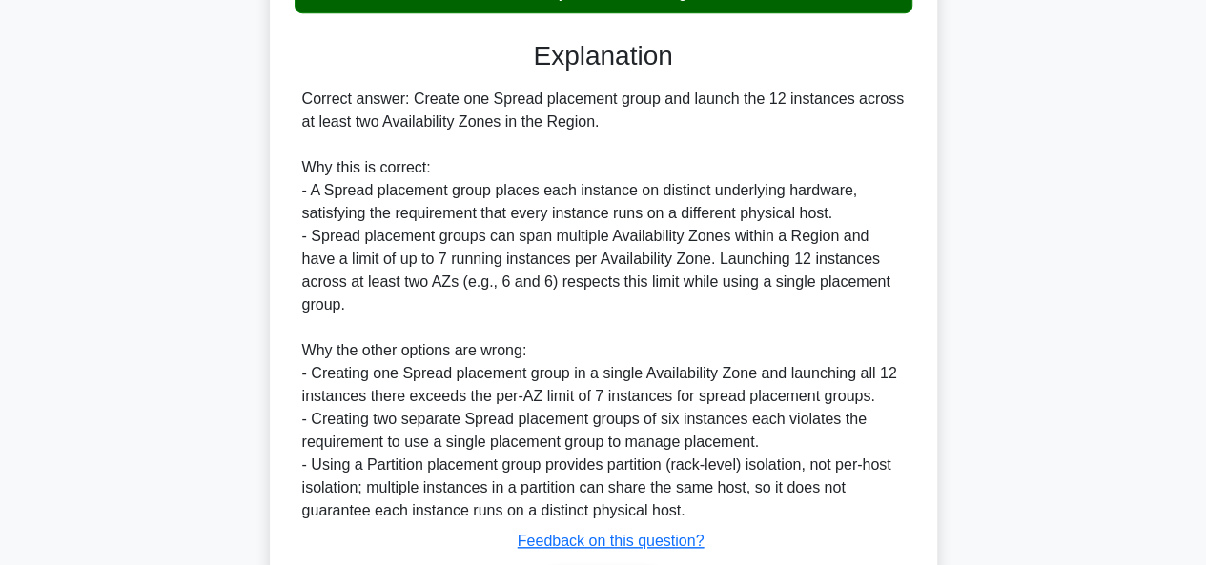
scroll to position [725, 0]
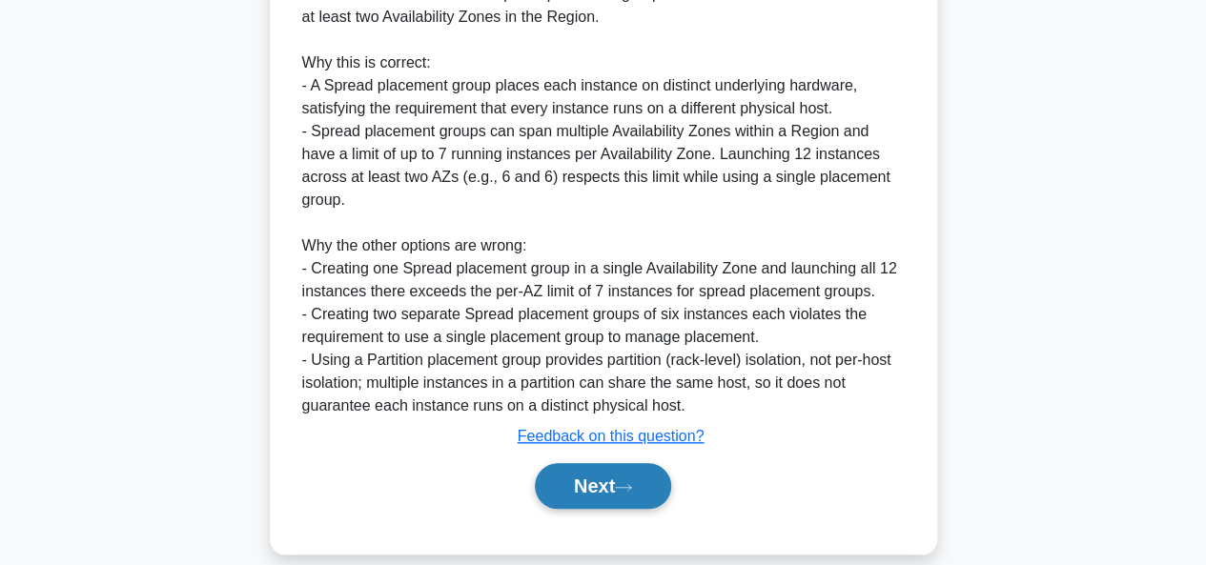
click at [631, 475] on button "Next" at bounding box center [603, 486] width 136 height 46
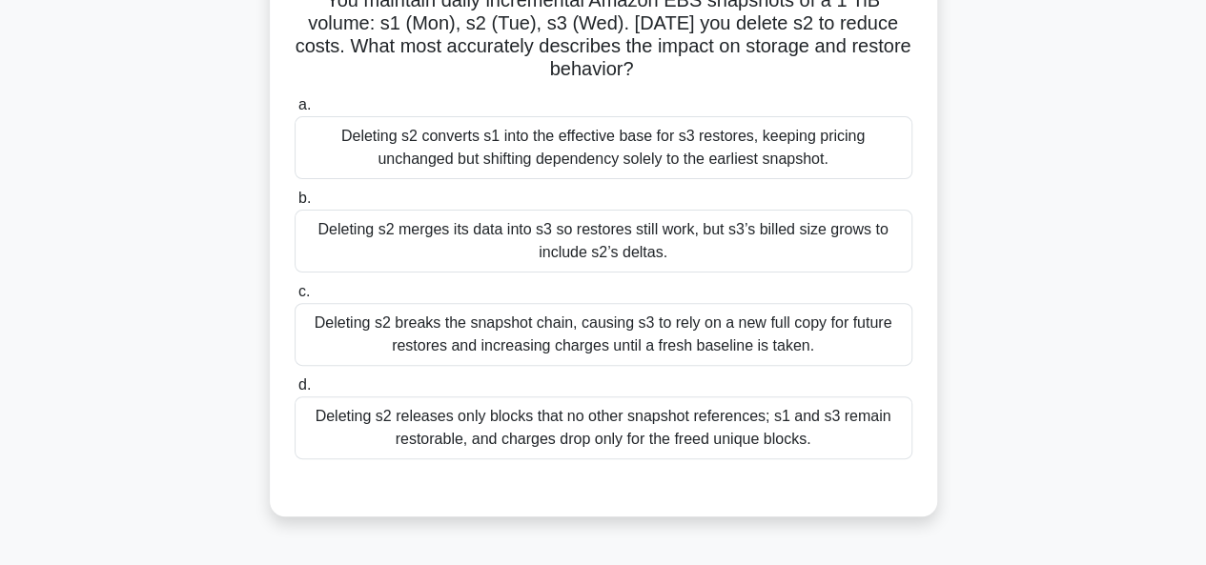
scroll to position [179, 0]
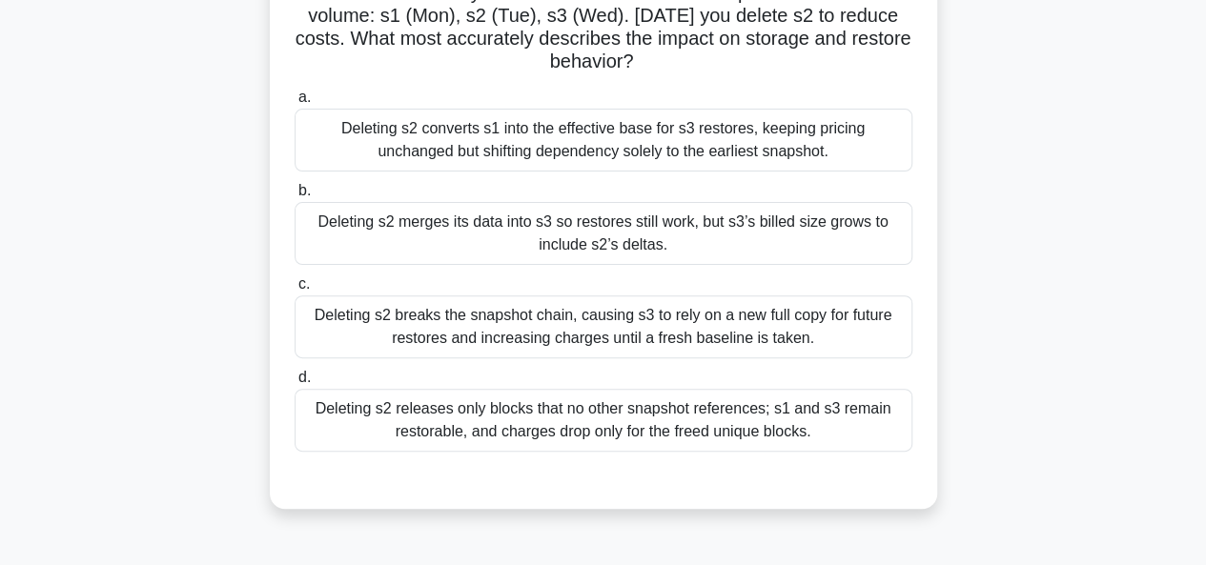
click at [673, 434] on div "Deleting s2 releases only blocks that no other snapshot references; s1 and s3 r…" at bounding box center [604, 420] width 618 height 63
click at [295, 384] on input "d. Deleting s2 releases only blocks that no other snapshot references; s1 and s…" at bounding box center [295, 378] width 0 height 12
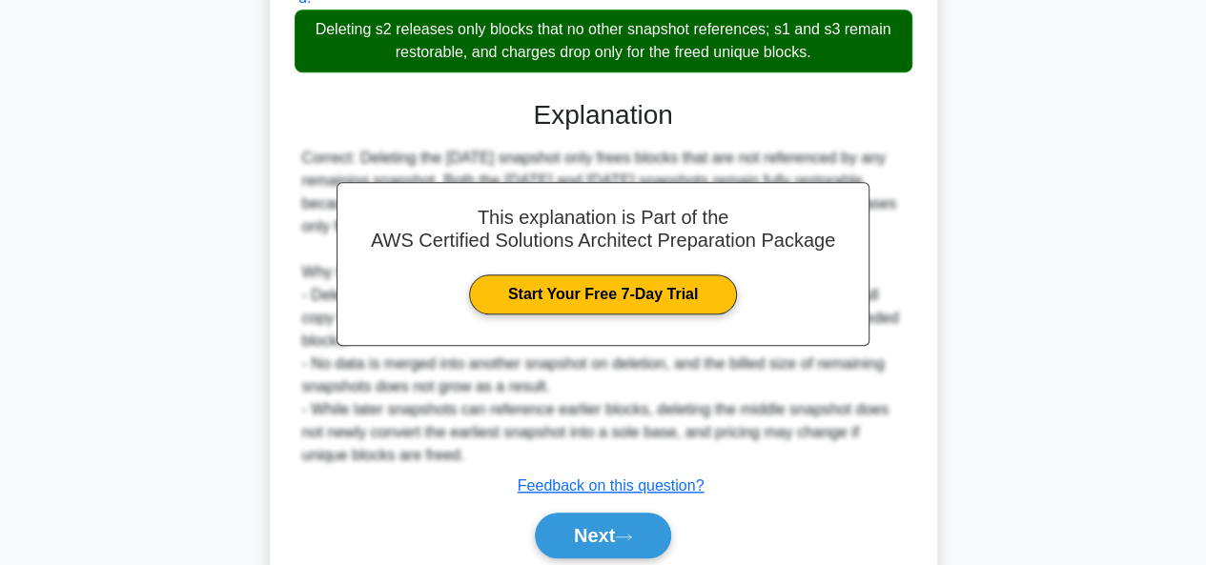
scroll to position [570, 0]
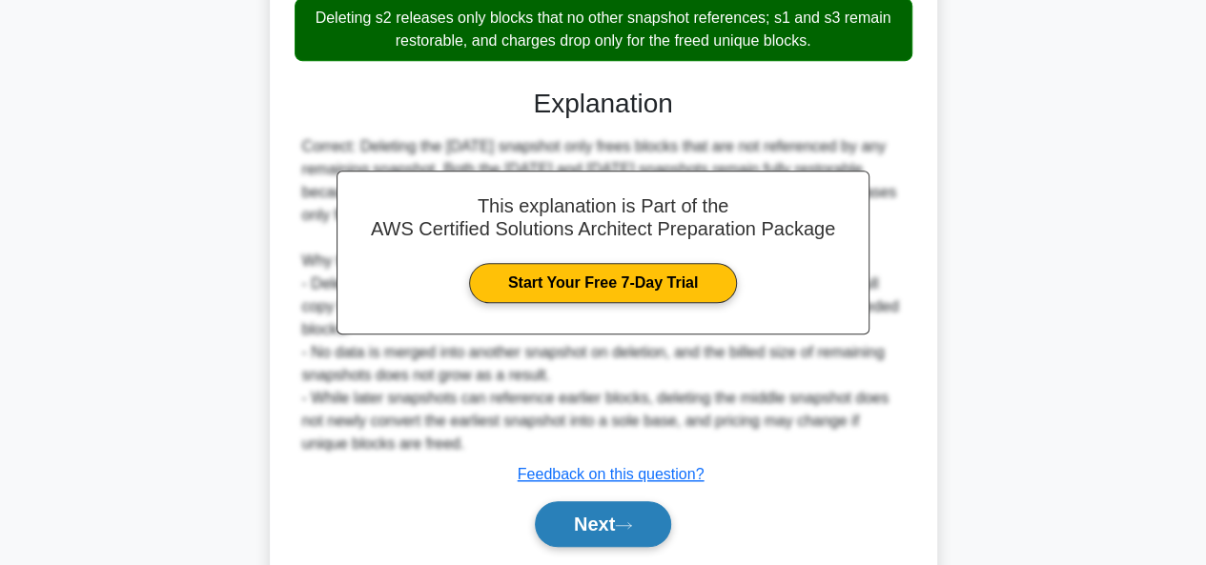
click at [643, 508] on button "Next" at bounding box center [603, 524] width 136 height 46
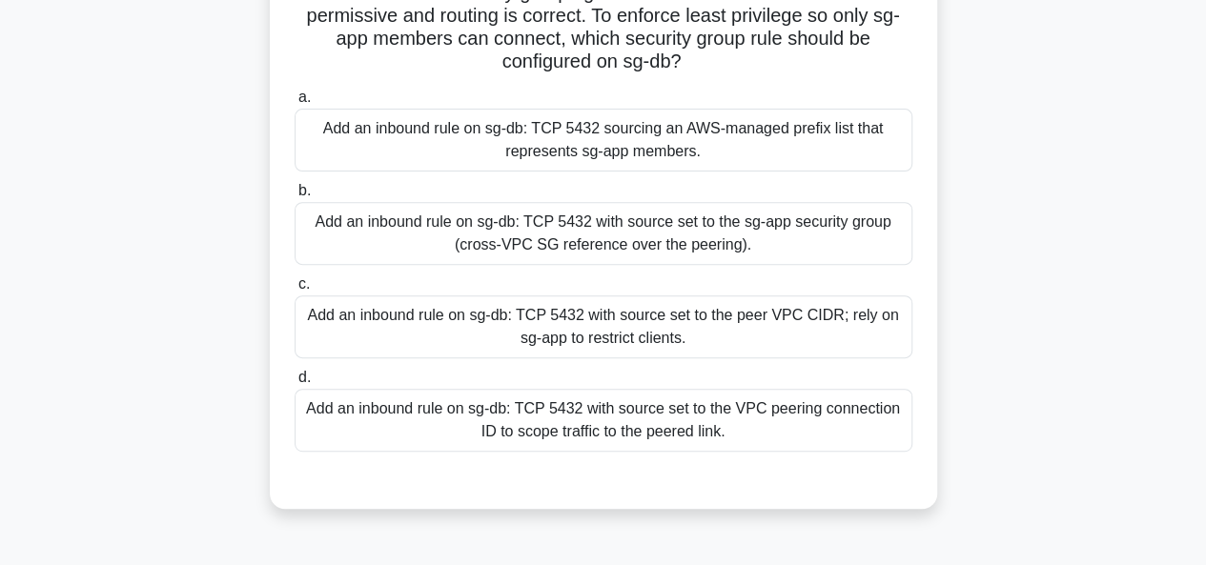
scroll to position [257, 0]
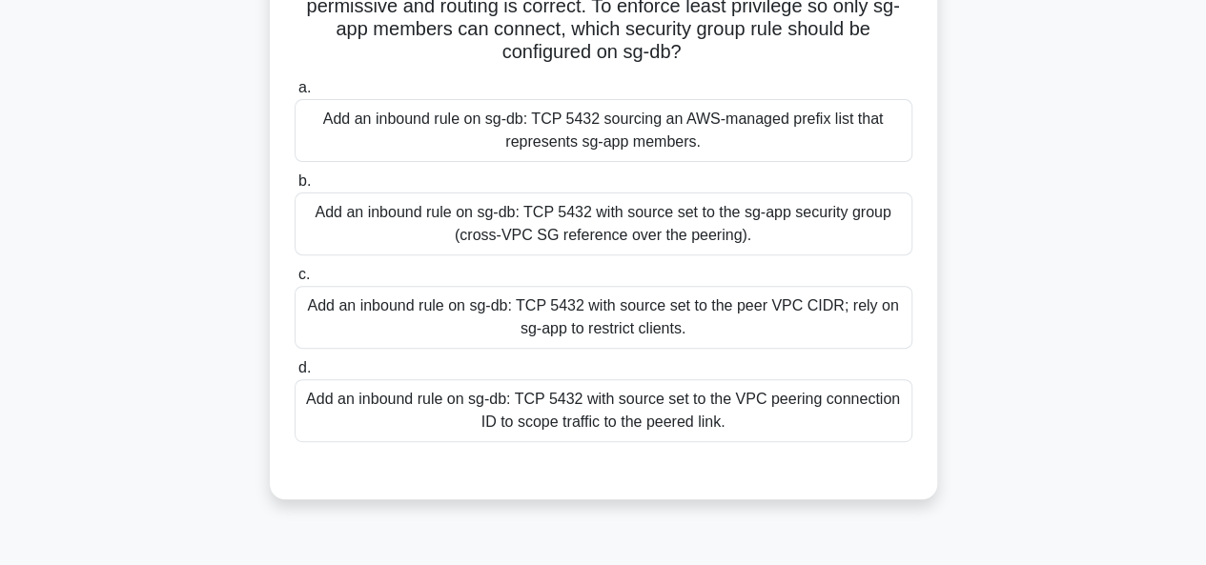
click at [640, 230] on div "Add an inbound rule on sg-db: TCP 5432 with source set to the sg-app security g…" at bounding box center [604, 224] width 618 height 63
click at [295, 188] on input "b. Add an inbound rule on sg-db: TCP 5432 with source set to the sg-app securit…" at bounding box center [295, 181] width 0 height 12
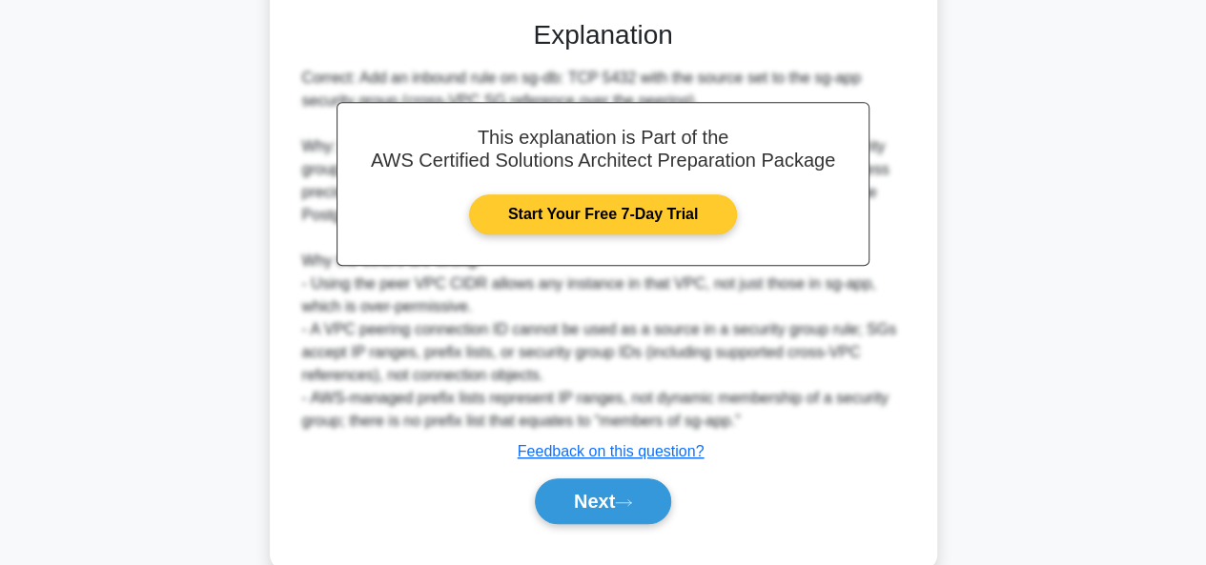
scroll to position [725, 0]
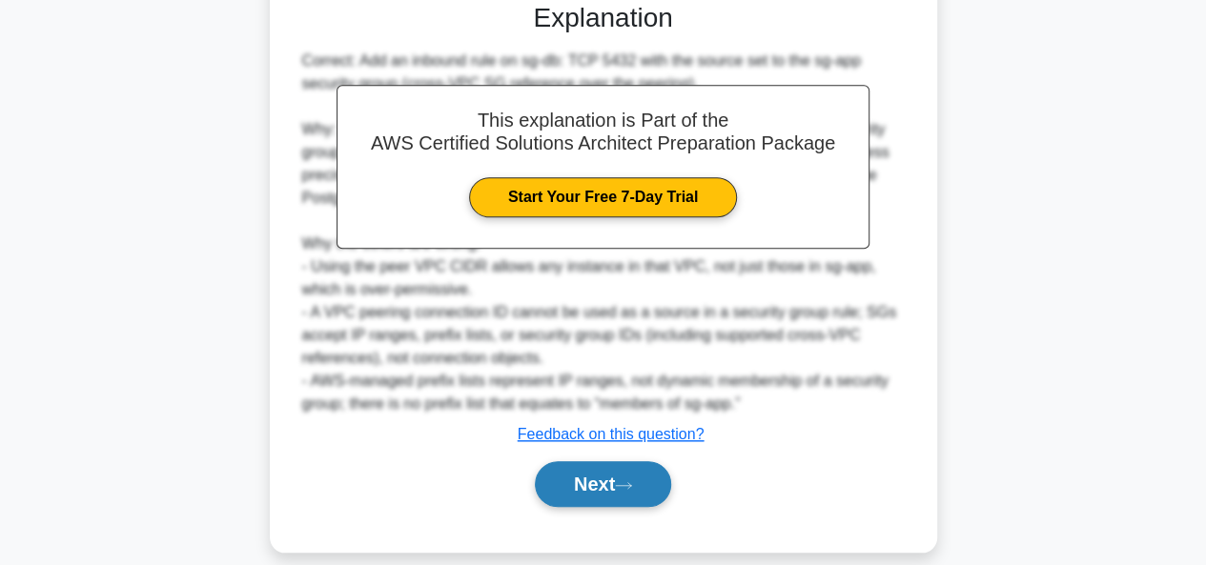
click at [651, 480] on button "Next" at bounding box center [603, 484] width 136 height 46
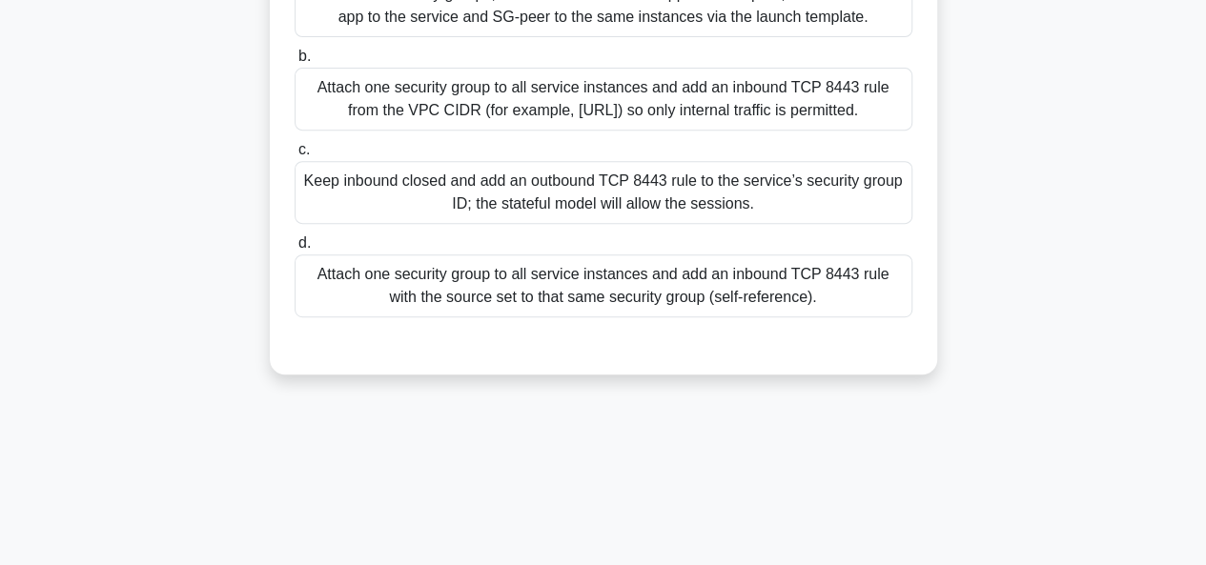
scroll to position [287, 0]
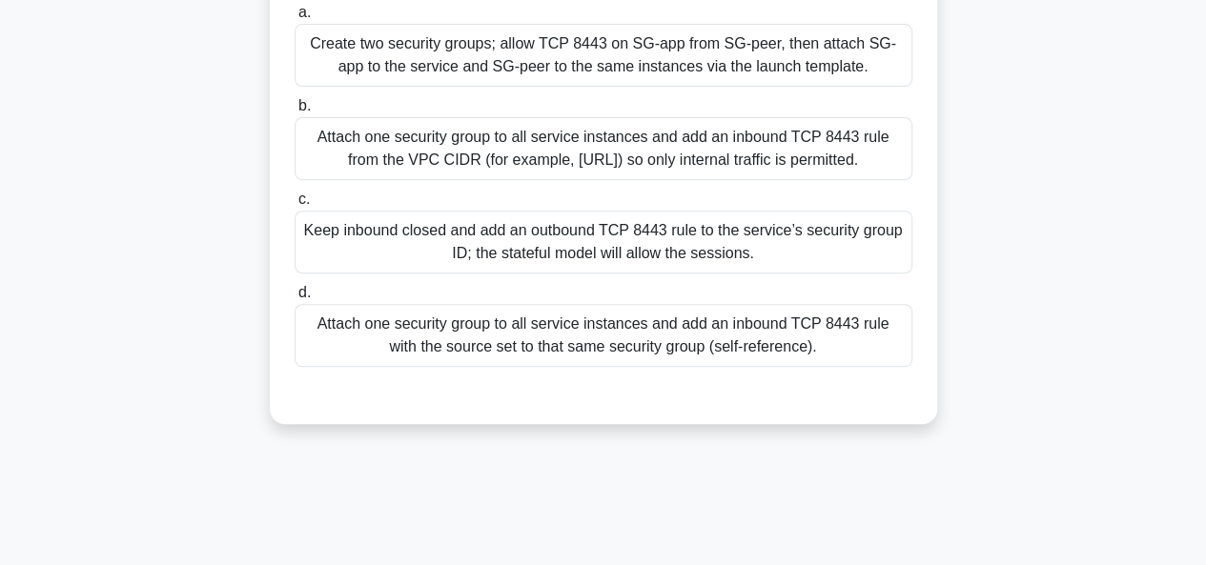
click at [678, 162] on div "Attach one security group to all service instances and add an inbound TCP 8443 …" at bounding box center [604, 148] width 618 height 63
click at [295, 112] on input "b. Attach one security group to all service instances and add an inbound TCP 84…" at bounding box center [295, 106] width 0 height 12
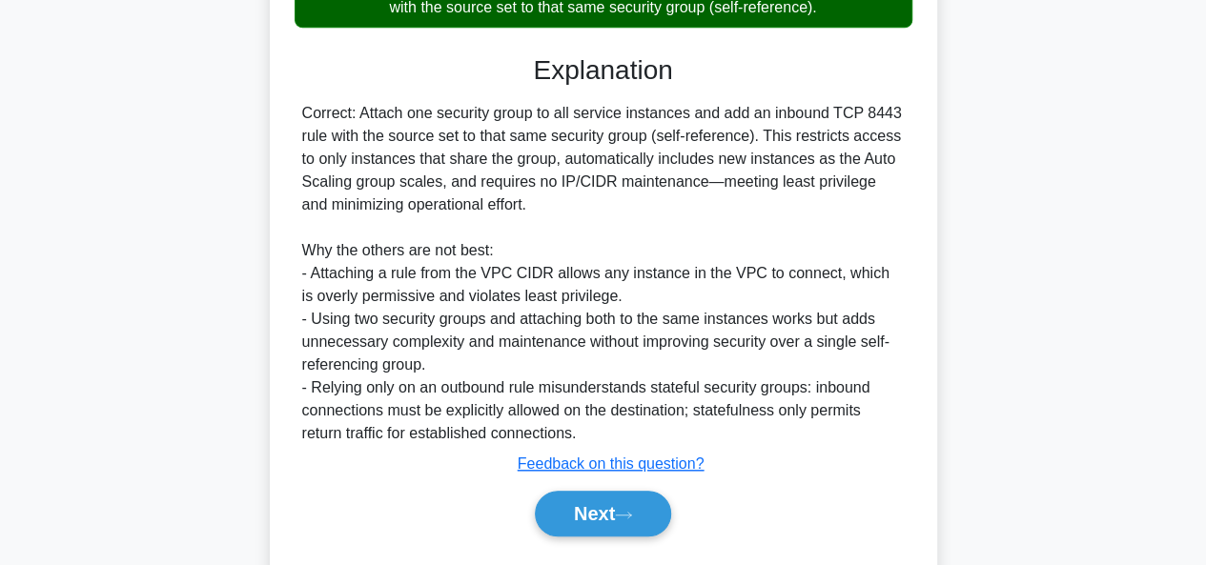
scroll to position [702, 0]
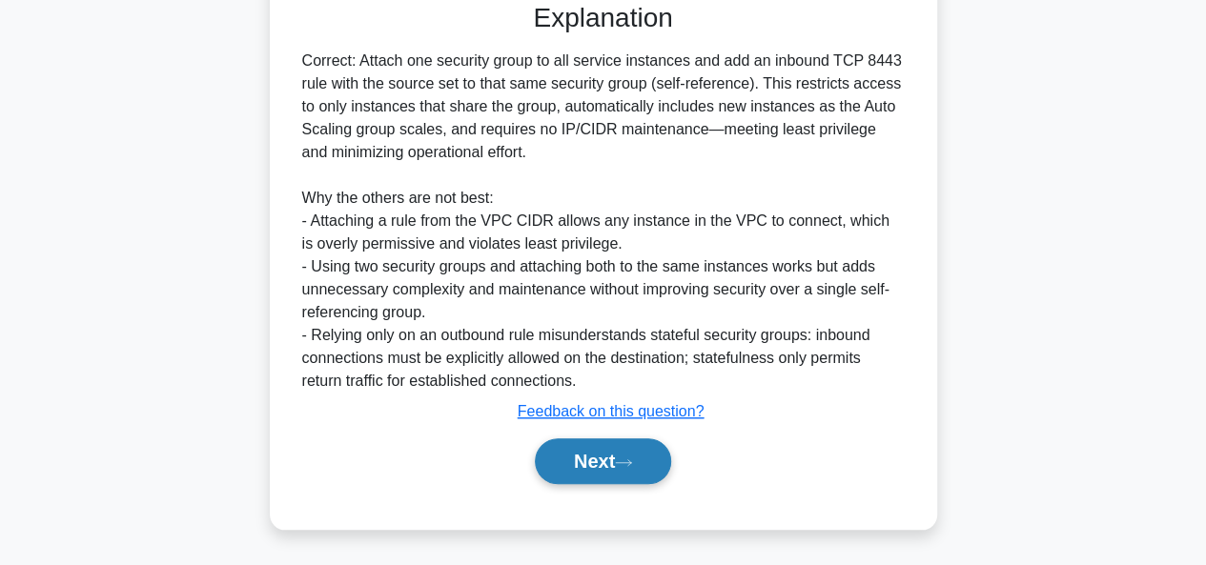
click at [631, 452] on button "Next" at bounding box center [603, 462] width 136 height 46
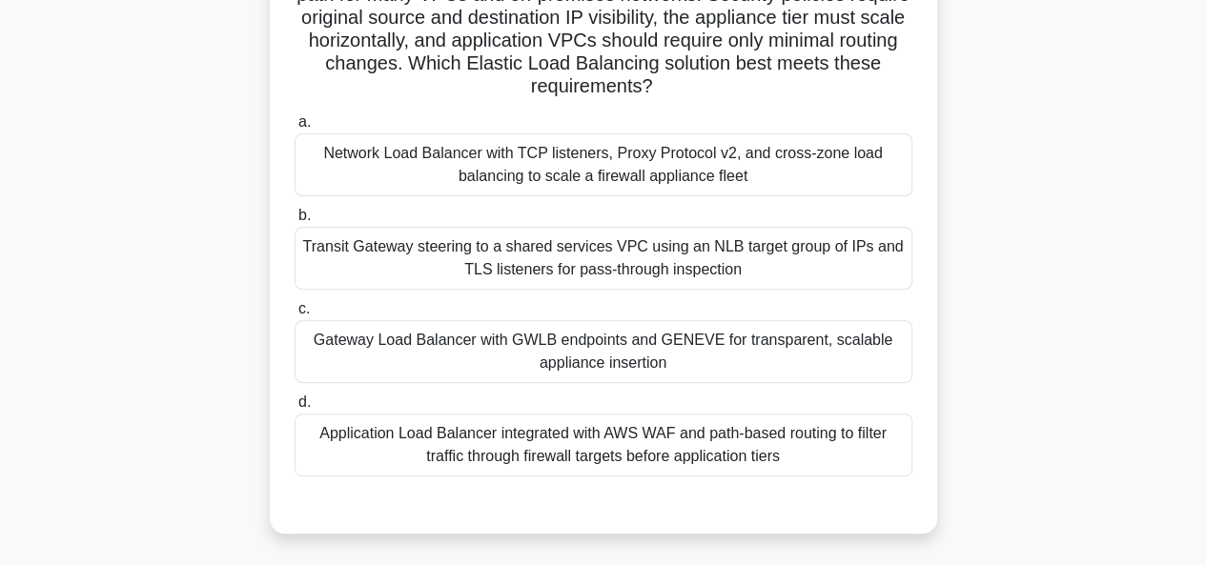
scroll to position [0, 0]
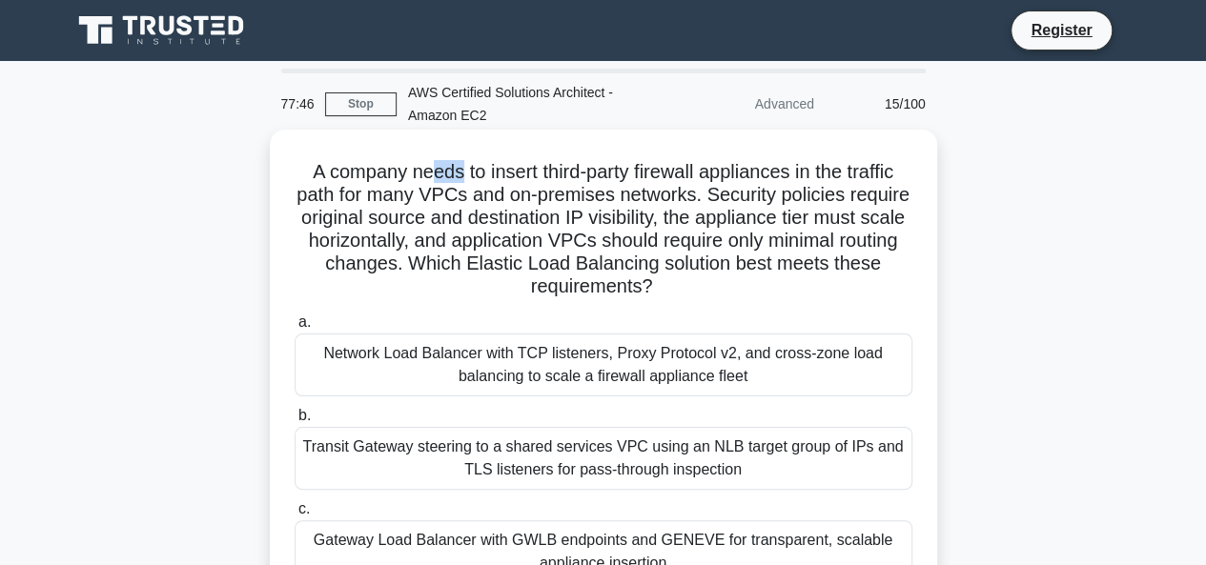
drag, startPoint x: 425, startPoint y: 174, endPoint x: 451, endPoint y: 171, distance: 26.0
click at [451, 171] on h5 "A company needs to insert third-party firewall appliances in the traffic path f…" at bounding box center [604, 229] width 622 height 139
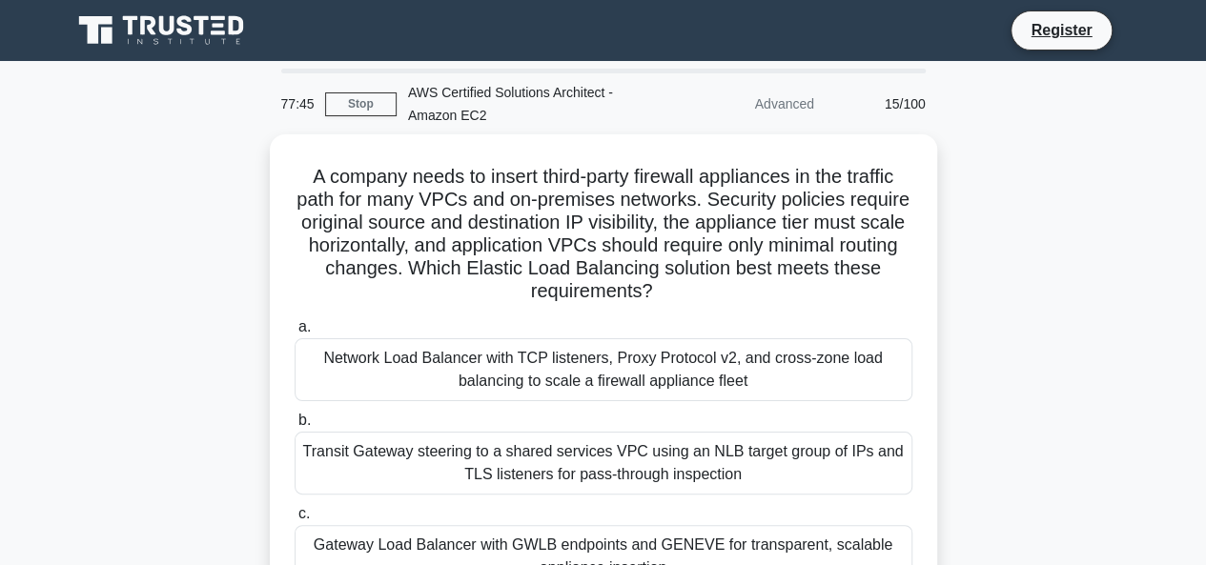
click at [205, 276] on div "A company needs to insert third-party firewall appliances in the traffic path f…" at bounding box center [603, 447] width 1087 height 627
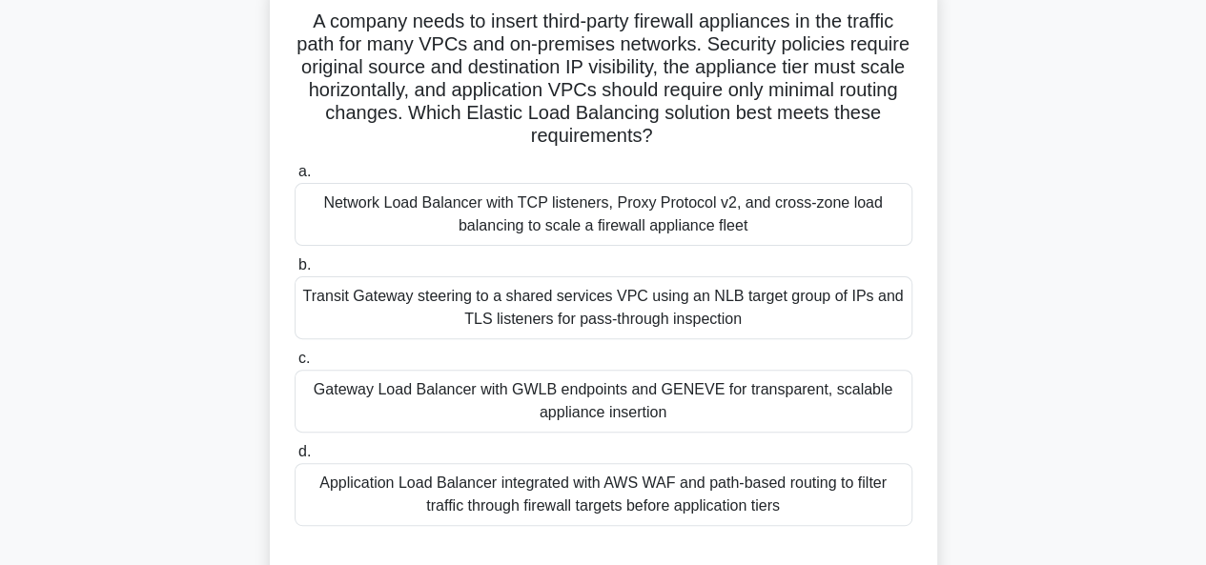
scroll to position [242, 0]
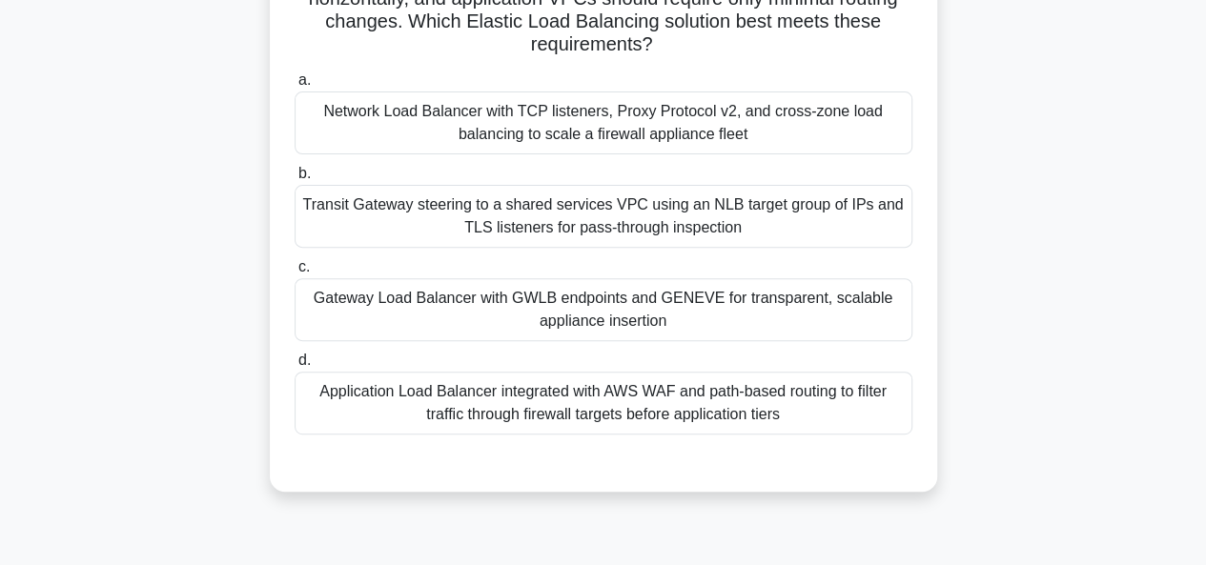
click at [439, 216] on div "Transit Gateway steering to a shared services VPC using an NLB target group of …" at bounding box center [604, 216] width 618 height 63
click at [295, 180] on input "b. Transit Gateway steering to a shared services VPC using an NLB target group …" at bounding box center [295, 174] width 0 height 12
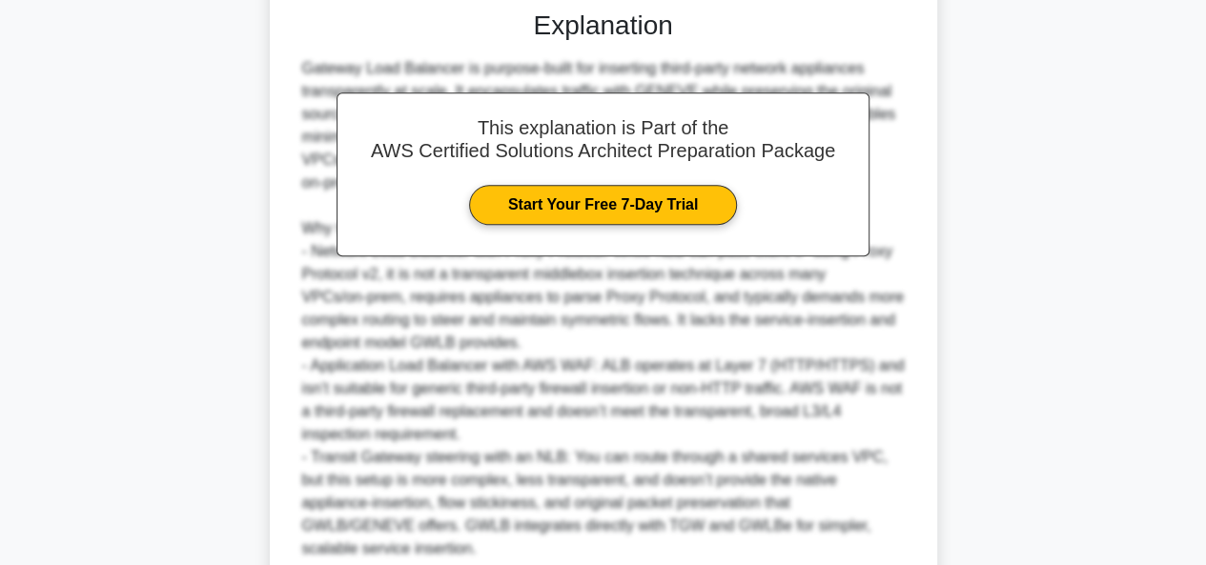
scroll to position [862, 0]
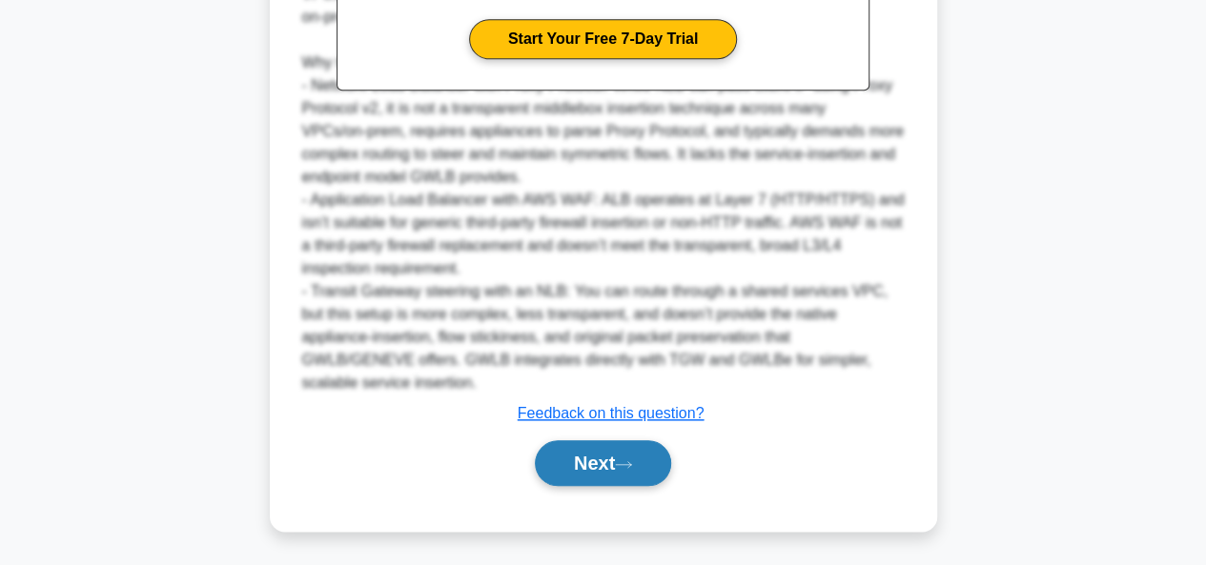
click at [562, 448] on button "Next" at bounding box center [603, 463] width 136 height 46
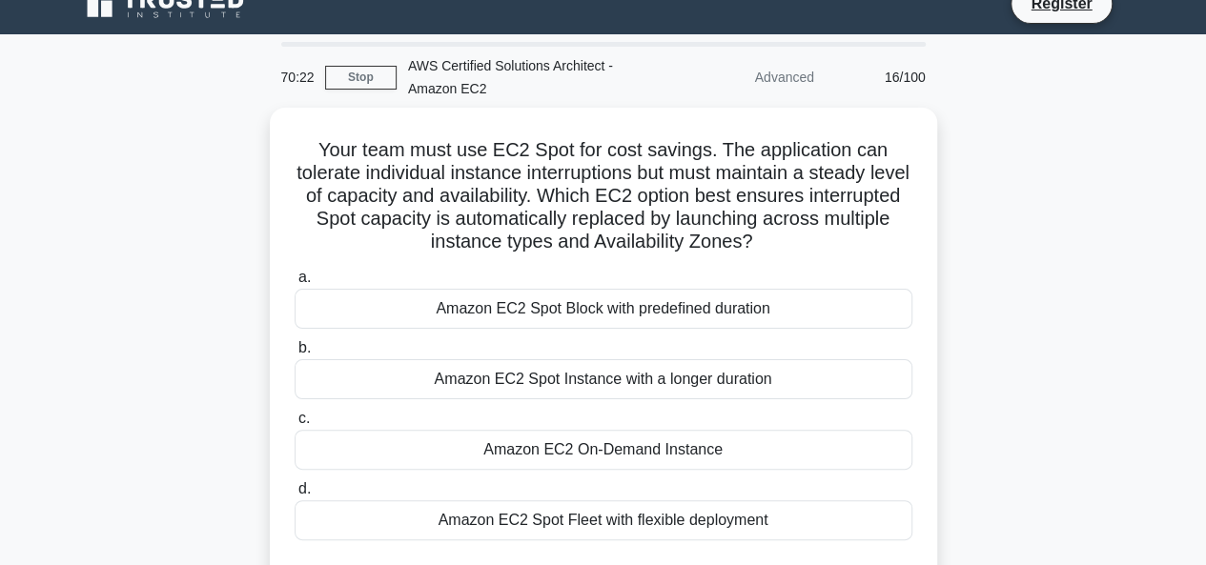
scroll to position [31, 0]
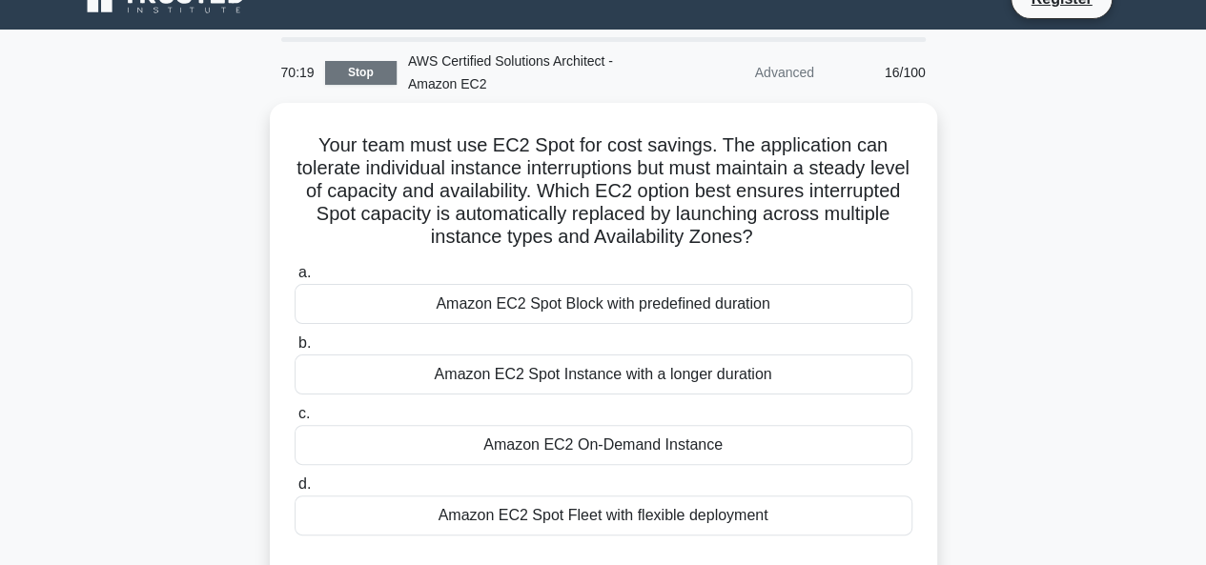
click at [363, 69] on link "Stop" at bounding box center [360, 73] width 71 height 24
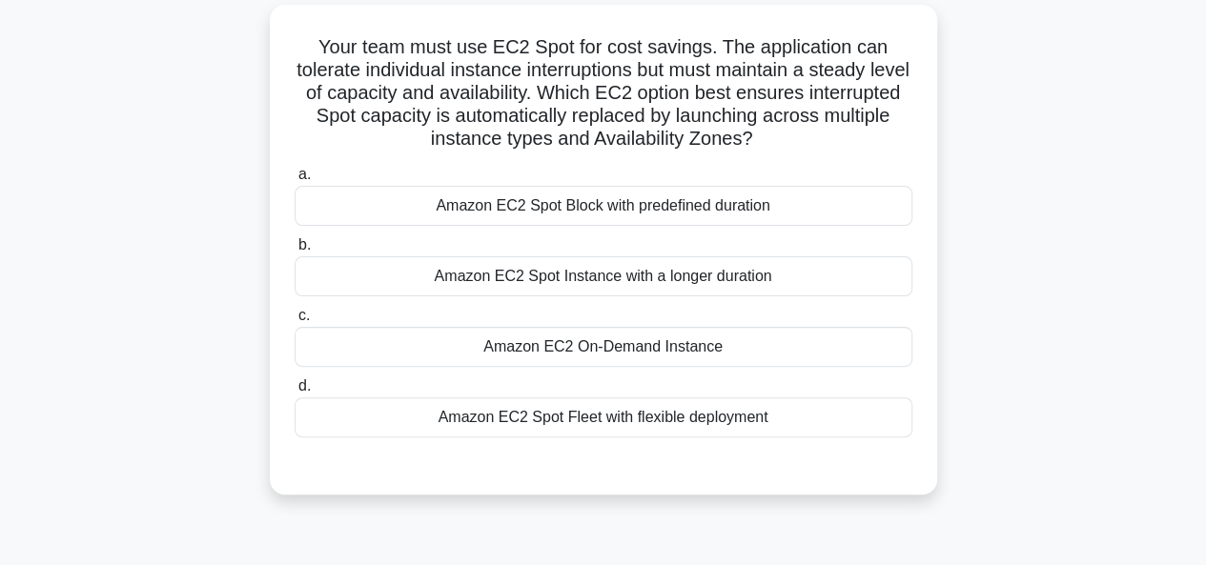
scroll to position [124, 0]
click at [583, 422] on div "Amazon EC2 Spot Fleet with flexible deployment" at bounding box center [604, 418] width 618 height 40
click at [295, 394] on input "d. Amazon EC2 Spot Fleet with flexible deployment" at bounding box center [295, 387] width 0 height 12
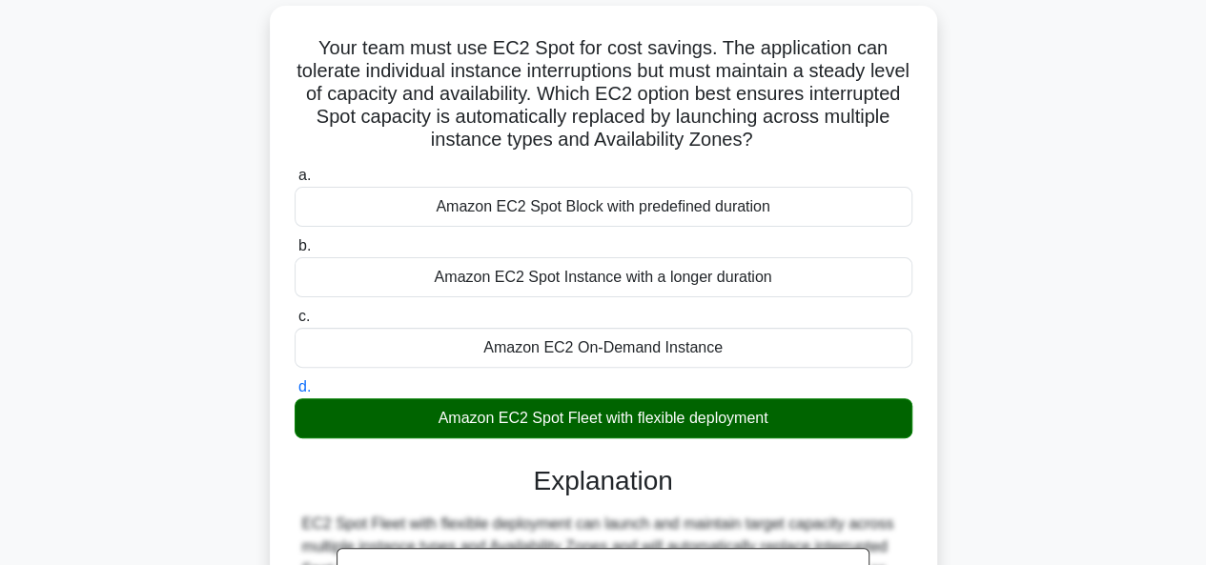
scroll to position [470, 0]
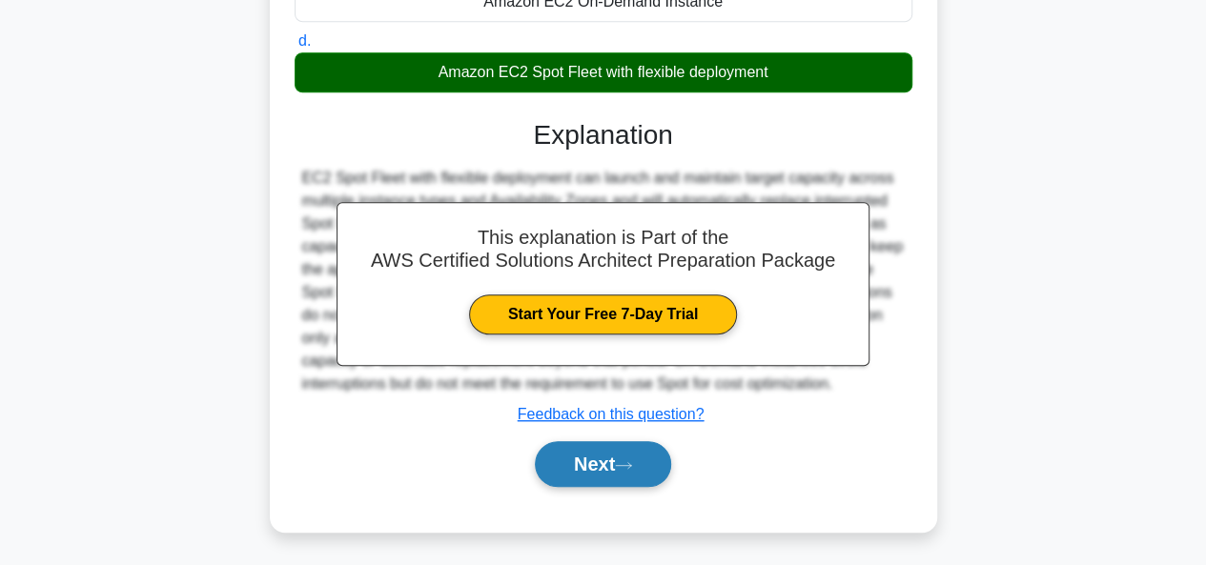
click at [587, 443] on button "Next" at bounding box center [603, 464] width 136 height 46
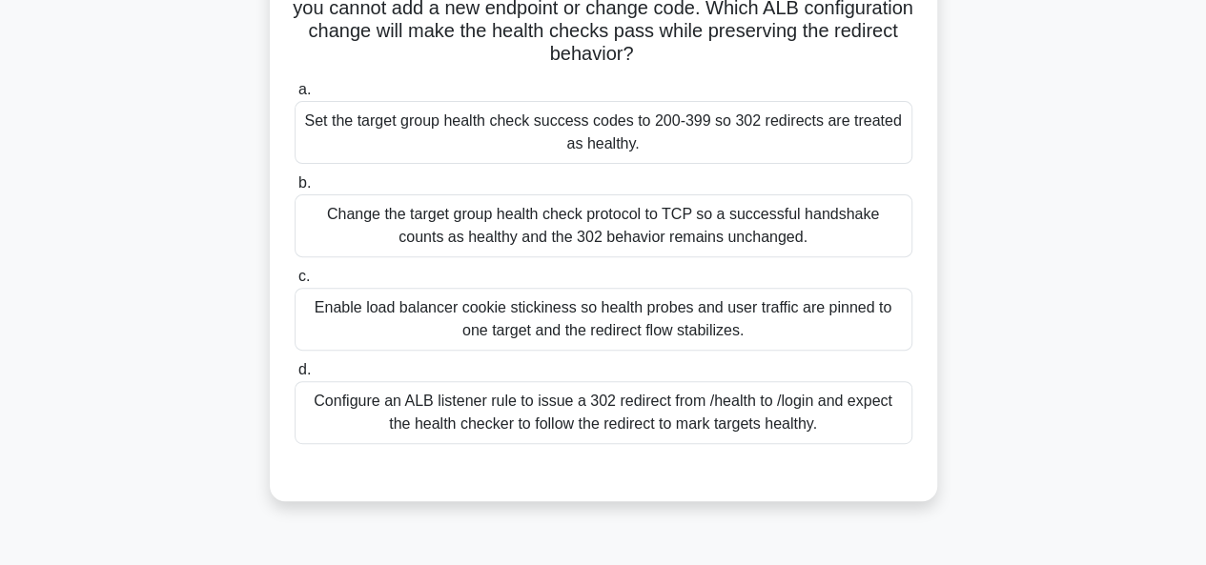
scroll to position [211, 0]
click at [582, 398] on div "Configure an ALB listener rule to issue a 302 redirect from /health to /login a…" at bounding box center [604, 411] width 618 height 63
click at [295, 376] on input "d. Configure an ALB listener rule to issue a 302 redirect from /health to /logi…" at bounding box center [295, 369] width 0 height 12
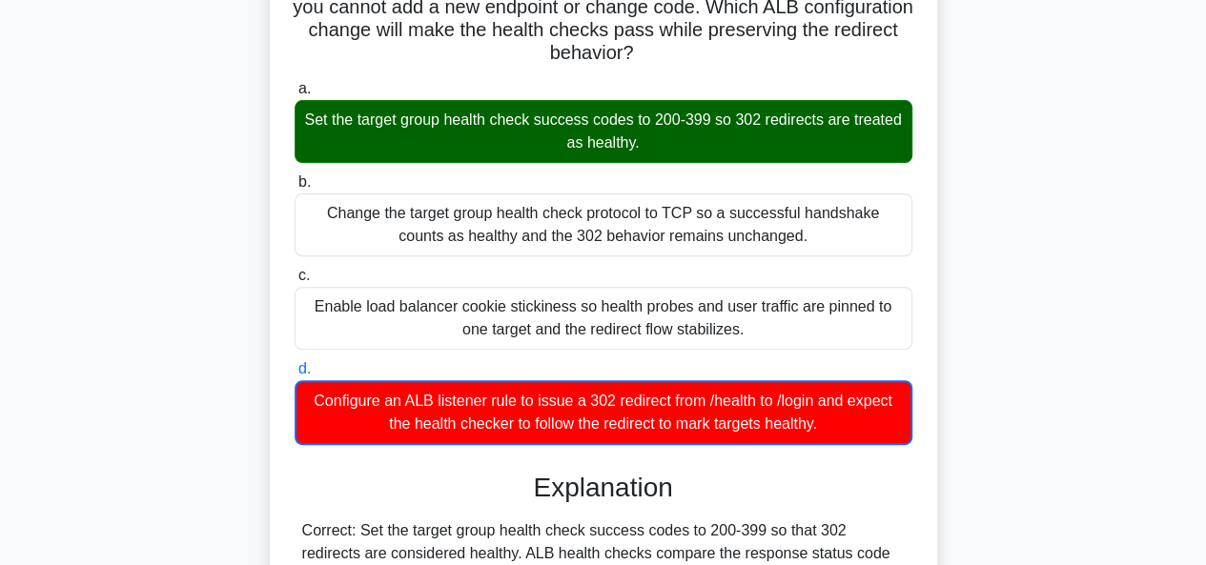
click at [546, 119] on div "Set the target group health check success codes to 200-399 so 302 redirects are…" at bounding box center [604, 131] width 618 height 63
click at [295, 95] on input "a. Set the target group health check success codes to 200-399 so 302 redirects …" at bounding box center [295, 89] width 0 height 12
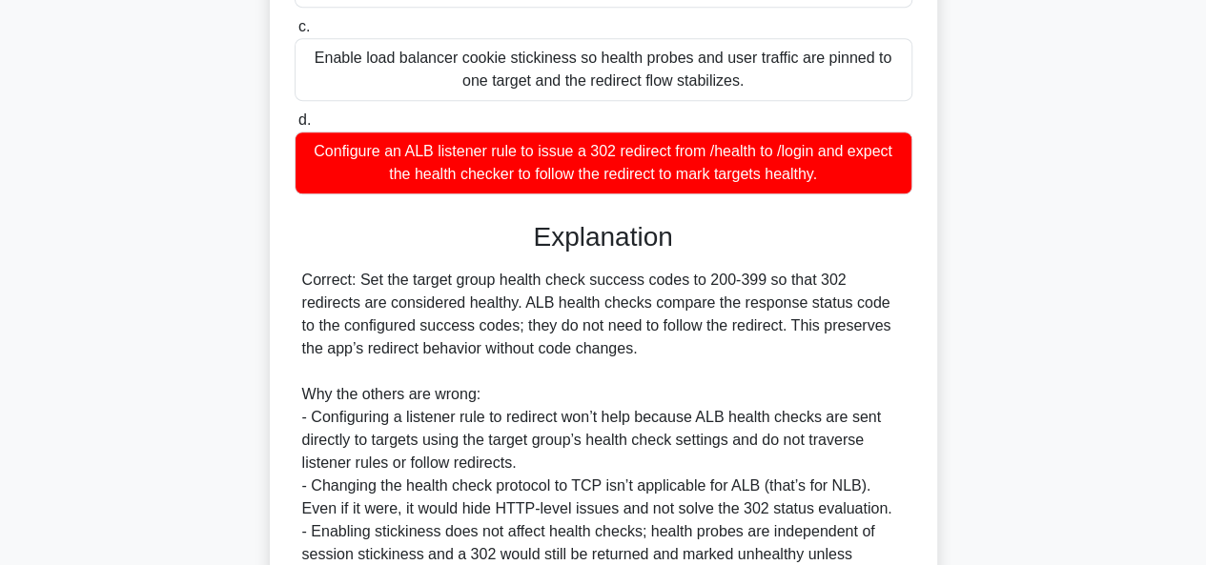
scroll to position [653, 0]
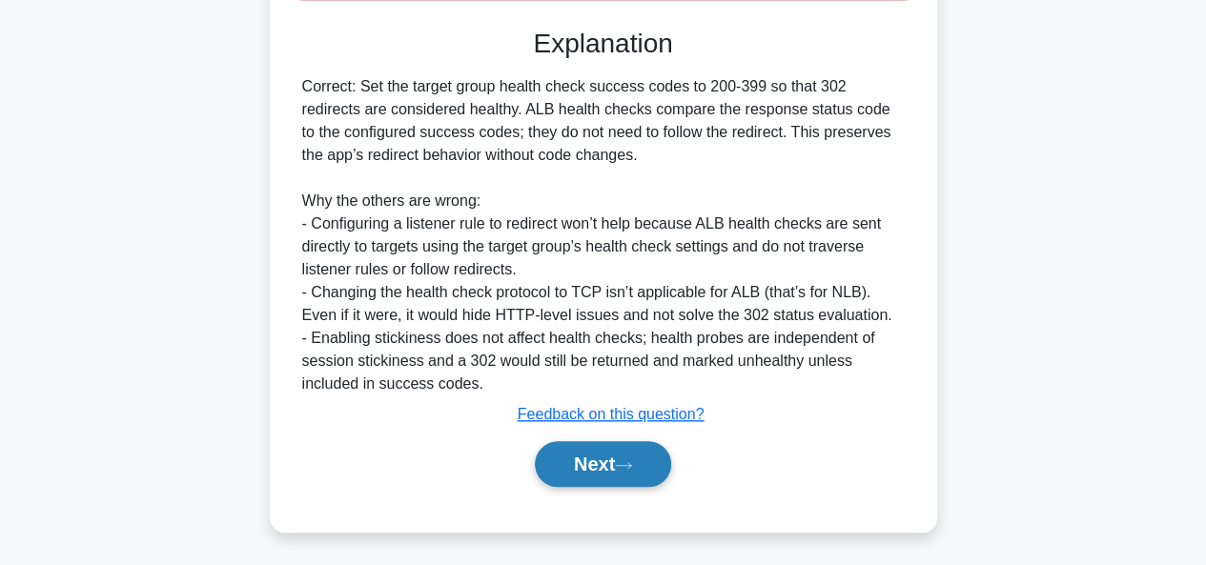
click at [606, 446] on button "Next" at bounding box center [603, 464] width 136 height 46
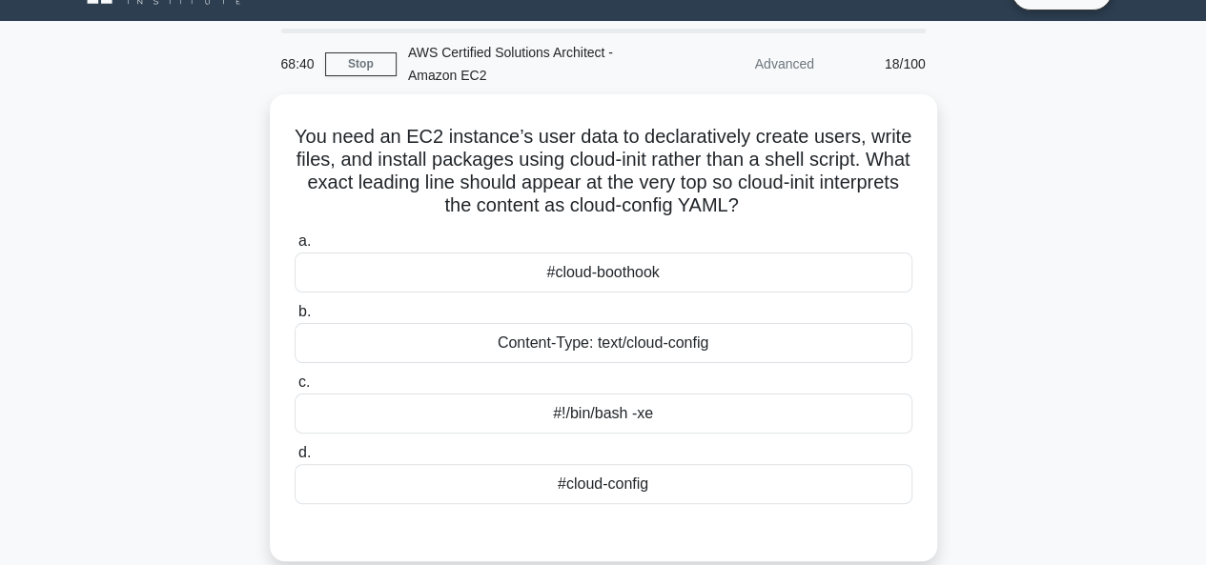
scroll to position [41, 0]
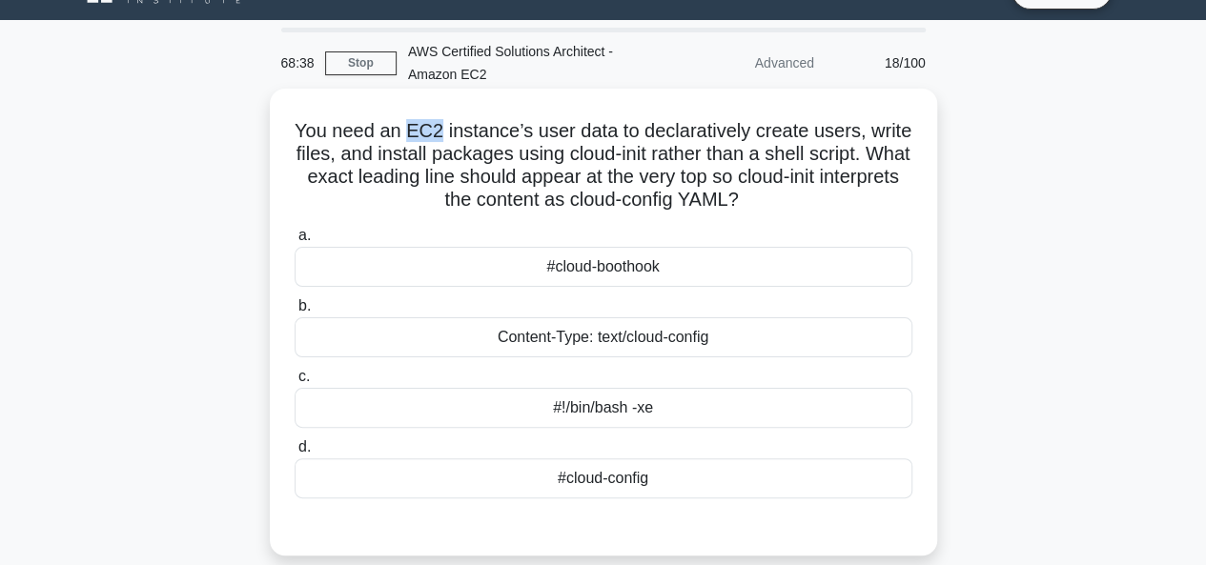
drag, startPoint x: 409, startPoint y: 131, endPoint x: 438, endPoint y: 112, distance: 34.4
click at [438, 112] on div "You need an EC2 instance’s user data to declaratively create users, write files…" at bounding box center [603, 322] width 652 height 452
click at [413, 150] on h5 "You need an EC2 instance’s user data to declaratively create users, write files…" at bounding box center [604, 165] width 622 height 93
click at [508, 417] on div "#!/bin/bash -xe" at bounding box center [604, 408] width 618 height 40
click at [295, 383] on input "c. #!/bin/bash -xe" at bounding box center [295, 377] width 0 height 12
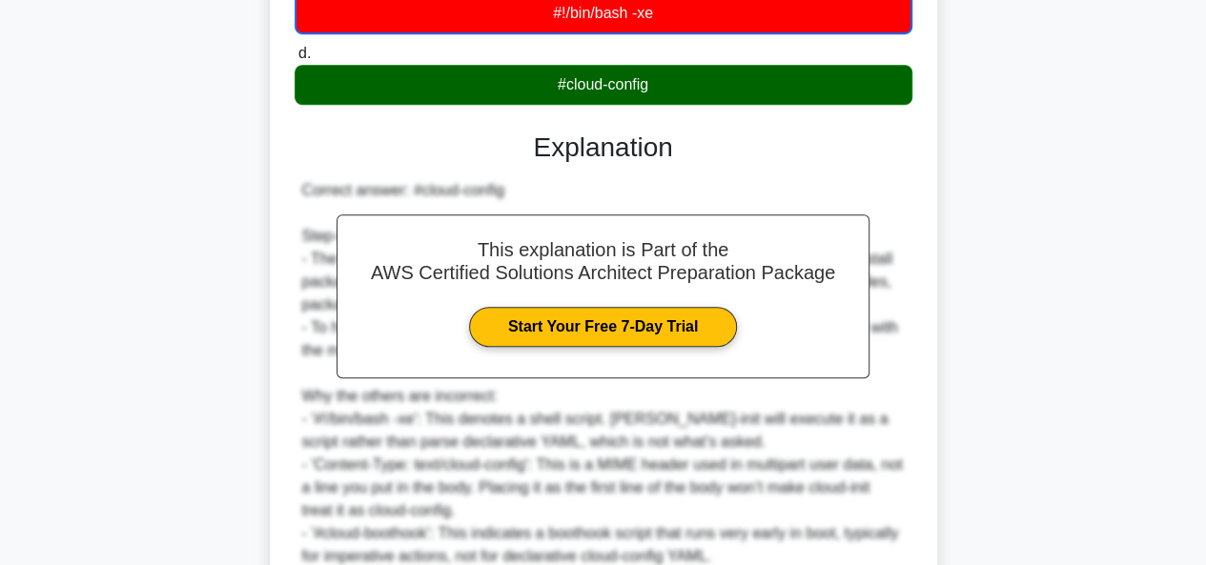
scroll to position [610, 0]
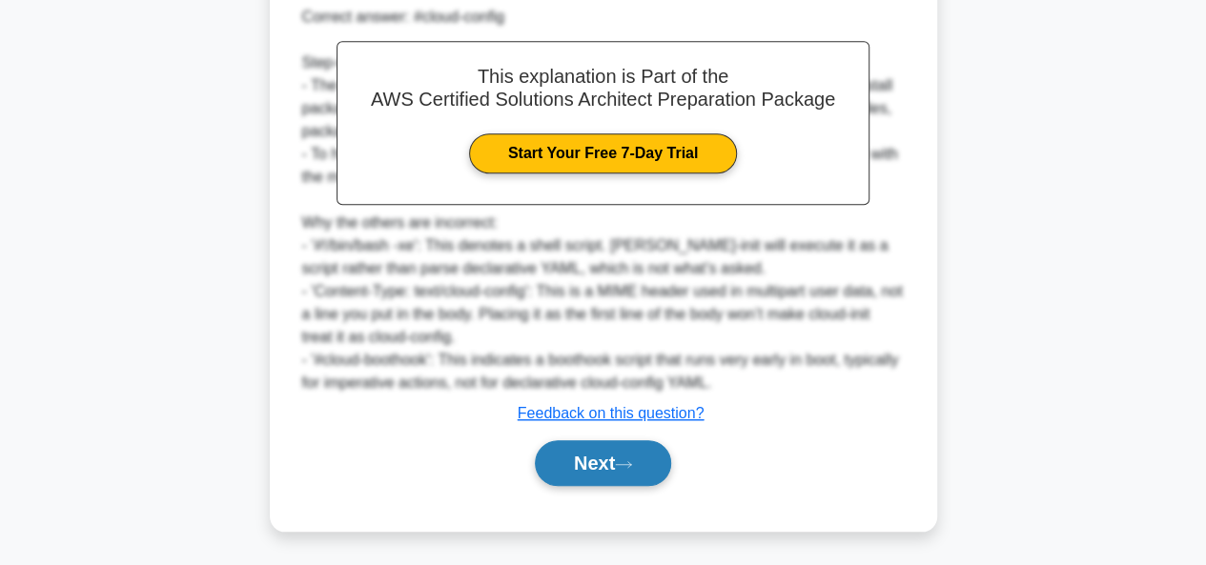
click at [605, 469] on button "Next" at bounding box center [603, 463] width 136 height 46
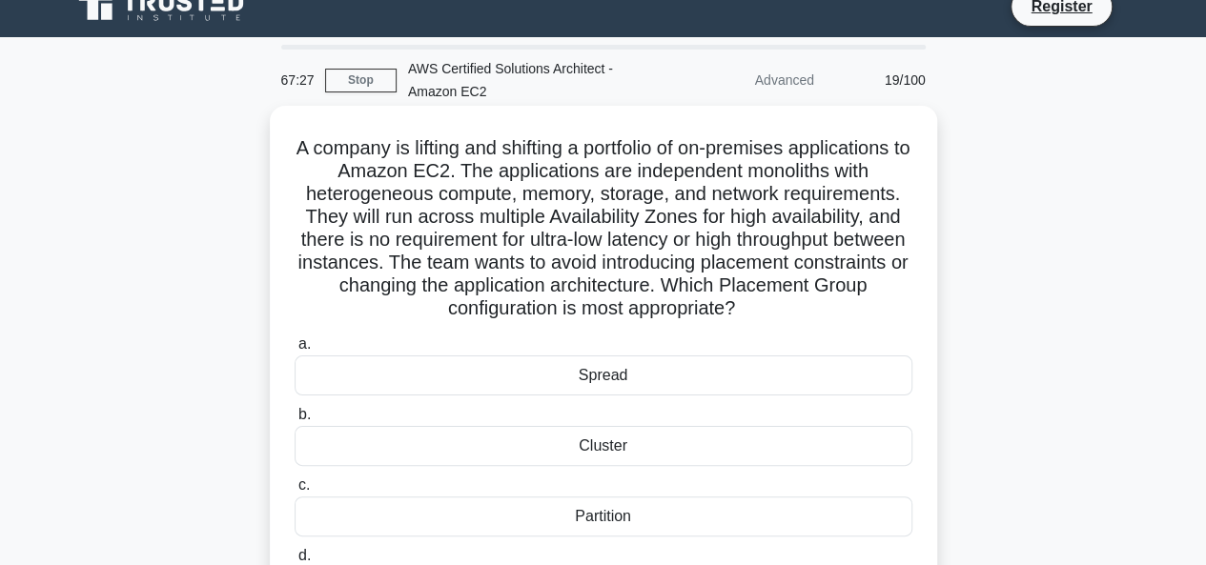
scroll to position [15, 0]
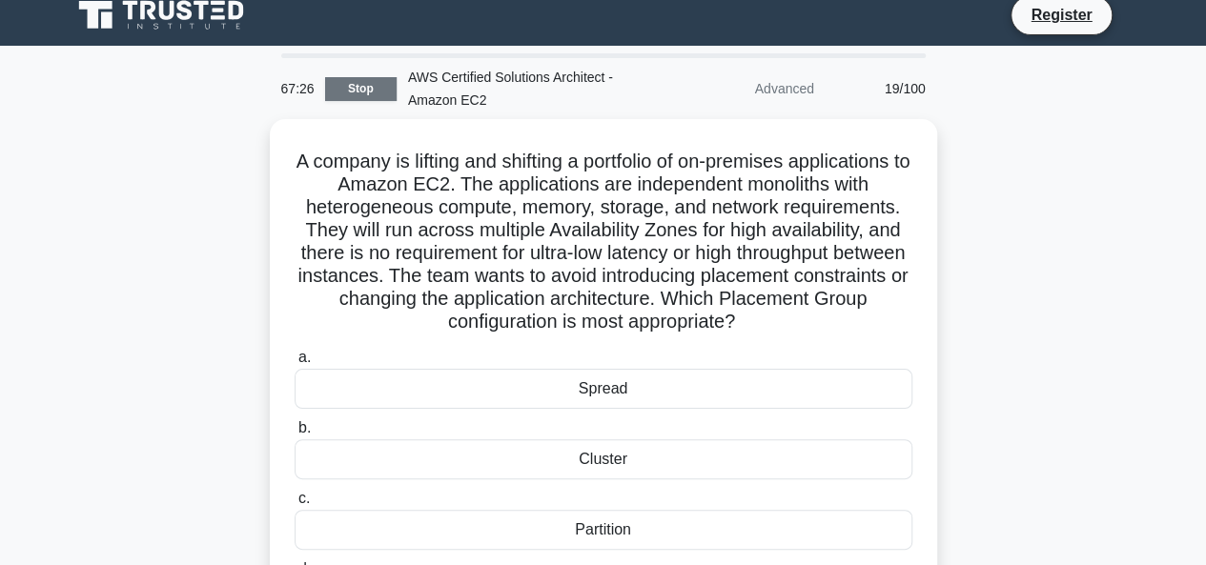
click at [370, 95] on link "Stop" at bounding box center [360, 89] width 71 height 24
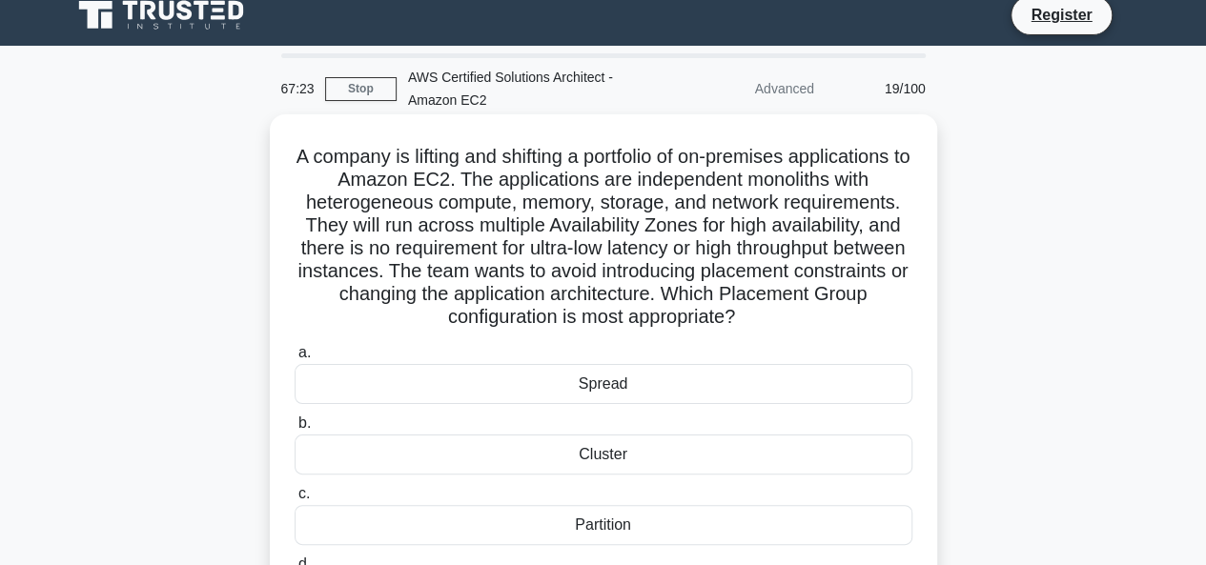
scroll to position [23, 0]
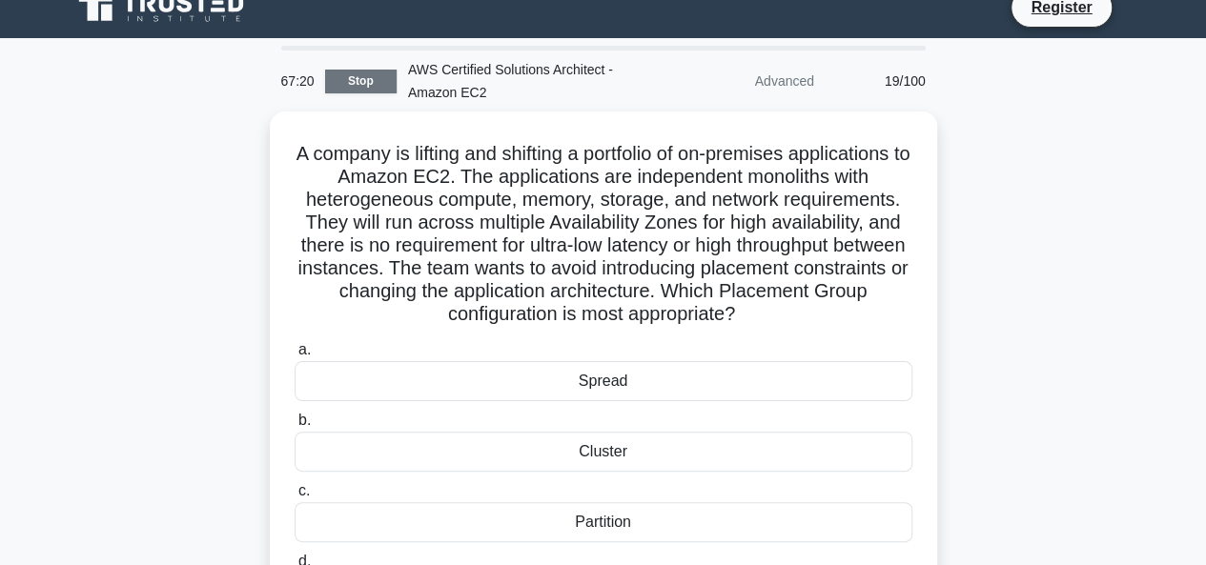
drag, startPoint x: 386, startPoint y: 93, endPoint x: 376, endPoint y: 71, distance: 24.3
click at [376, 71] on div "67:20 Stop AWS Certified Solutions Architect - Amazon EC2 Advanced 19/100" at bounding box center [603, 81] width 667 height 61
click at [376, 71] on link "Stop" at bounding box center [360, 82] width 71 height 24
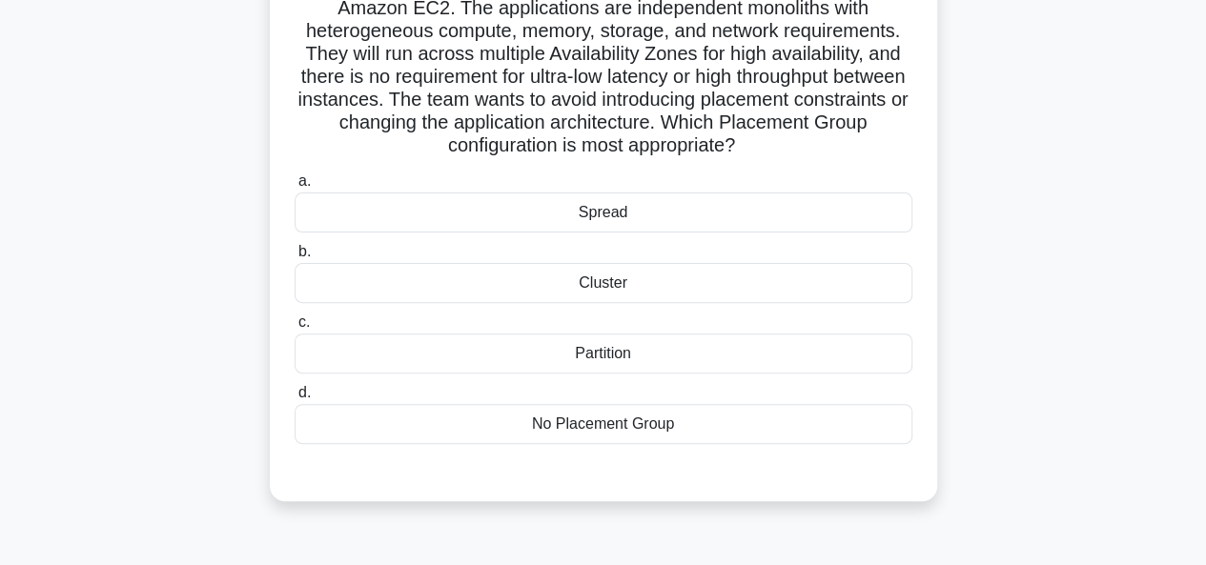
scroll to position [188, 0]
click at [590, 302] on div "Cluster" at bounding box center [604, 282] width 618 height 40
click at [295, 257] on input "b. Cluster" at bounding box center [295, 251] width 0 height 12
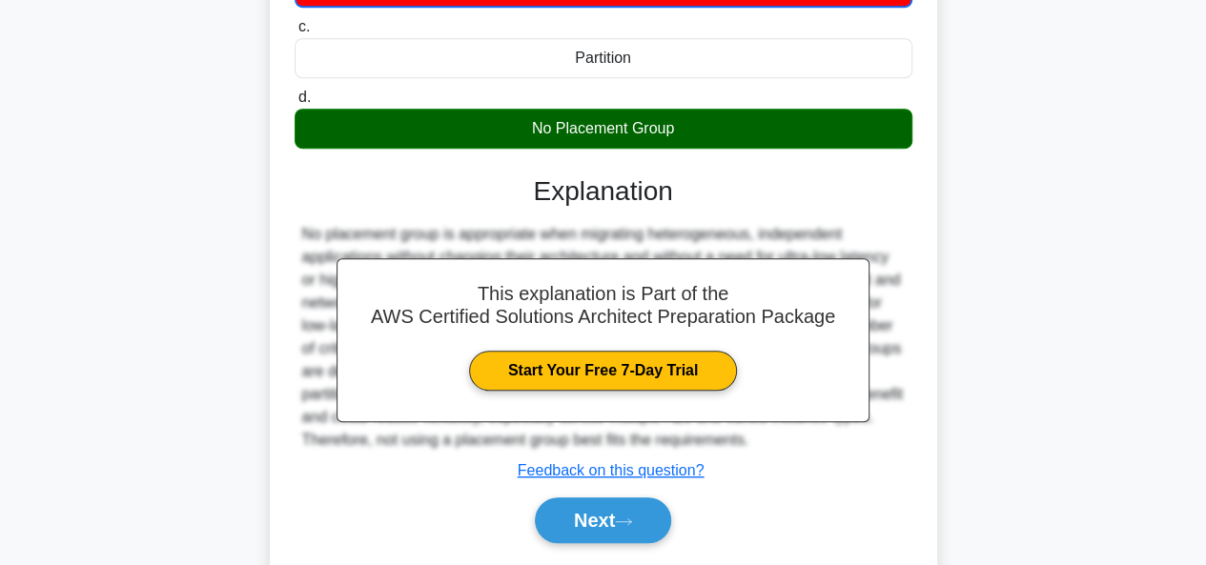
scroll to position [564, 0]
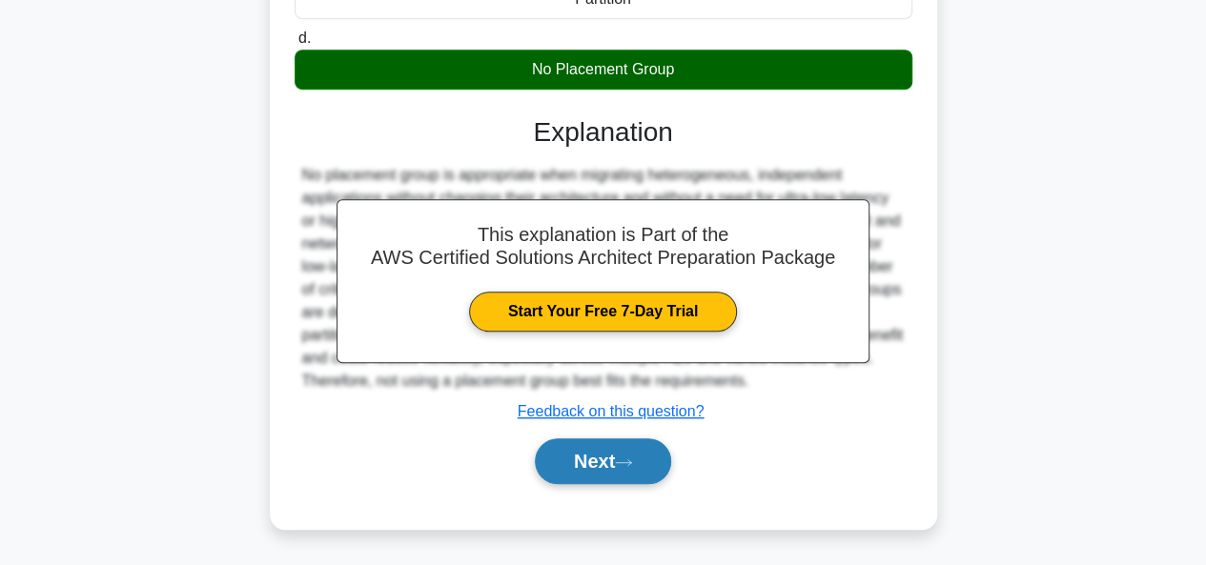
click at [591, 444] on button "Next" at bounding box center [603, 462] width 136 height 46
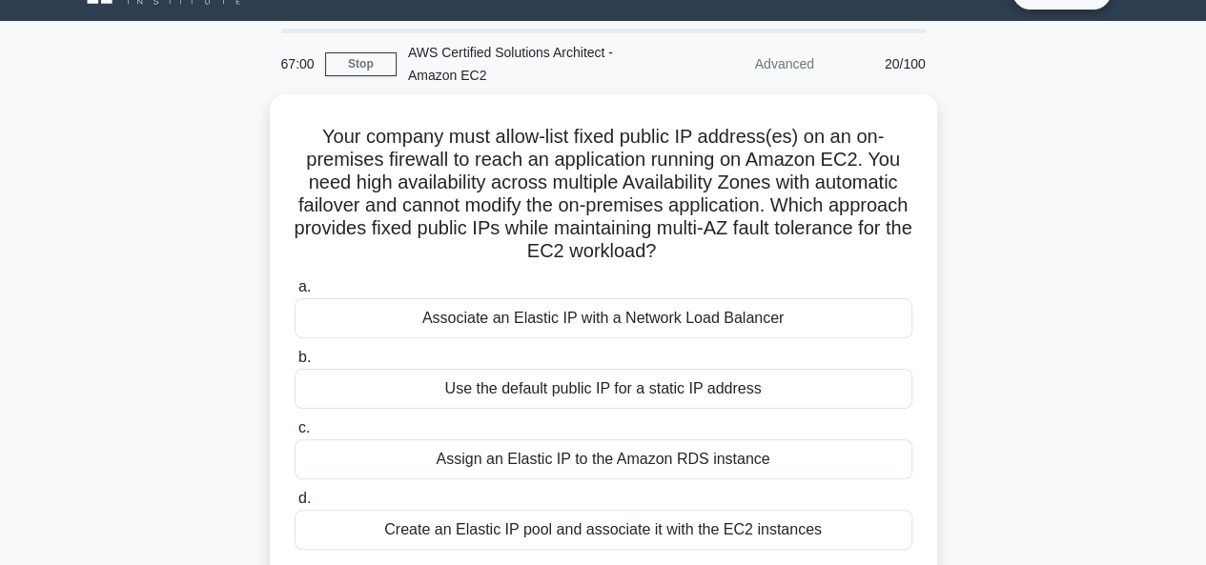
scroll to position [34, 0]
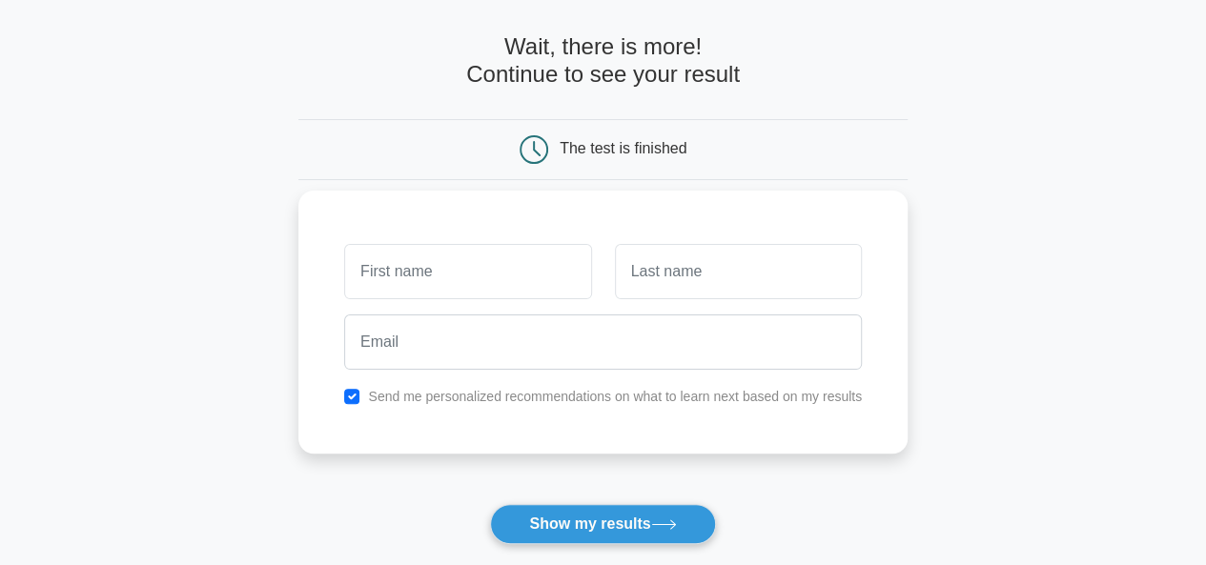
scroll to position [72, 0]
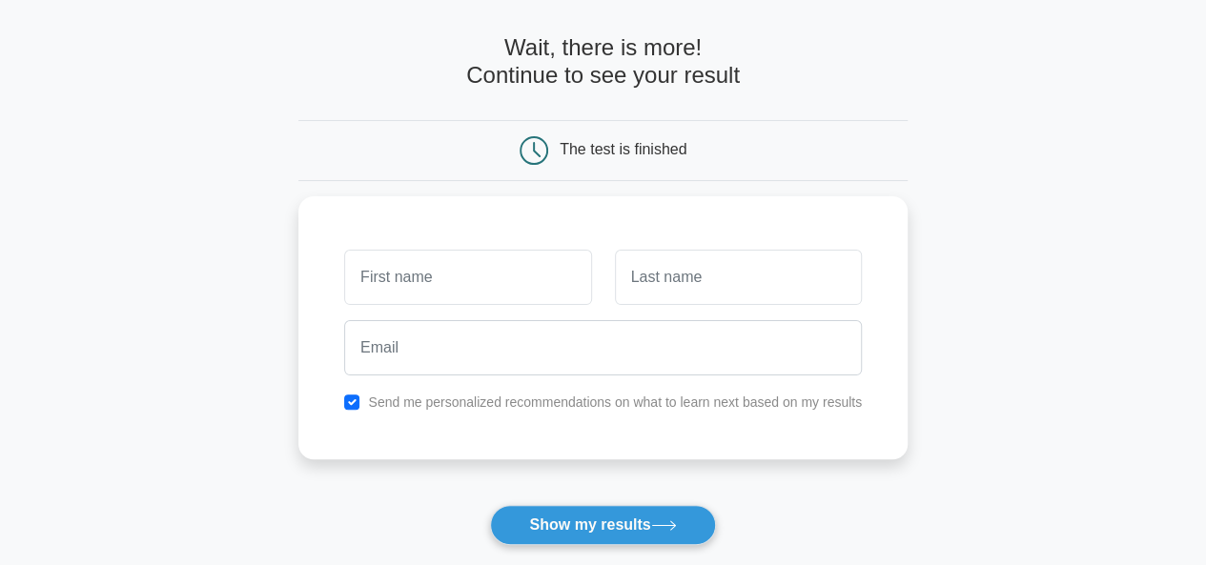
click at [574, 152] on div "The test is finished" at bounding box center [623, 149] width 127 height 16
